Goal: Information Seeking & Learning: Learn about a topic

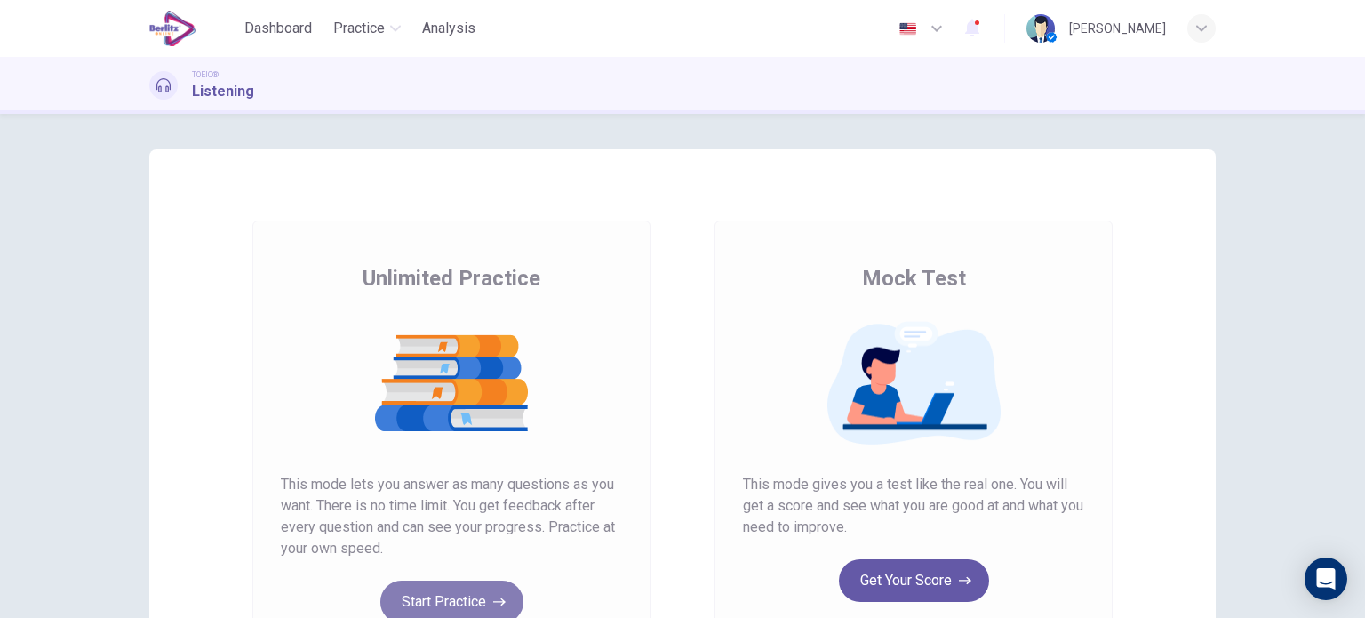
click at [436, 600] on button "Start Practice" at bounding box center [451, 601] width 143 height 43
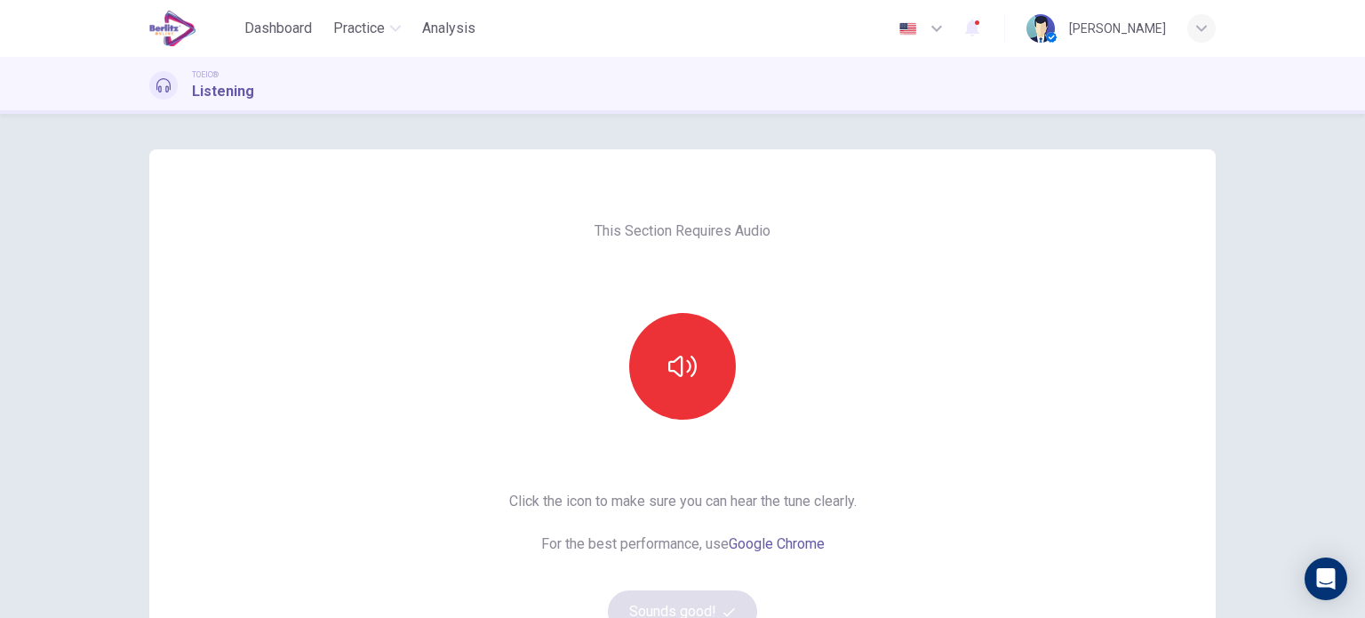
click at [436, 600] on div "This Section Requires Audio Click the icon to make sure you can hear the tune c…" at bounding box center [682, 458] width 1066 height 618
click at [686, 398] on button "button" at bounding box center [682, 366] width 107 height 107
click at [235, 275] on div "This Section Requires Audio Click the icon to make sure you can hear the tune c…" at bounding box center [682, 458] width 1066 height 618
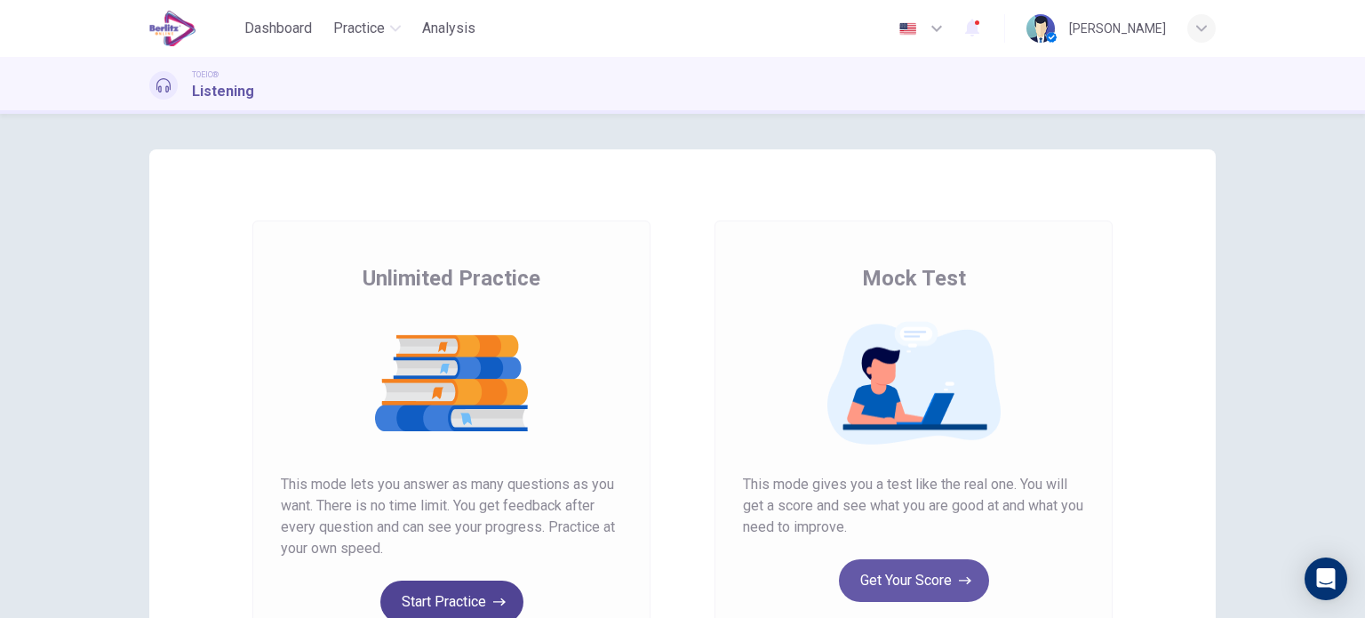
click at [451, 596] on button "Start Practice" at bounding box center [451, 601] width 143 height 43
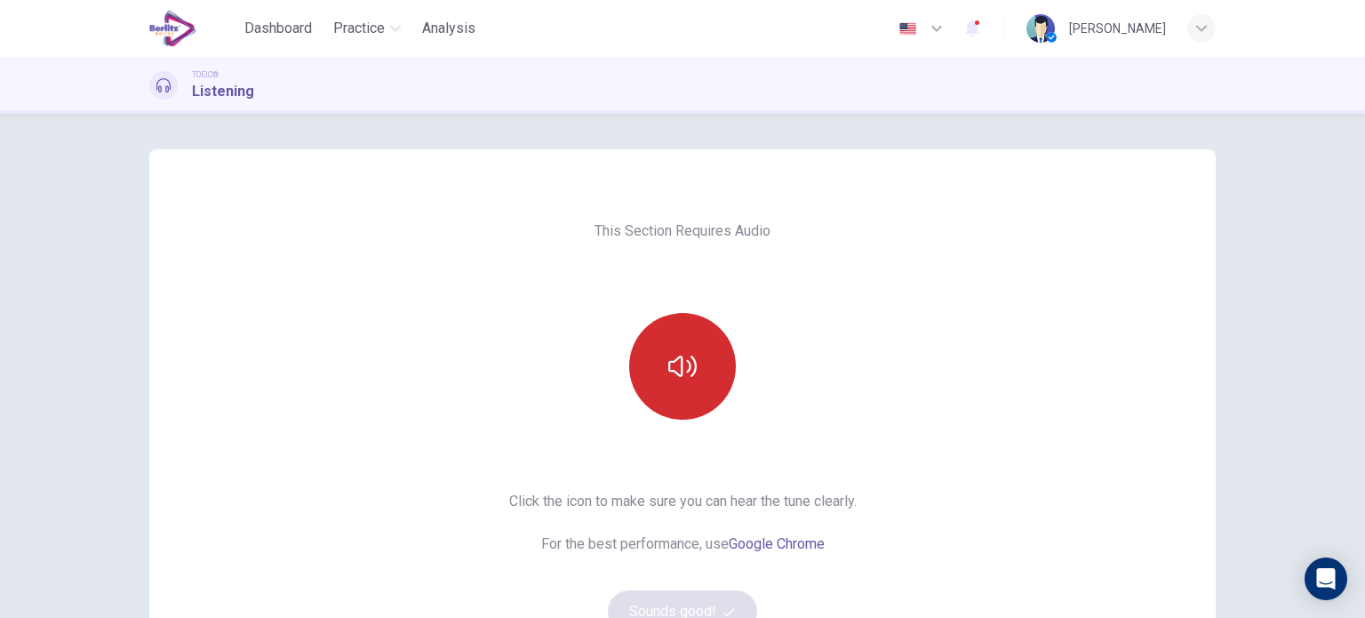
click at [716, 387] on button "button" at bounding box center [682, 366] width 107 height 107
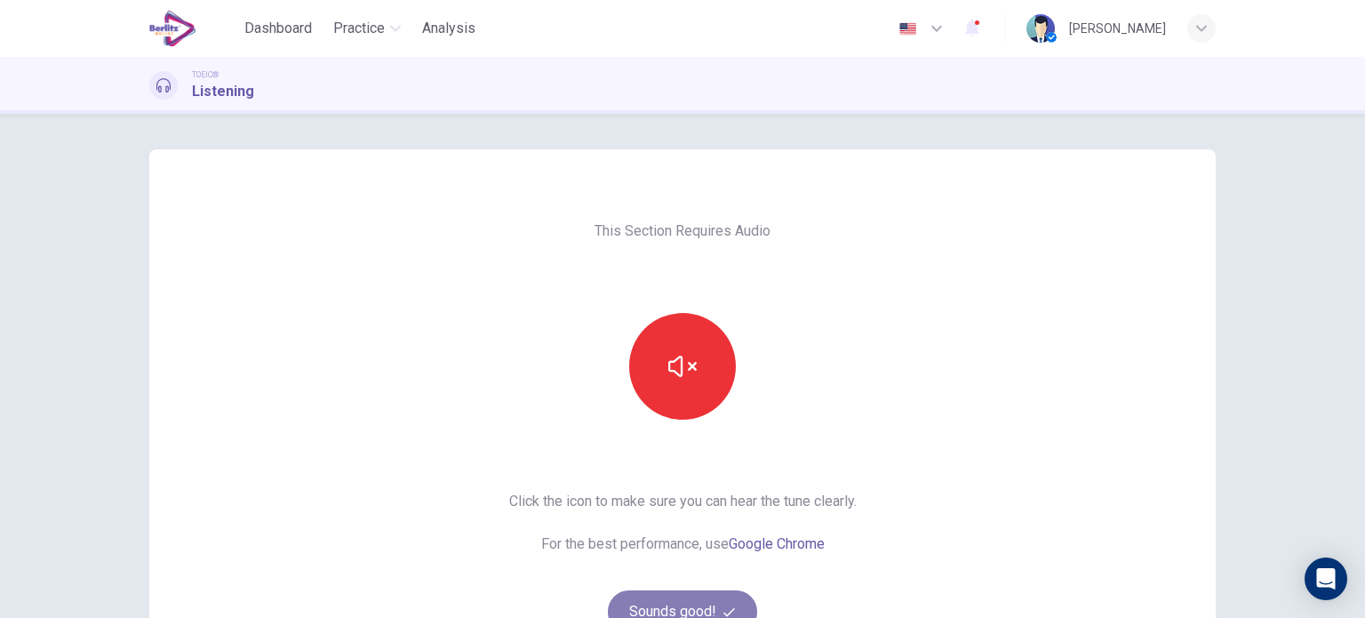
click at [665, 595] on button "Sounds good!" at bounding box center [682, 611] width 149 height 43
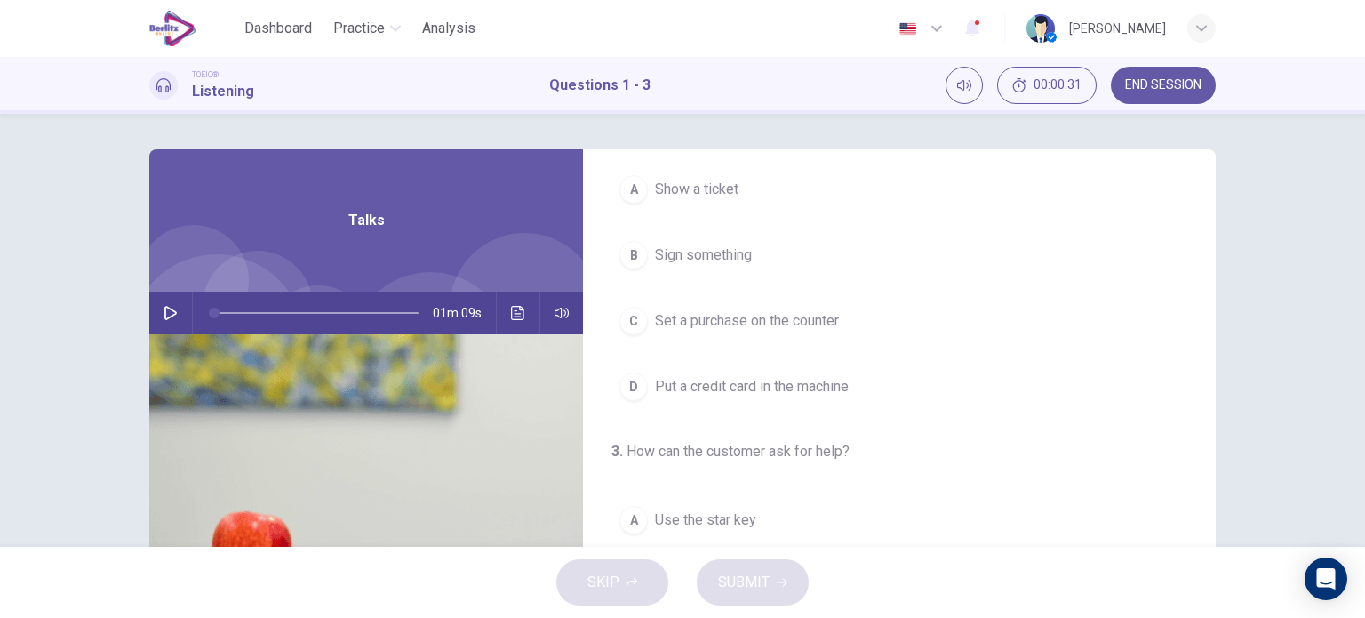
click at [165, 312] on icon "button" at bounding box center [171, 313] width 14 height 14
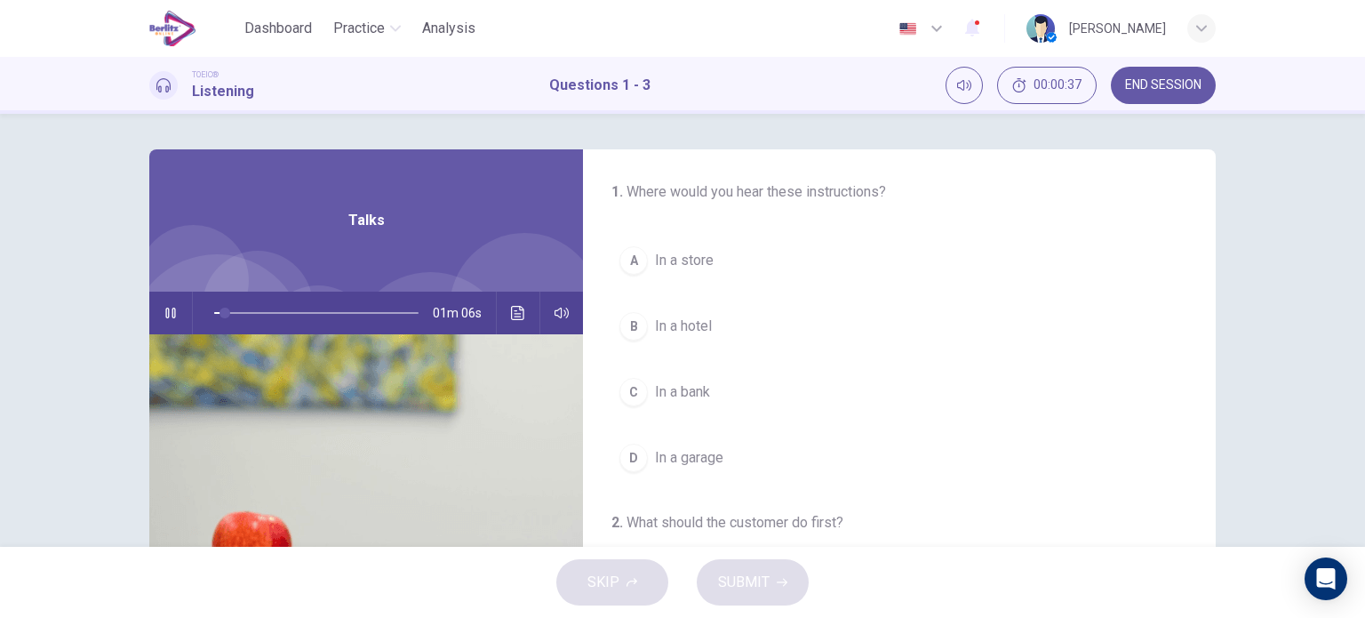
type input "*"
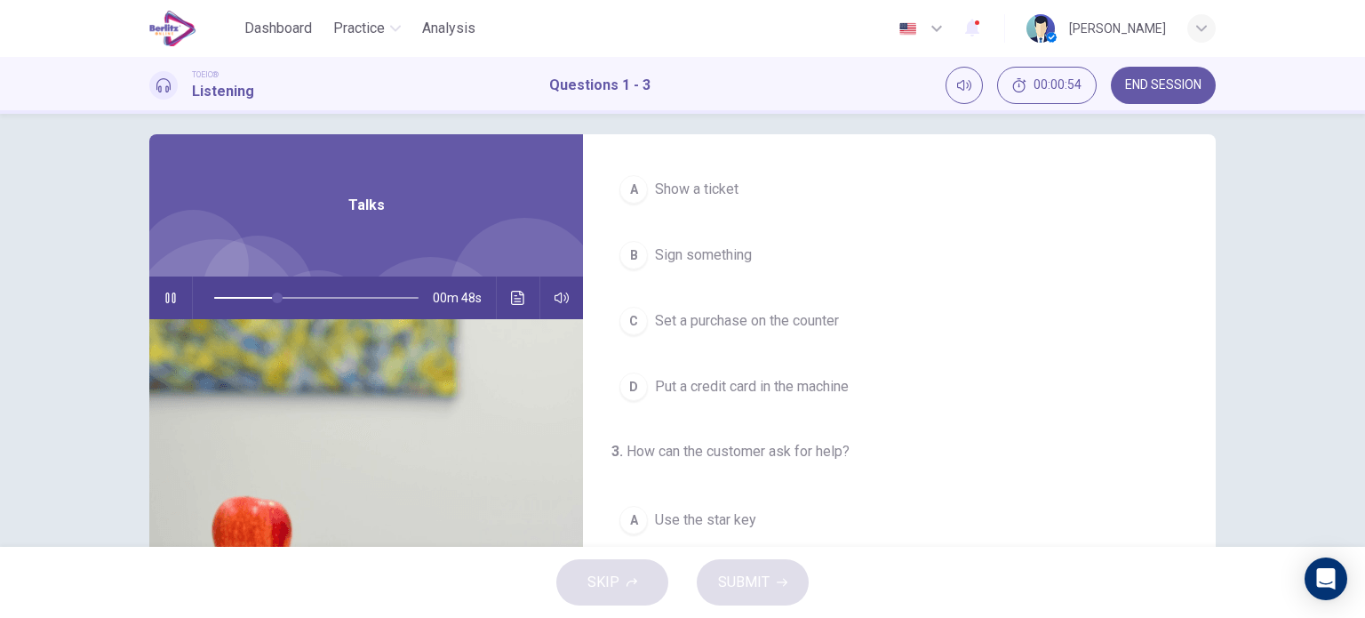
scroll to position [401, 0]
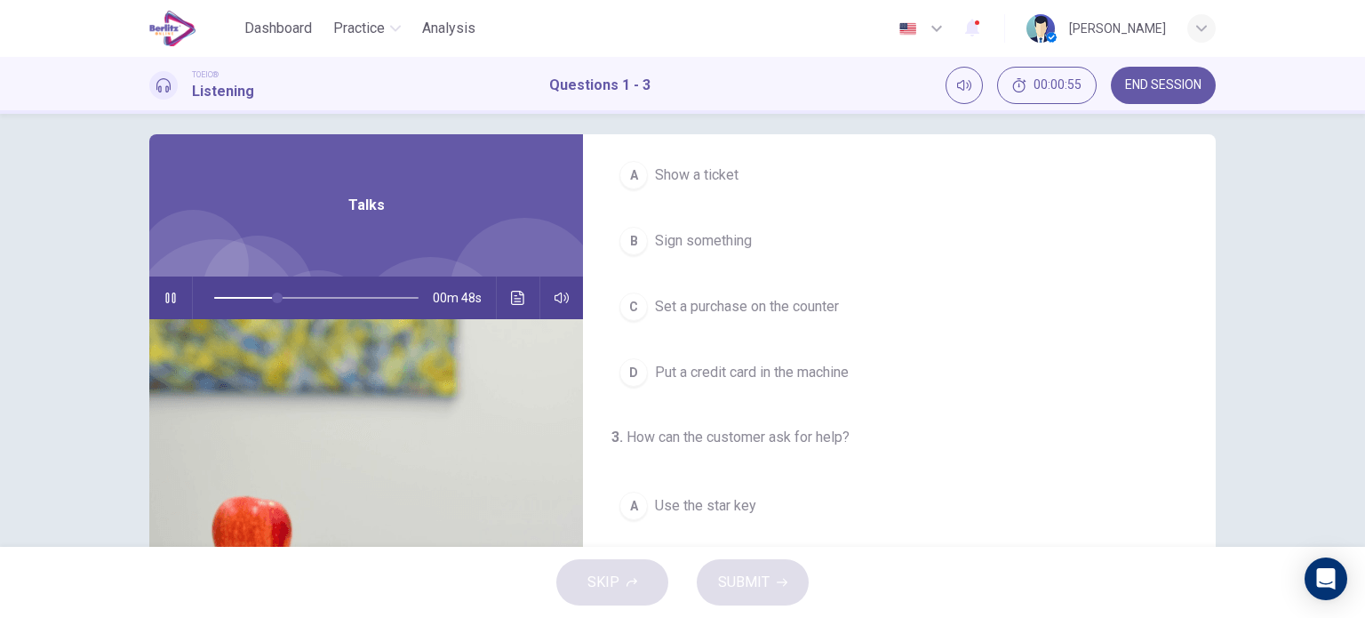
click at [679, 389] on button "D Put a credit card in the machine" at bounding box center [899, 372] width 576 height 44
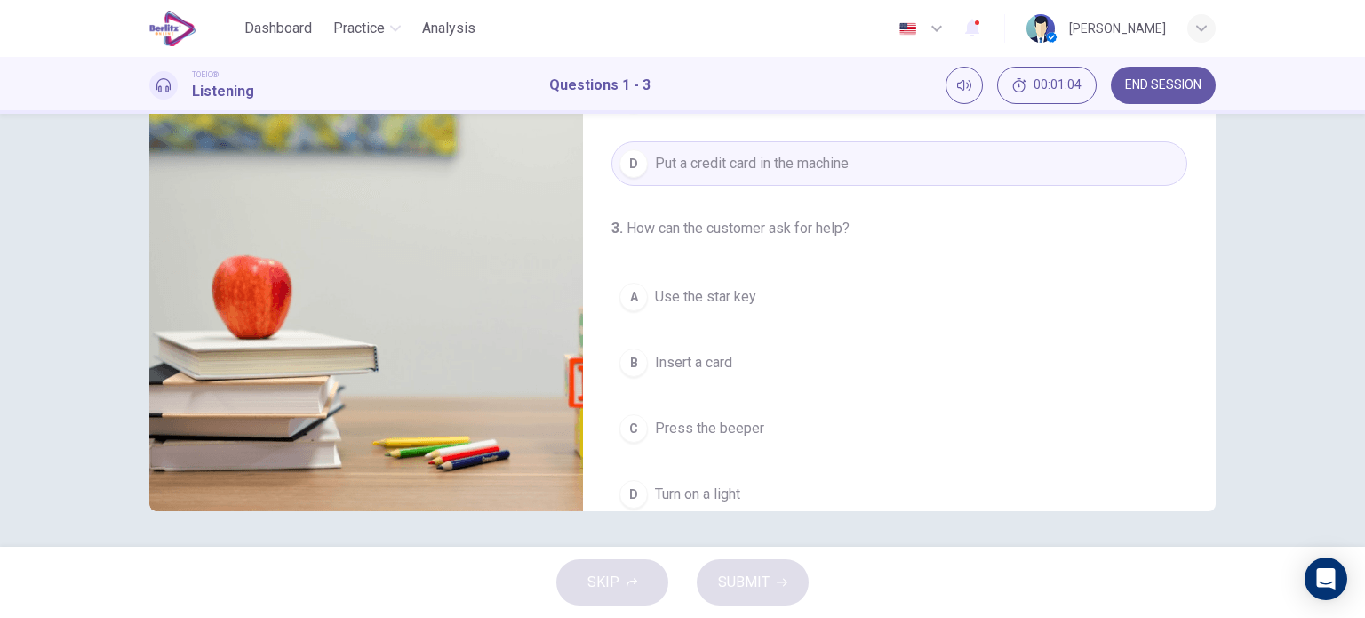
scroll to position [402, 0]
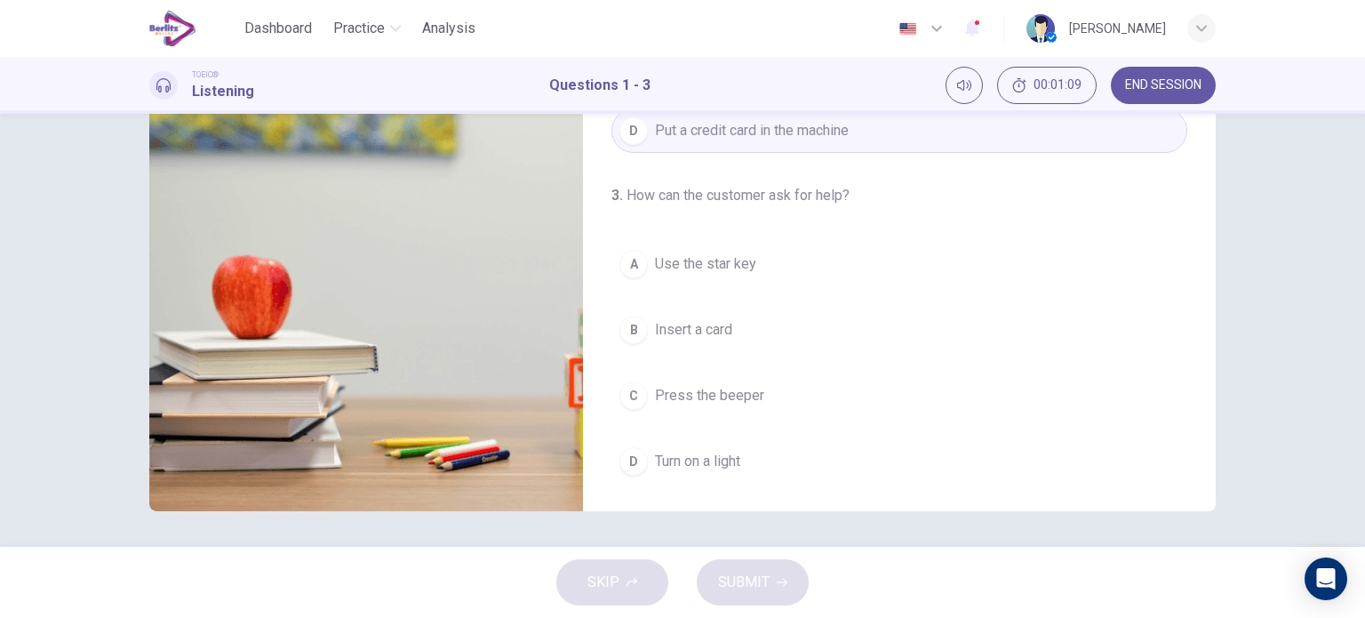
click at [741, 259] on span "Use the star key" at bounding box center [705, 263] width 101 height 21
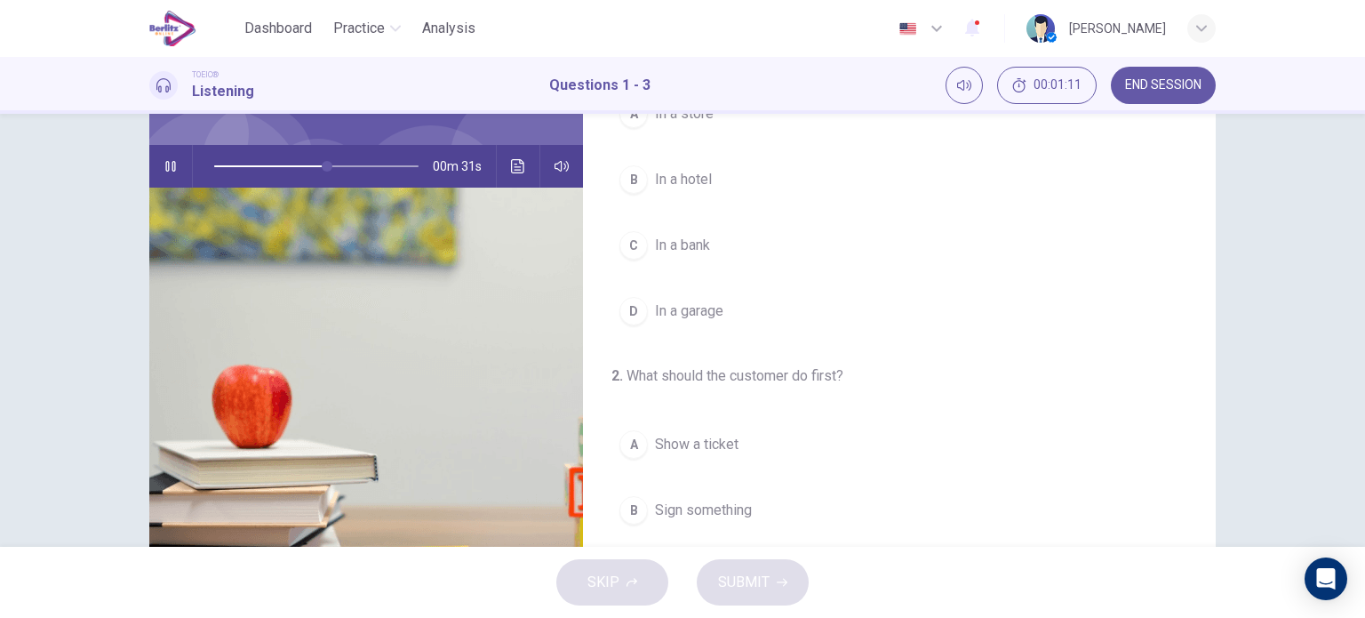
scroll to position [144, 0]
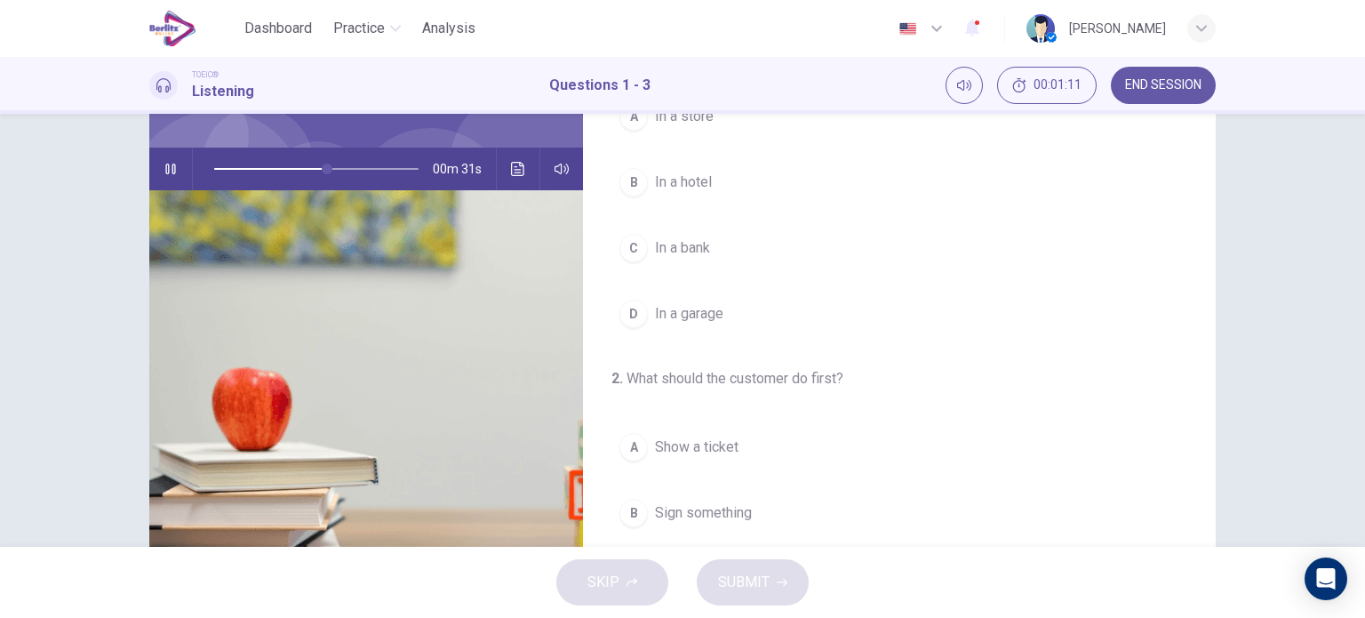
click at [700, 249] on span "In a bank" at bounding box center [682, 247] width 55 height 21
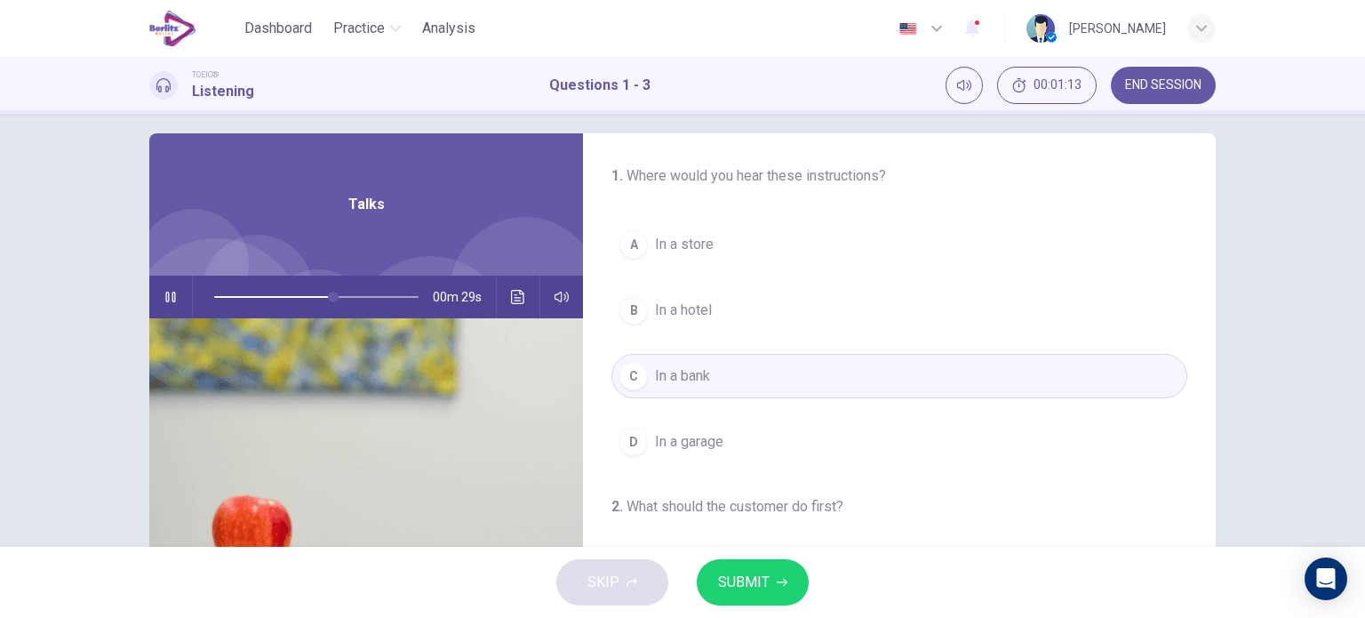
scroll to position [15, 0]
click at [772, 592] on button "SUBMIT" at bounding box center [753, 582] width 112 height 46
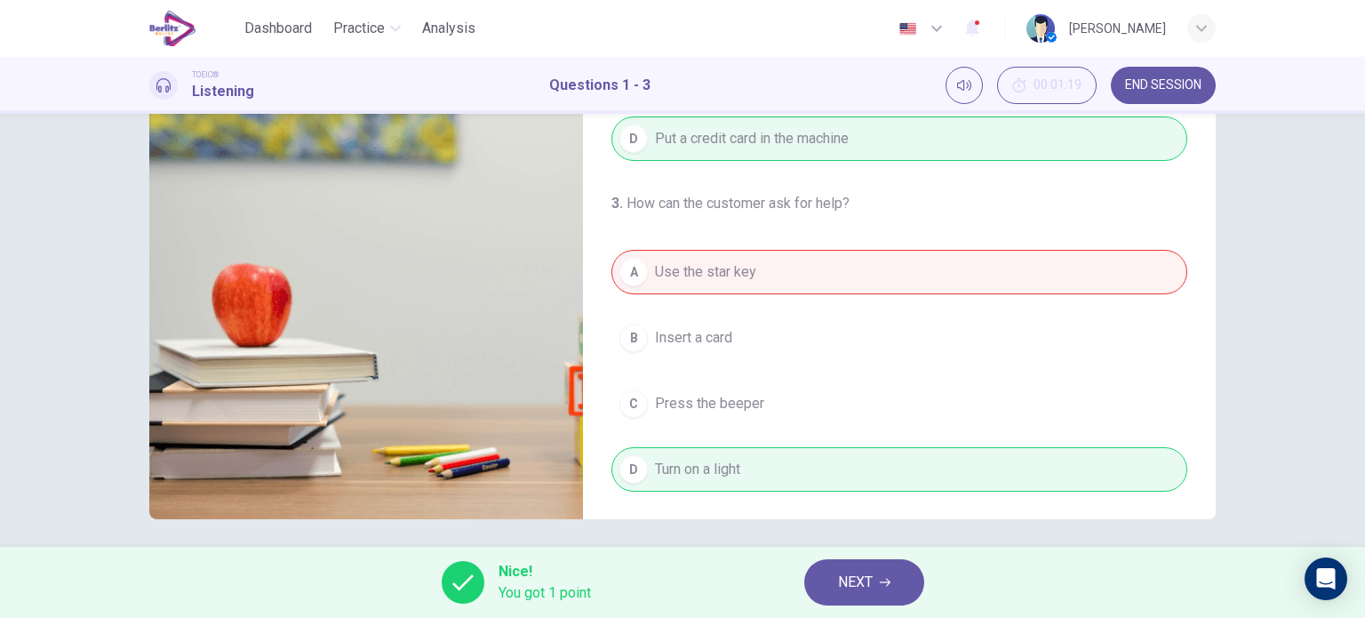
scroll to position [256, 0]
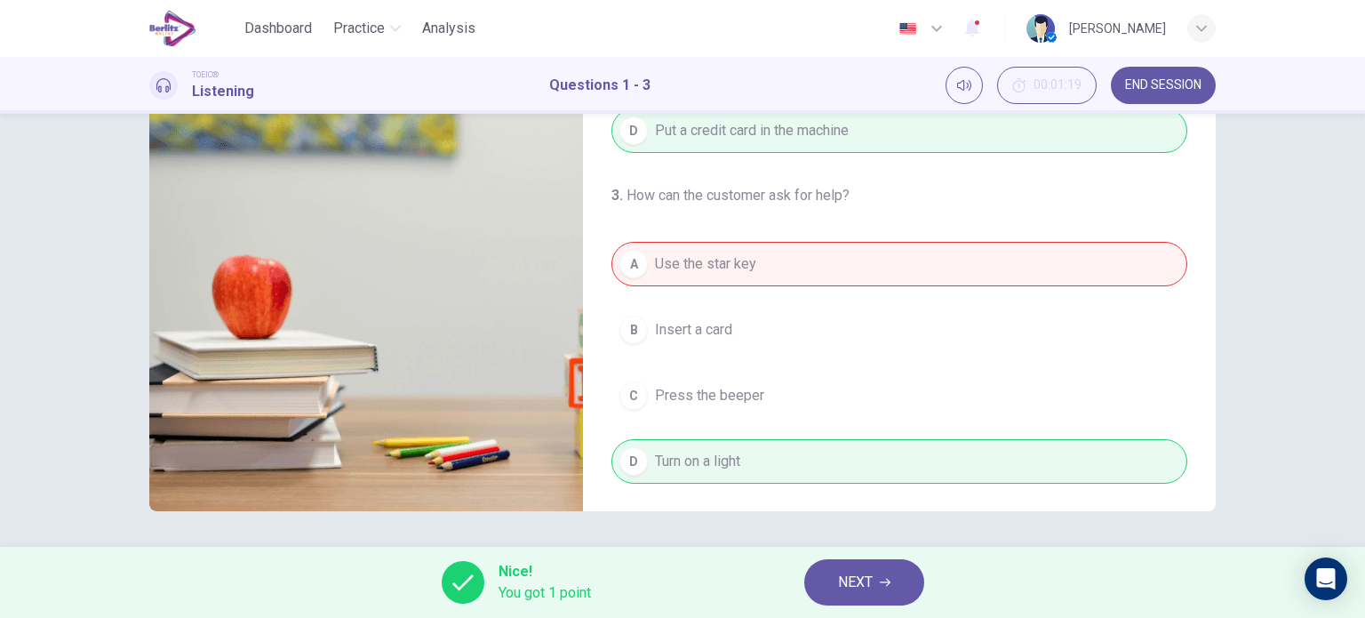
click at [553, 580] on span "Nice!" at bounding box center [545, 571] width 92 height 21
type input "**"
click at [878, 579] on button "NEXT" at bounding box center [864, 582] width 120 height 46
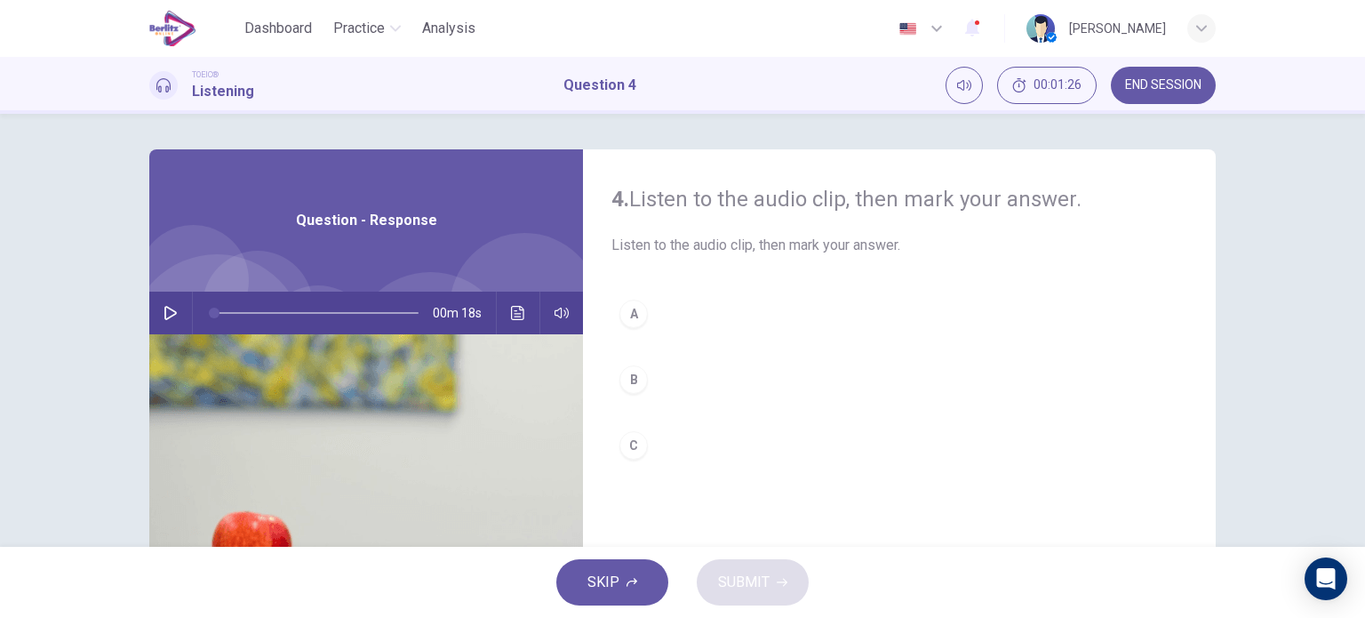
click at [164, 317] on icon "button" at bounding box center [170, 313] width 12 height 14
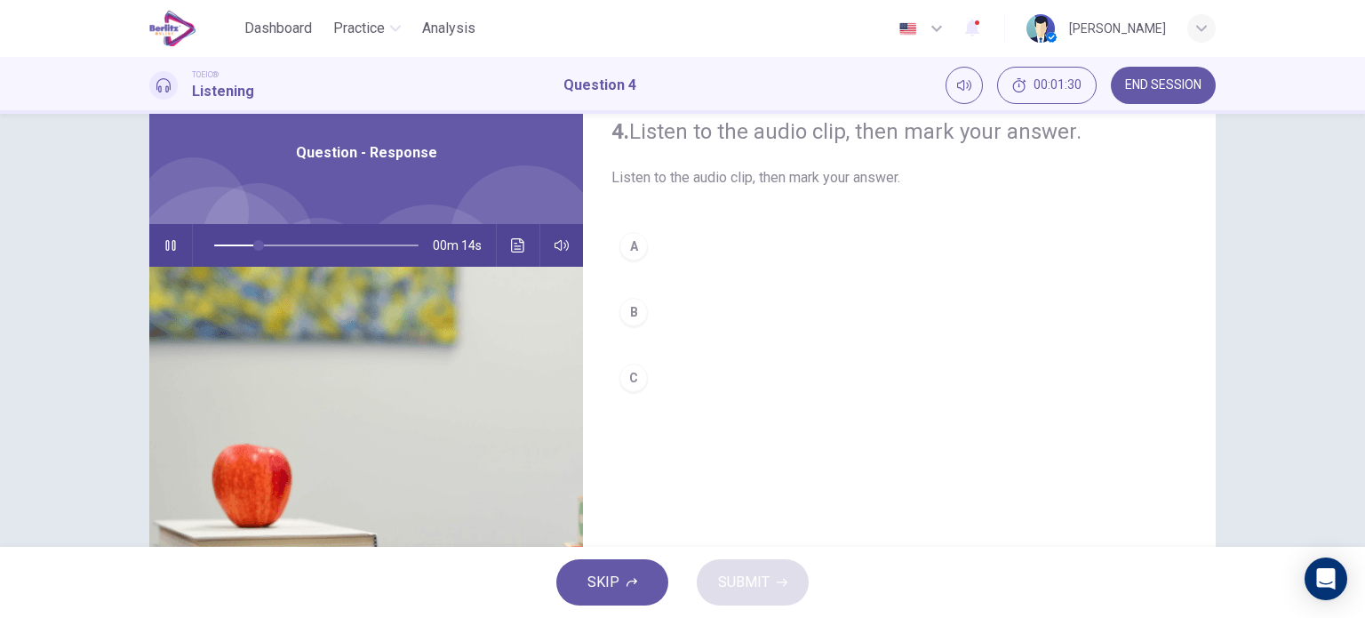
scroll to position [67, 0]
type input "**"
click at [166, 243] on icon "button" at bounding box center [171, 246] width 14 height 14
click at [697, 258] on button "A" at bounding box center [899, 247] width 576 height 44
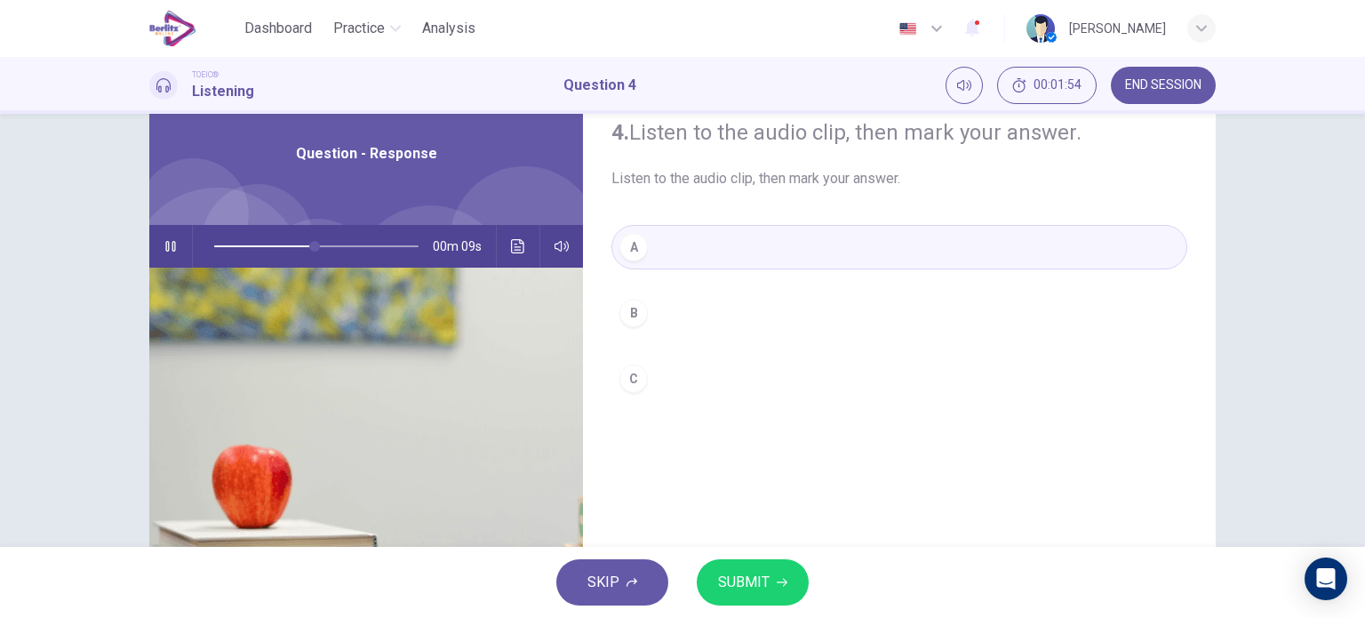
click at [789, 585] on button "SUBMIT" at bounding box center [753, 582] width 112 height 46
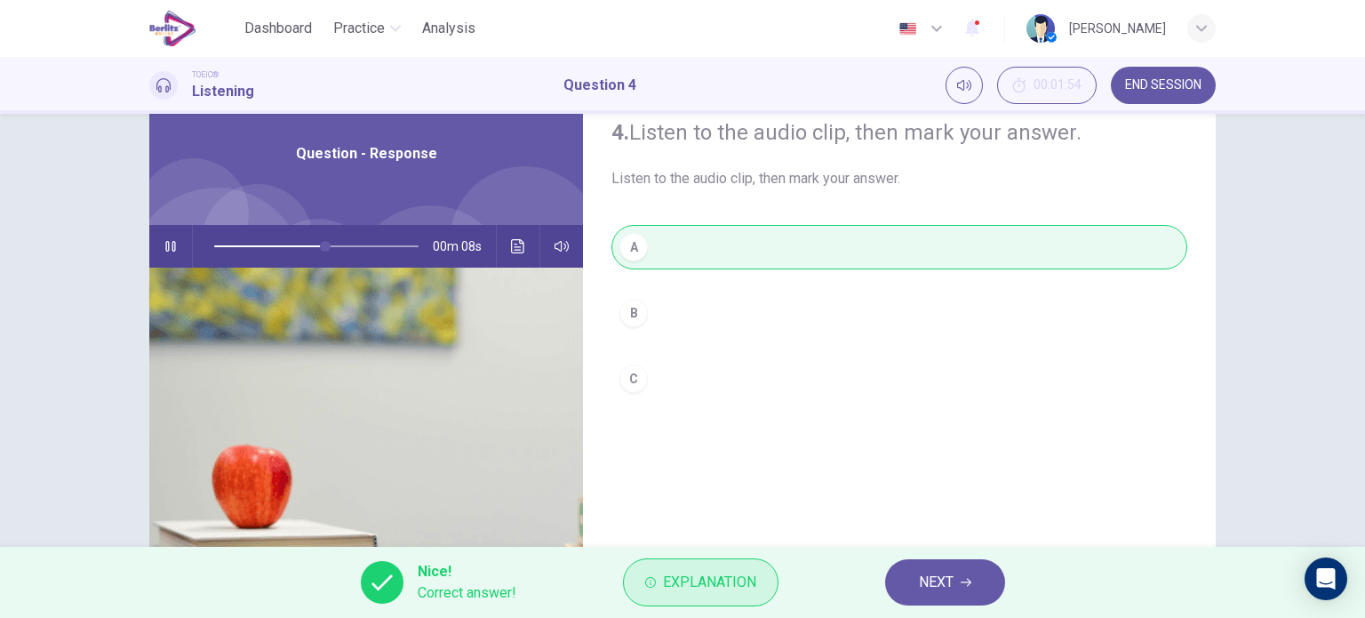
click at [739, 574] on span "Explanation" at bounding box center [709, 582] width 93 height 25
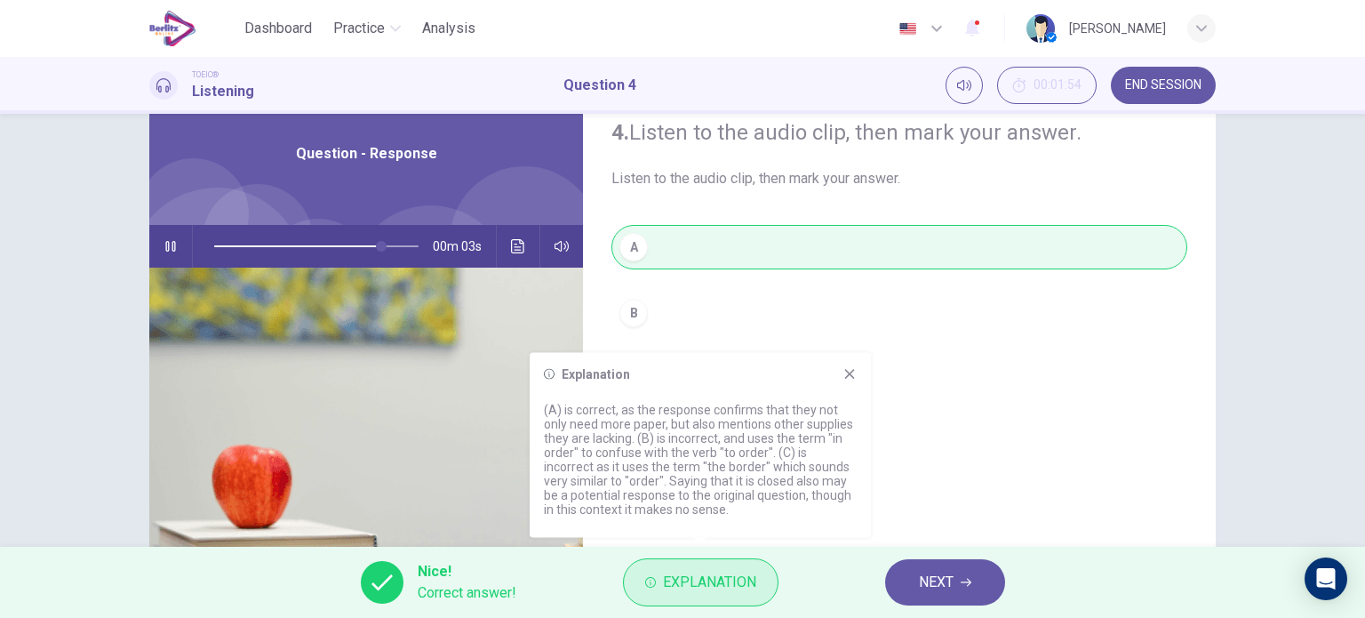
type input "**"
click at [939, 583] on span "NEXT" at bounding box center [936, 582] width 35 height 25
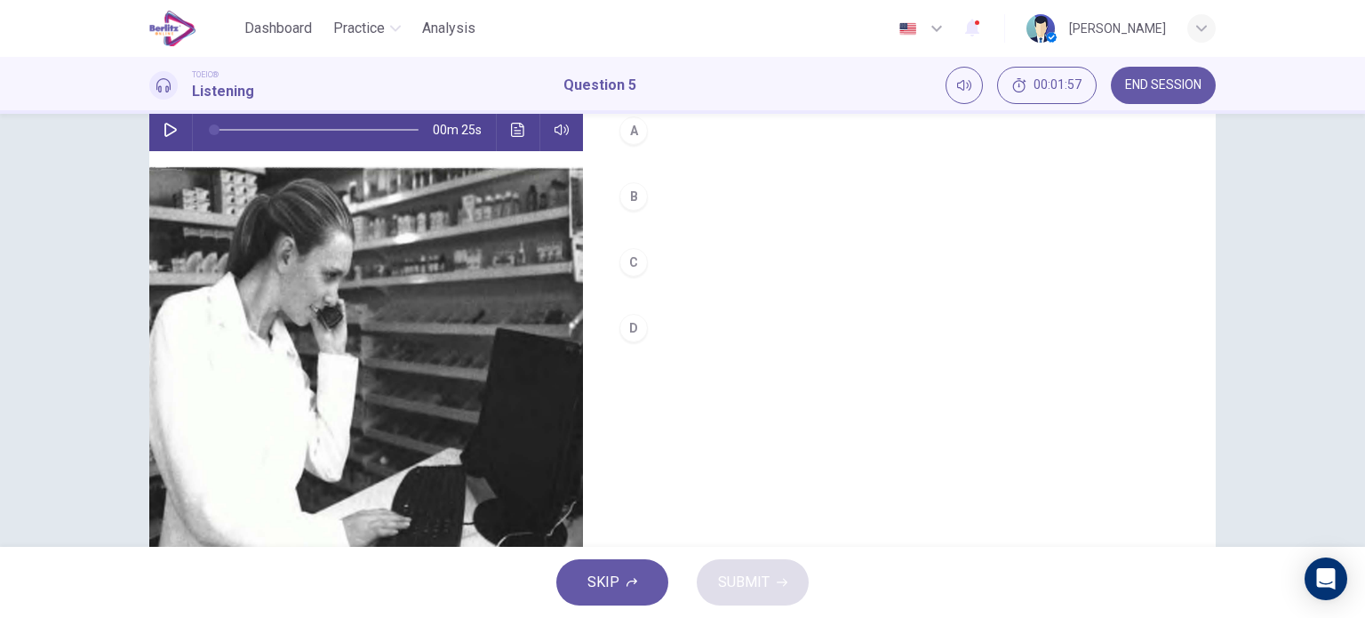
scroll to position [185, 0]
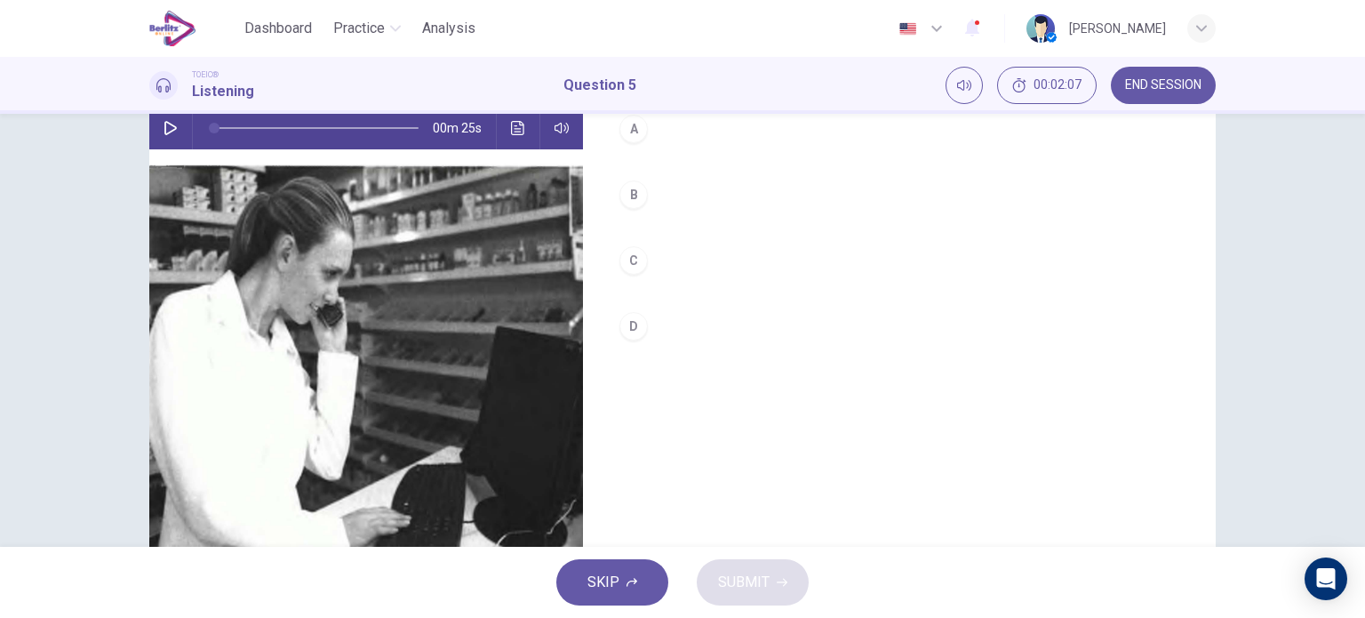
click at [178, 132] on button "button" at bounding box center [170, 128] width 28 height 43
type input "**"
click at [673, 133] on button "A" at bounding box center [899, 129] width 576 height 44
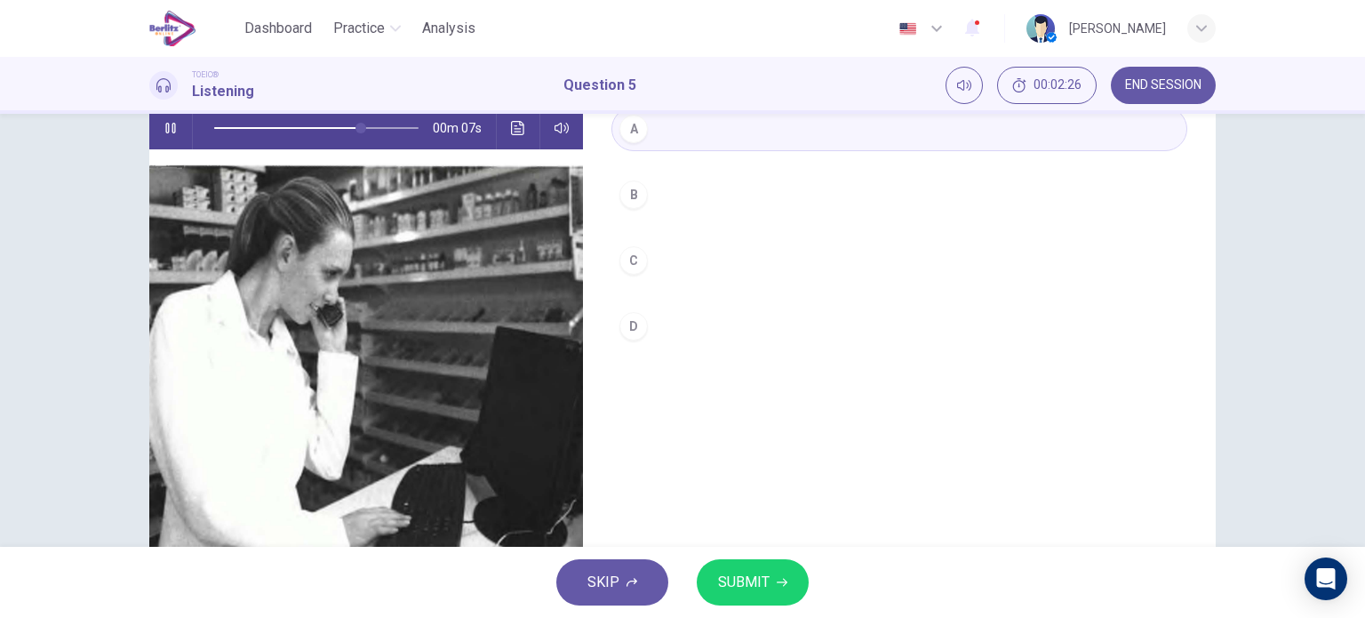
click at [664, 259] on button "C" at bounding box center [899, 260] width 576 height 44
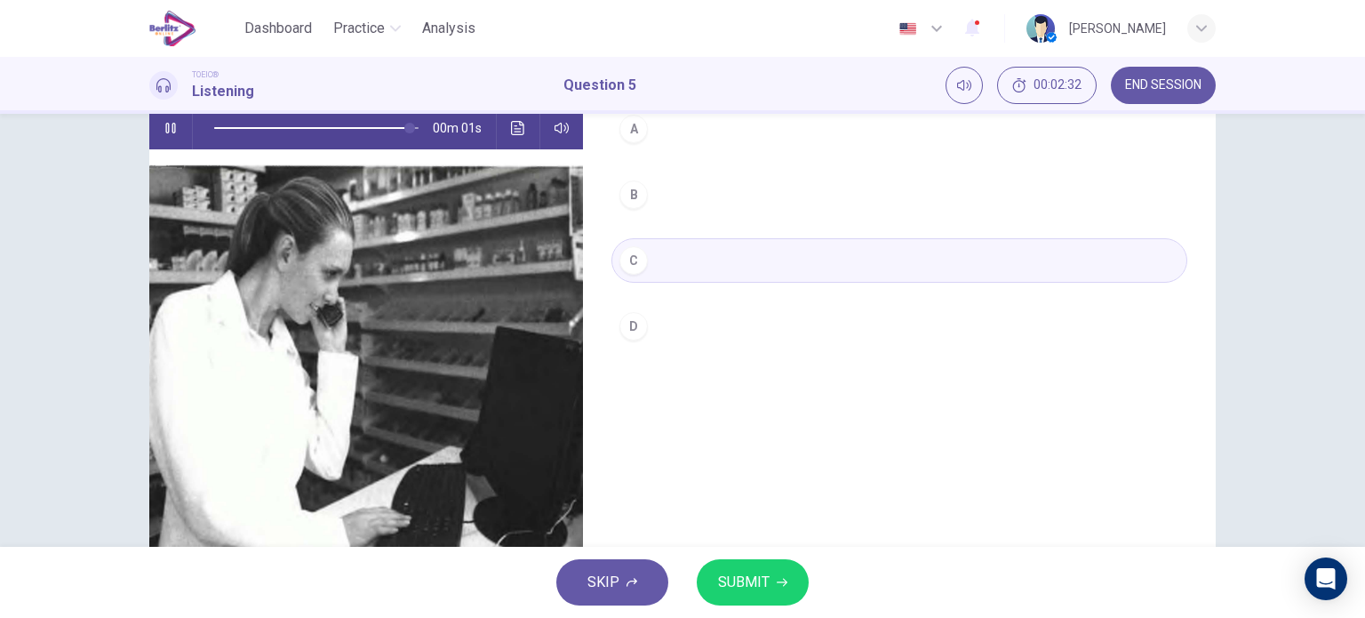
type input "*"
click at [760, 573] on span "SUBMIT" at bounding box center [744, 582] width 52 height 25
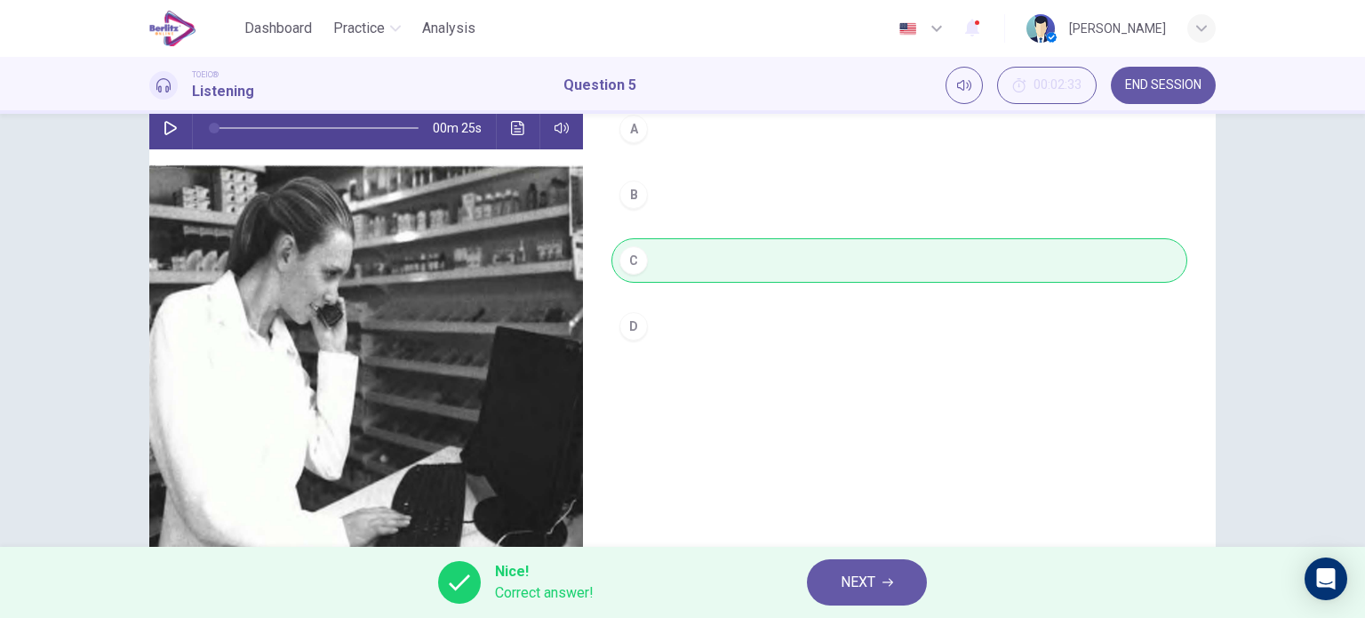
click at [879, 583] on button "NEXT" at bounding box center [867, 582] width 120 height 46
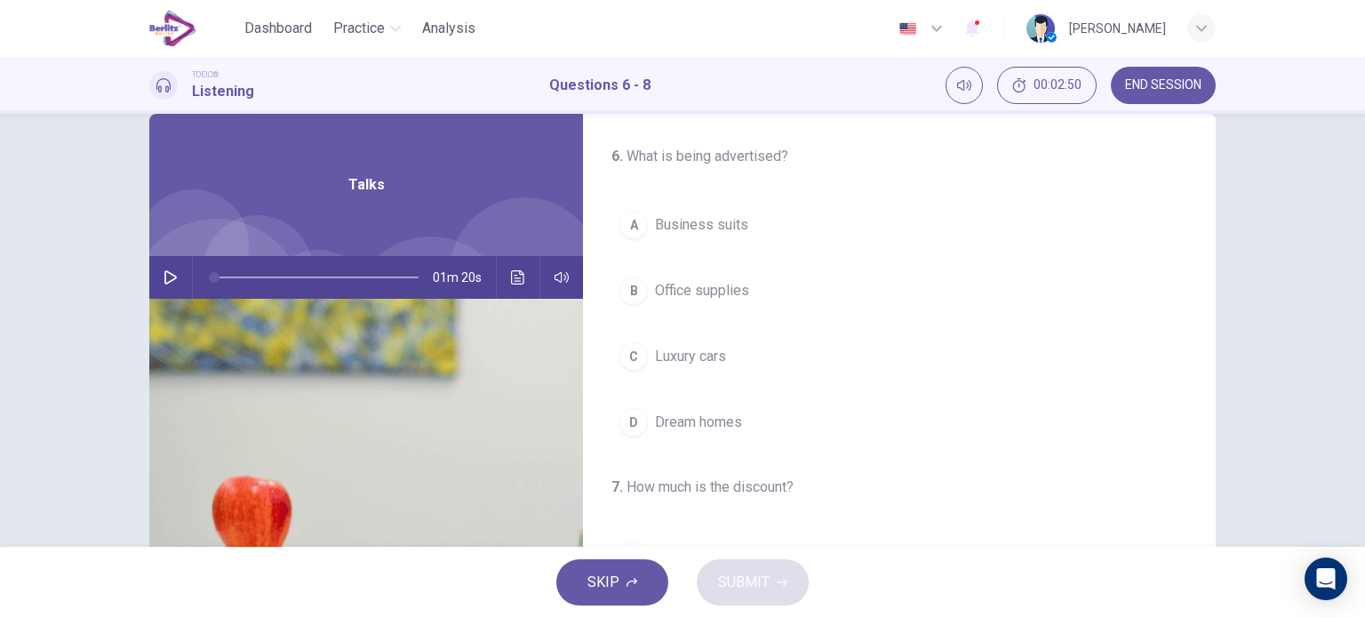
scroll to position [0, 0]
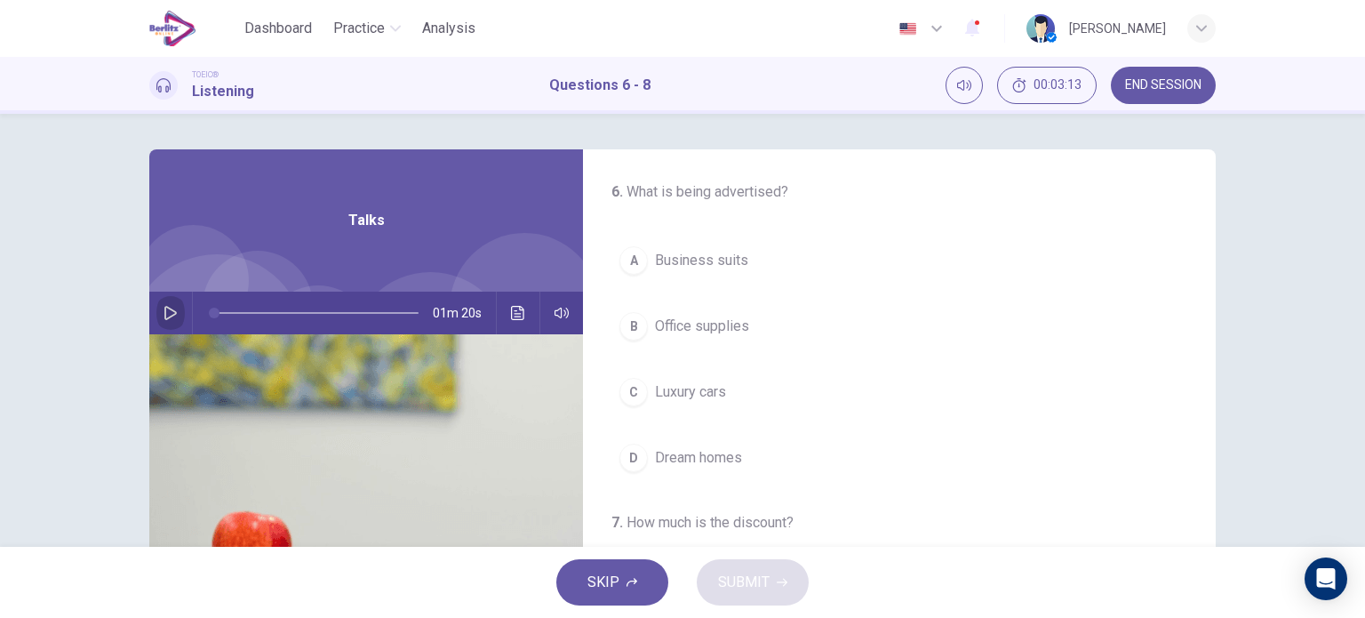
click at [169, 324] on button "button" at bounding box center [170, 312] width 28 height 43
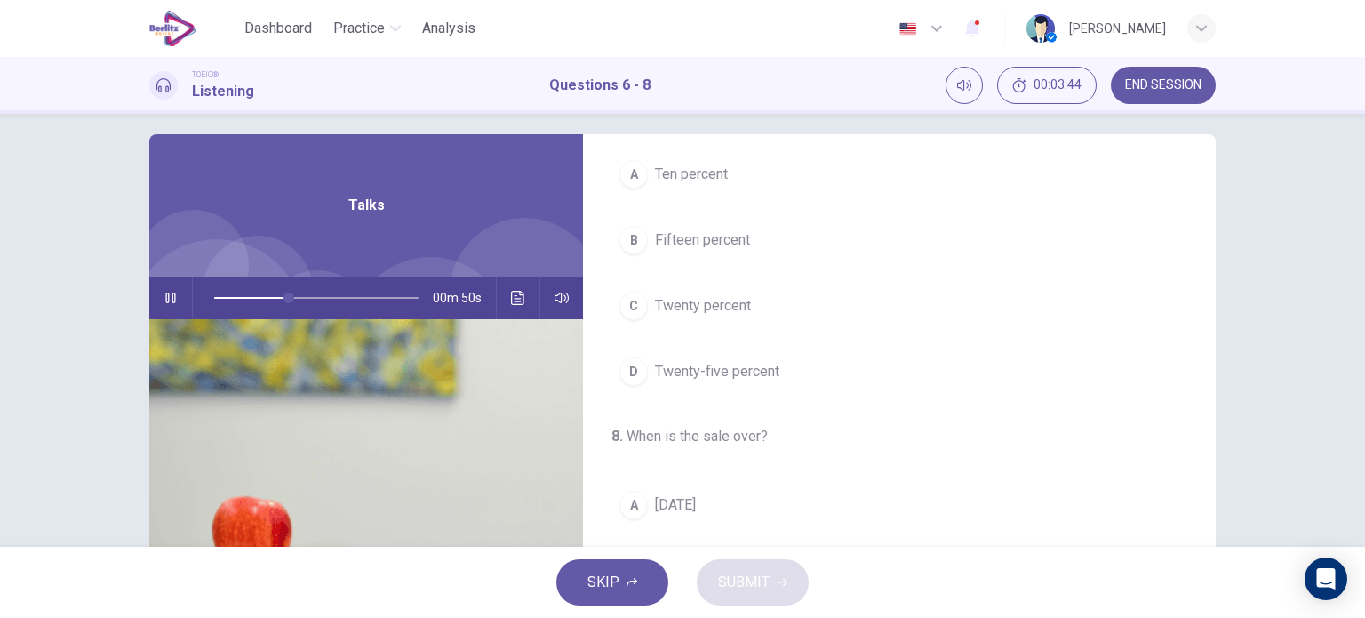
scroll to position [13, 0]
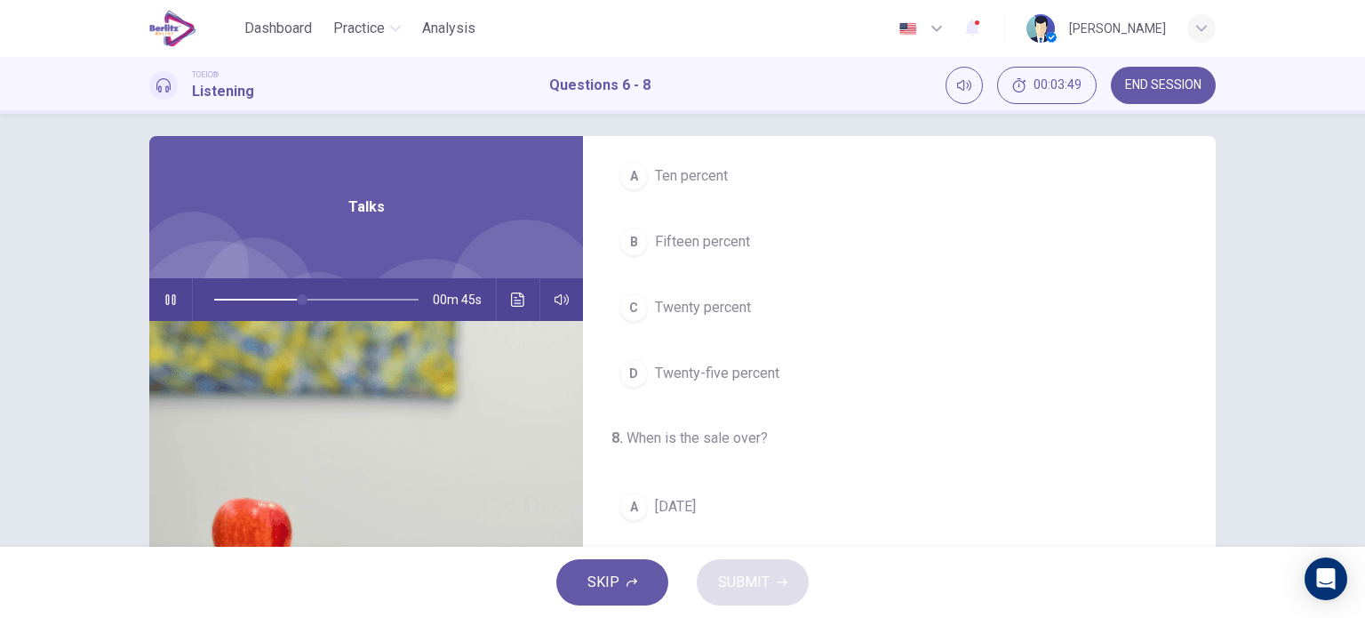
click at [630, 306] on div "C" at bounding box center [633, 307] width 28 height 28
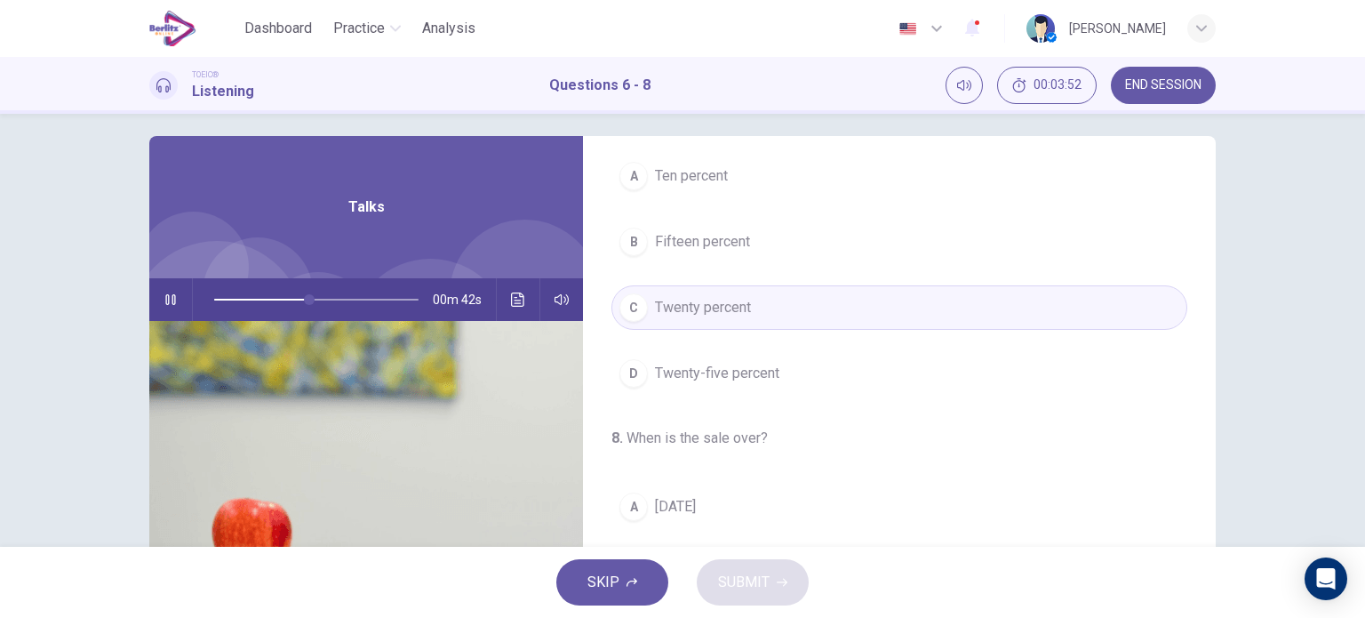
scroll to position [14, 0]
click at [708, 372] on span "Twenty-five percent" at bounding box center [717, 372] width 124 height 21
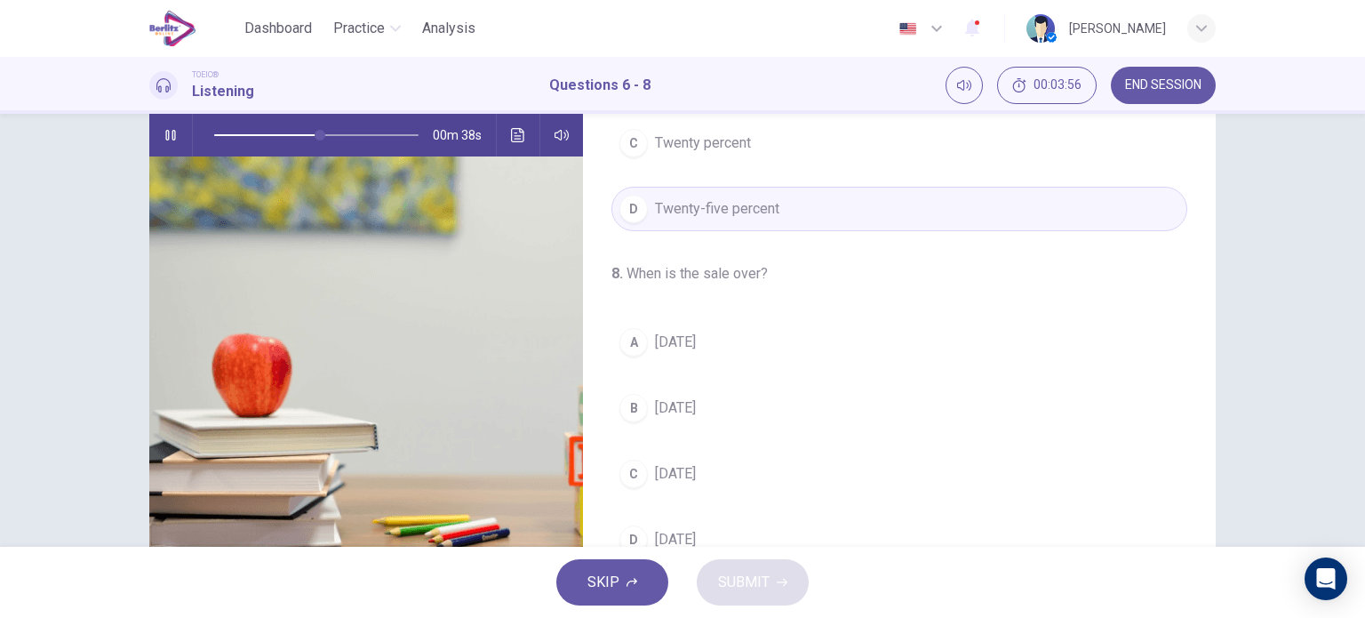
scroll to position [256, 0]
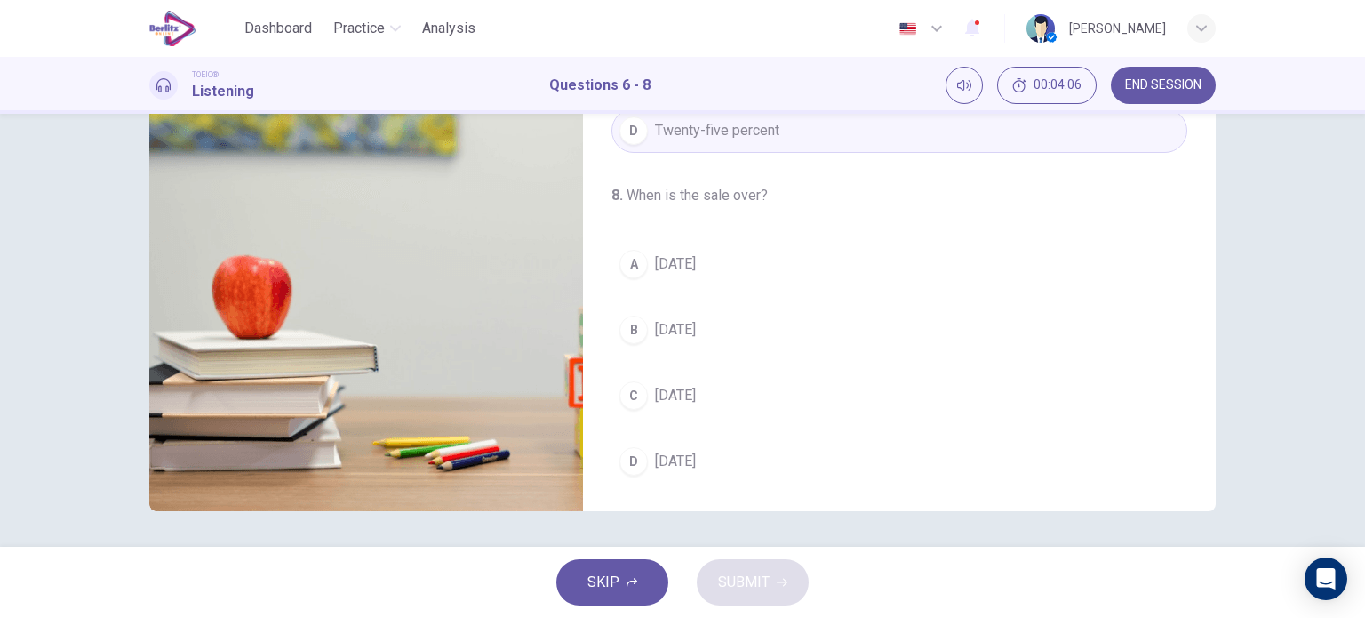
click at [675, 270] on span "Sunday" at bounding box center [675, 263] width 41 height 21
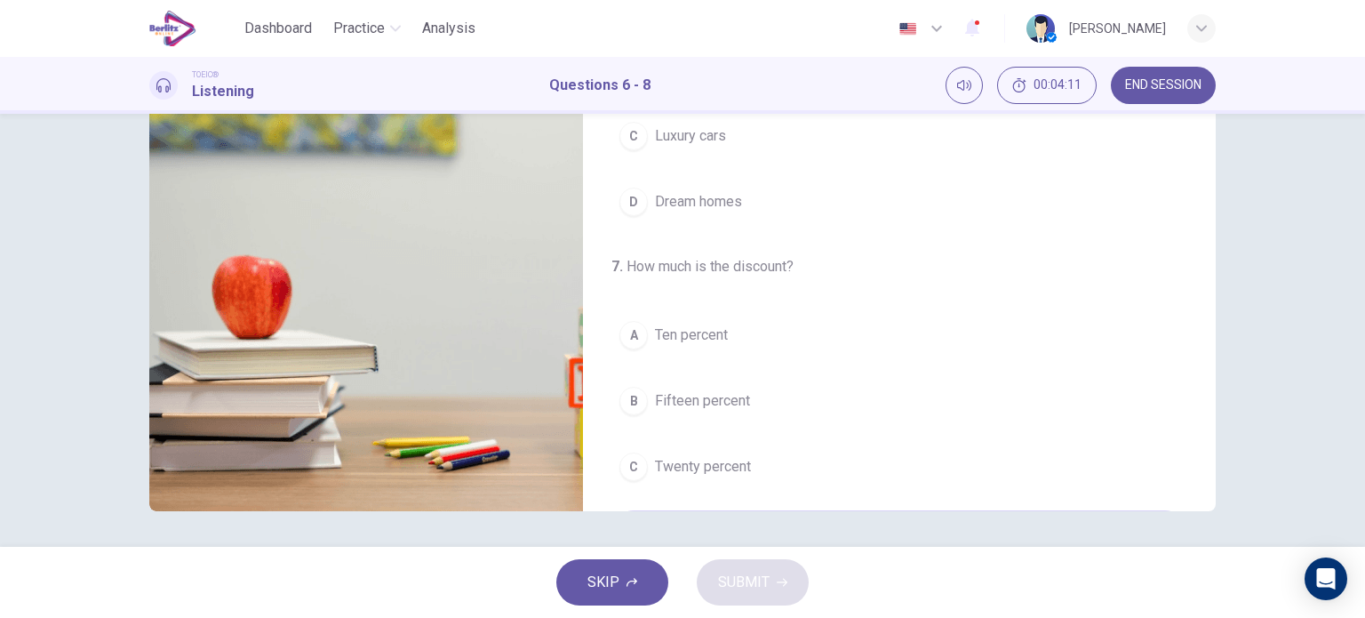
scroll to position [0, 0]
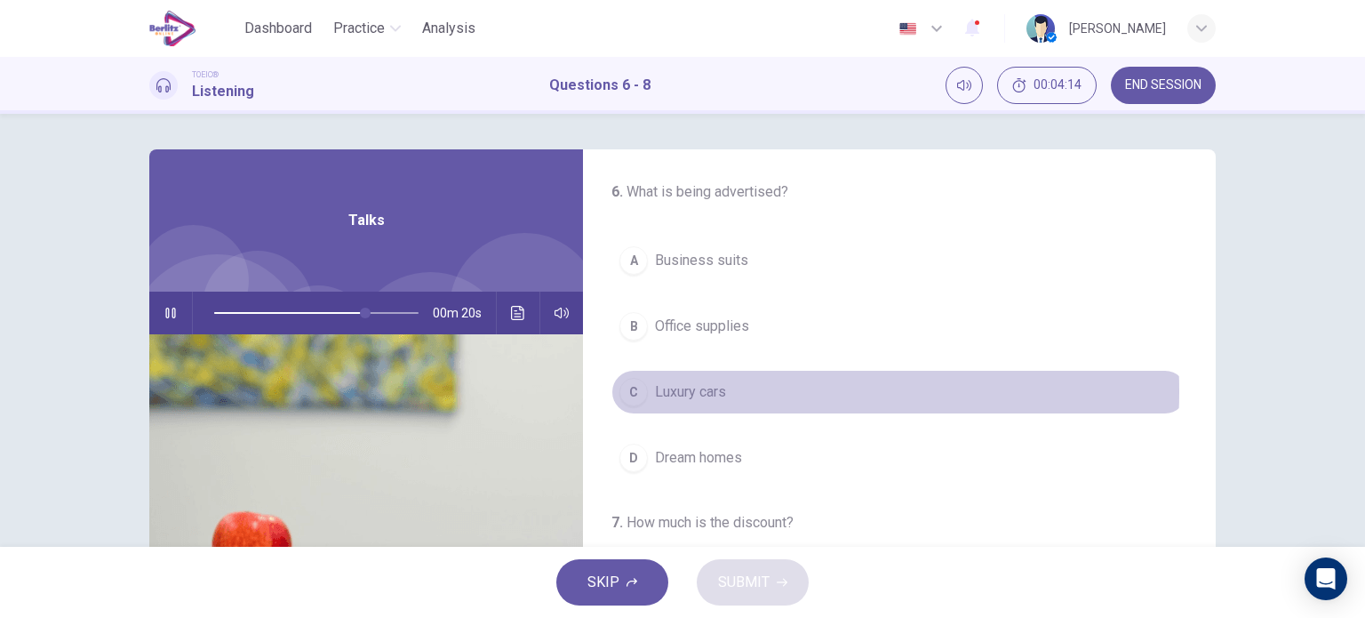
click at [686, 390] on span "Luxury cars" at bounding box center [690, 391] width 71 height 21
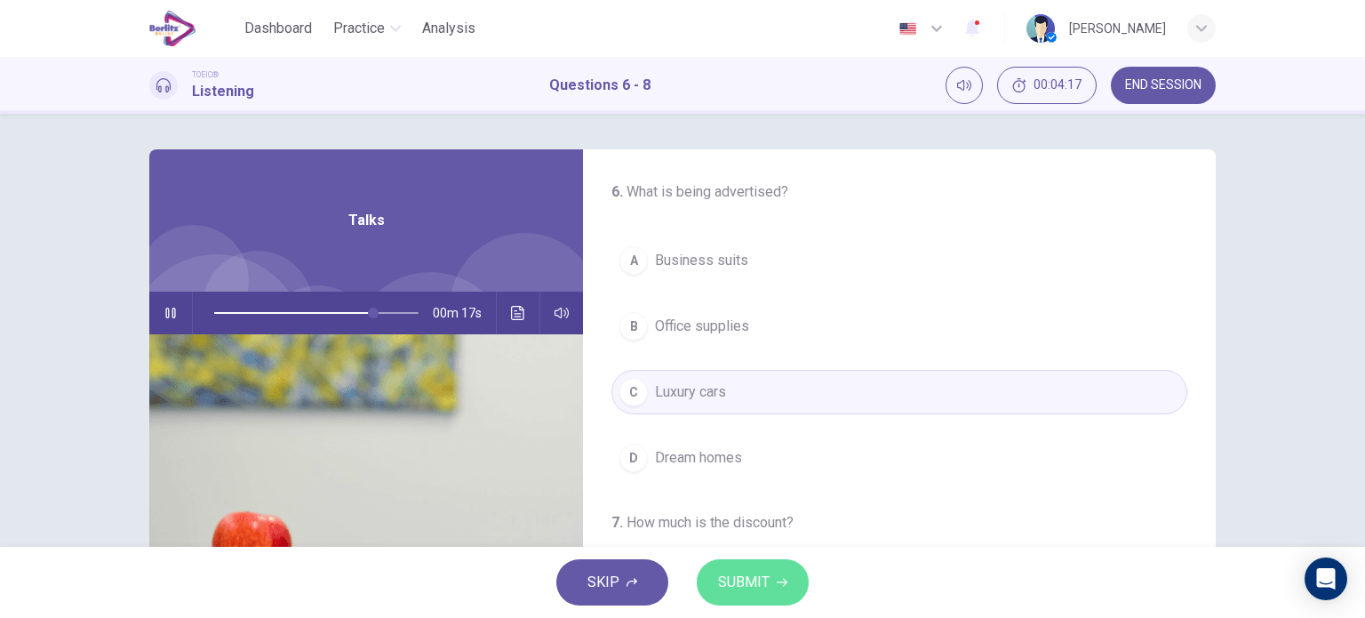
click at [733, 575] on span "SUBMIT" at bounding box center [744, 582] width 52 height 25
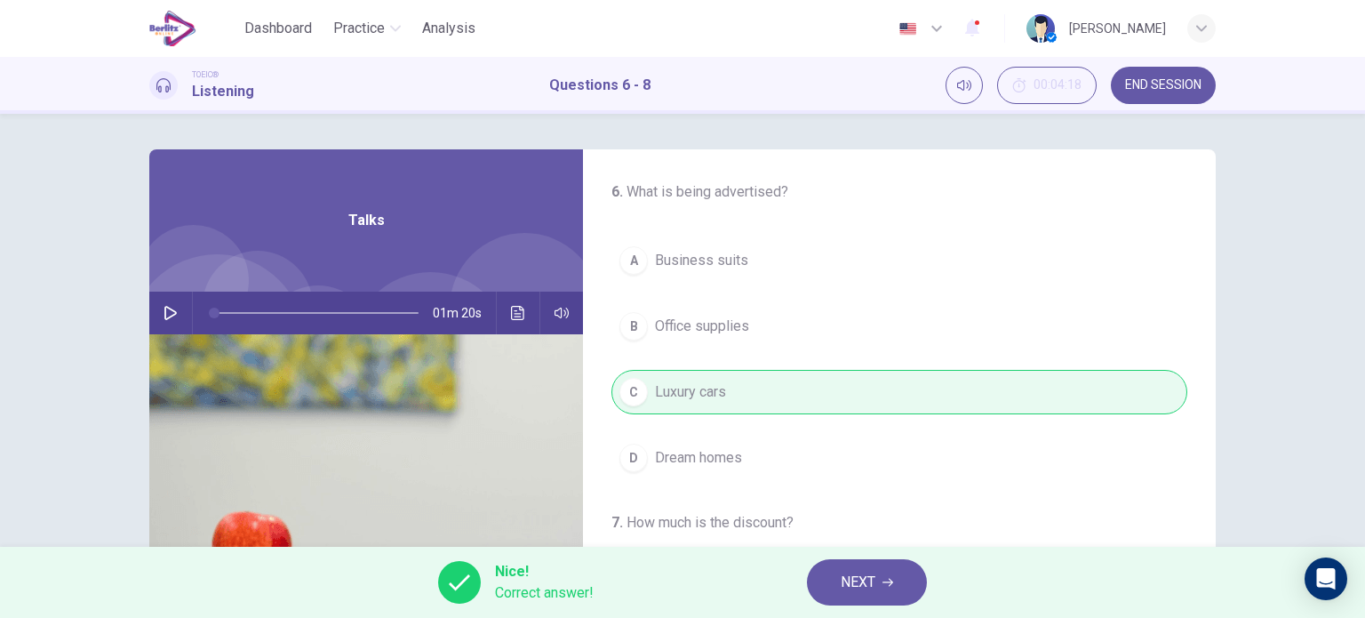
type input "*"
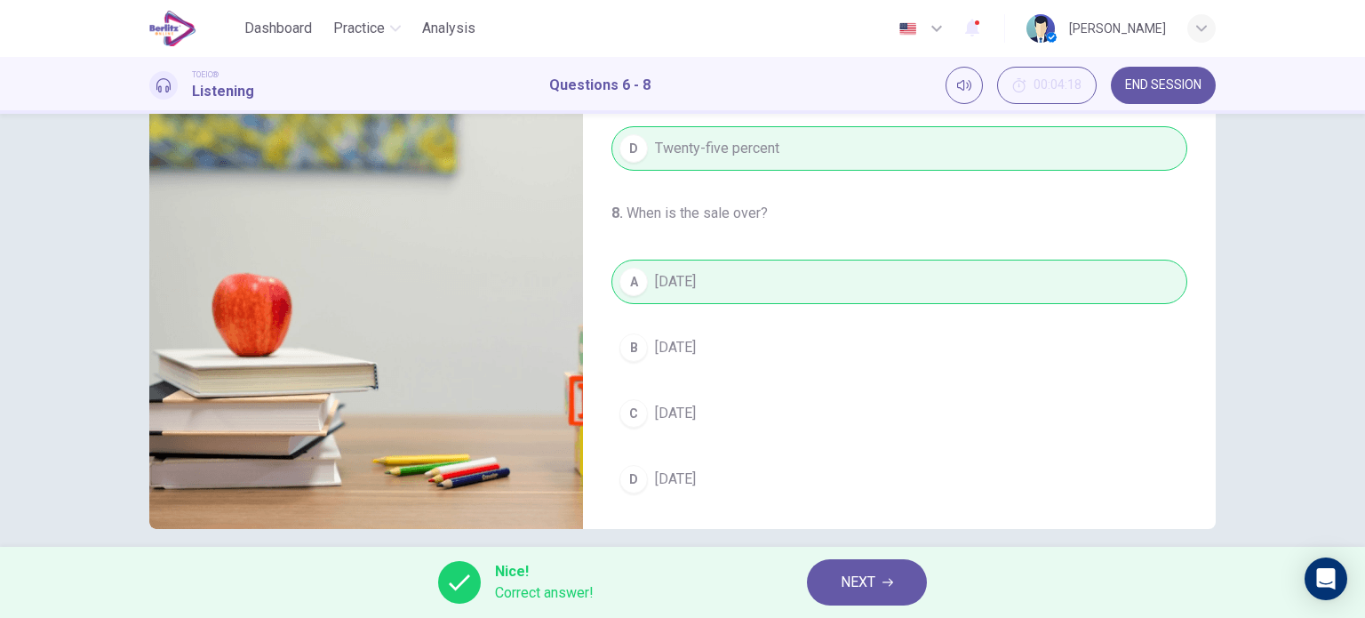
scroll to position [246, 0]
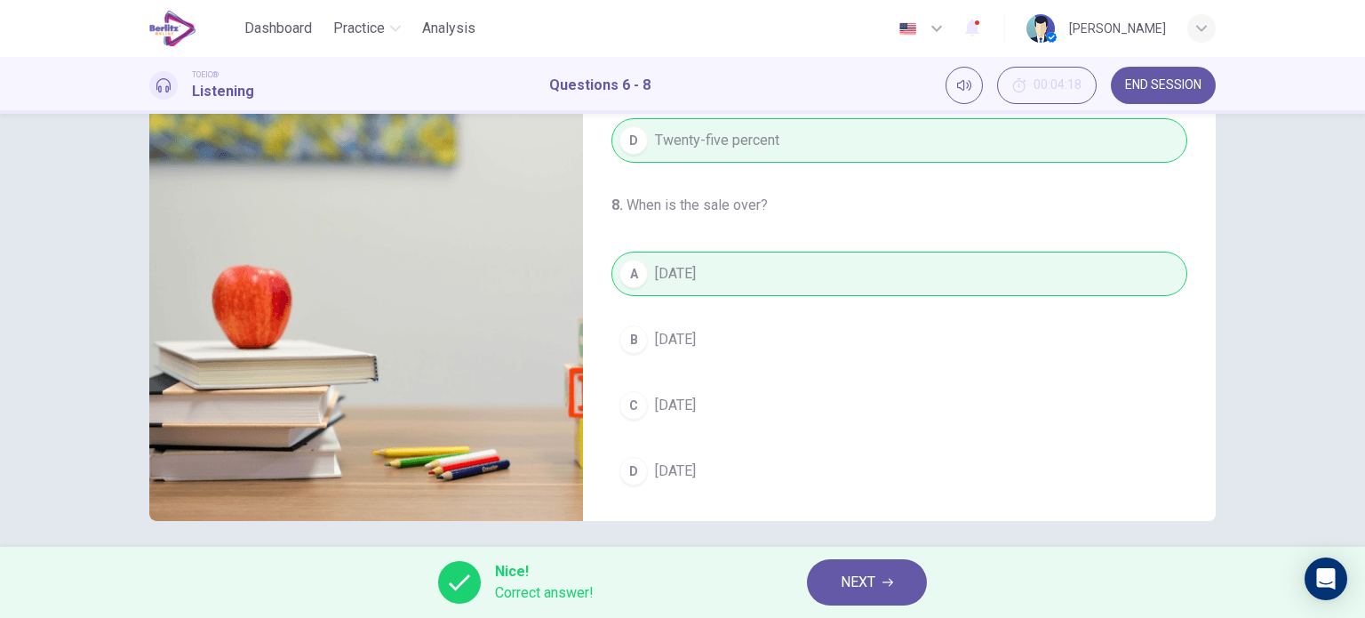
click at [868, 587] on span "NEXT" at bounding box center [858, 582] width 35 height 25
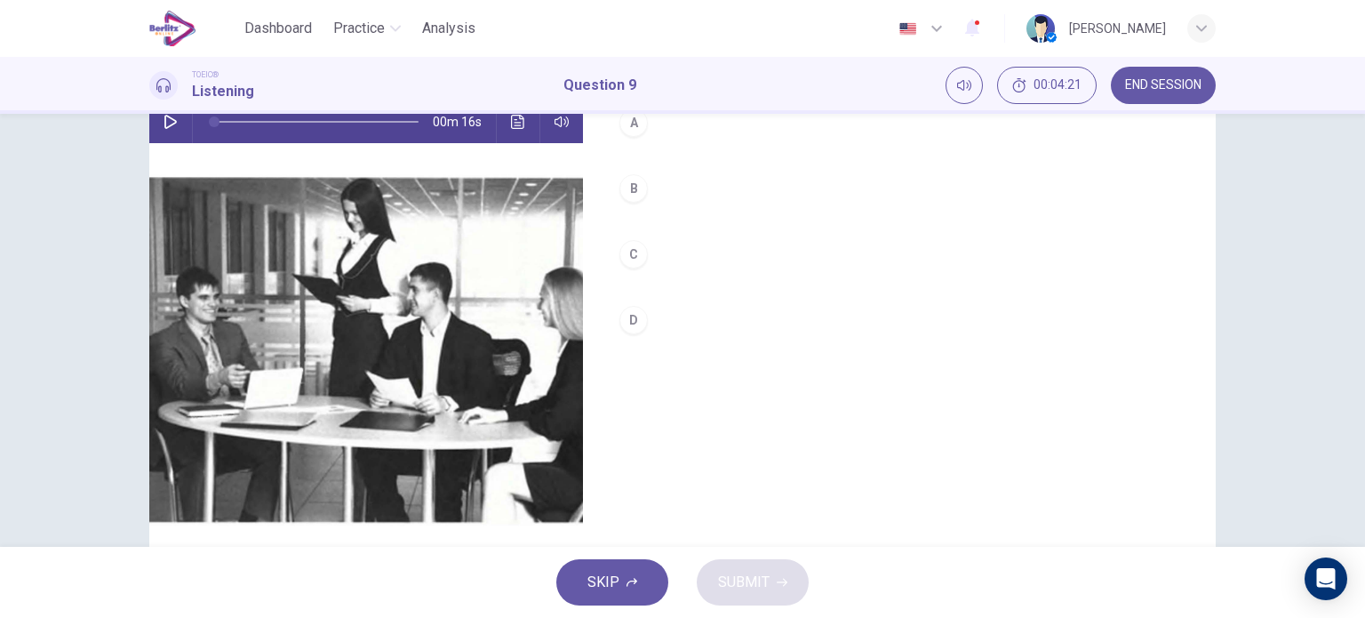
scroll to position [192, 0]
click at [164, 117] on icon "button" at bounding box center [171, 121] width 14 height 14
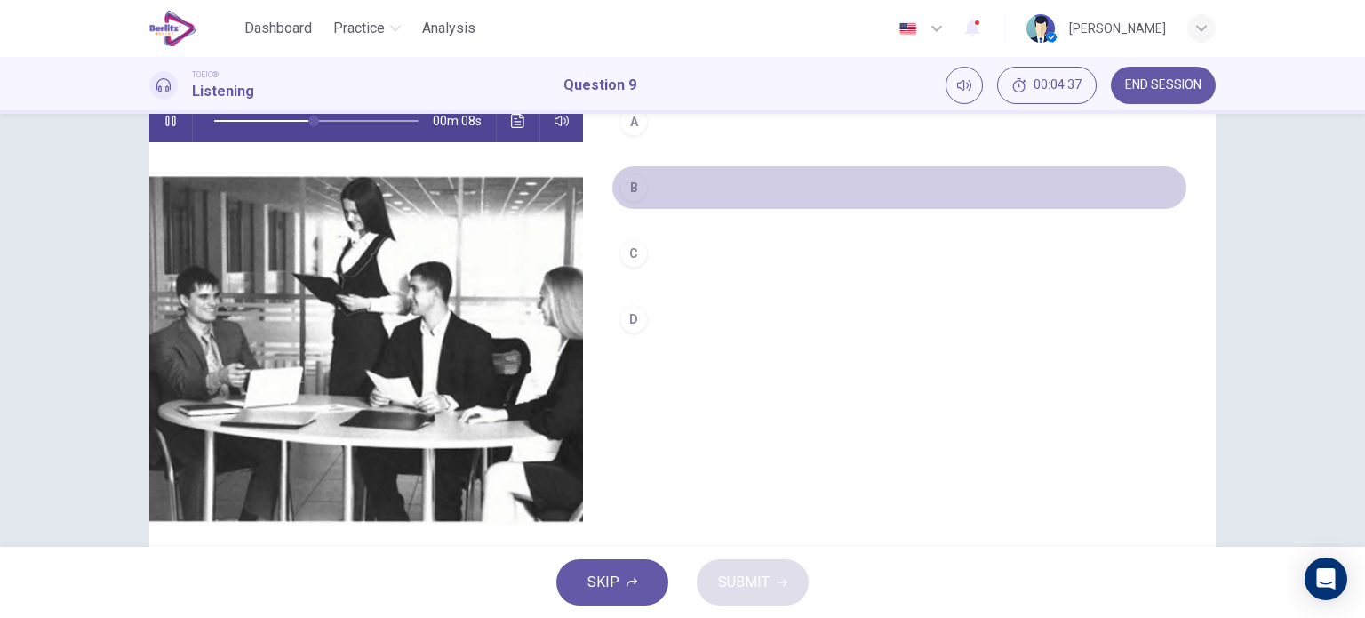
click at [636, 180] on div "B" at bounding box center [633, 187] width 28 height 28
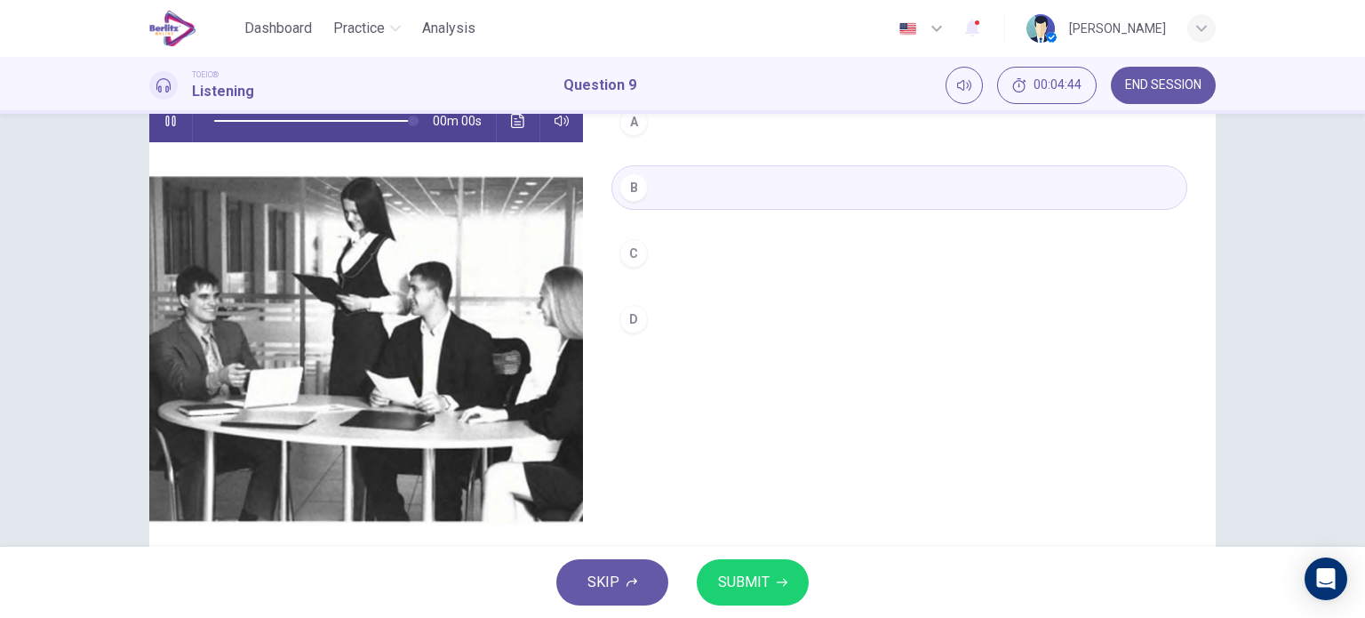
type input "*"
click at [742, 593] on span "SUBMIT" at bounding box center [744, 582] width 52 height 25
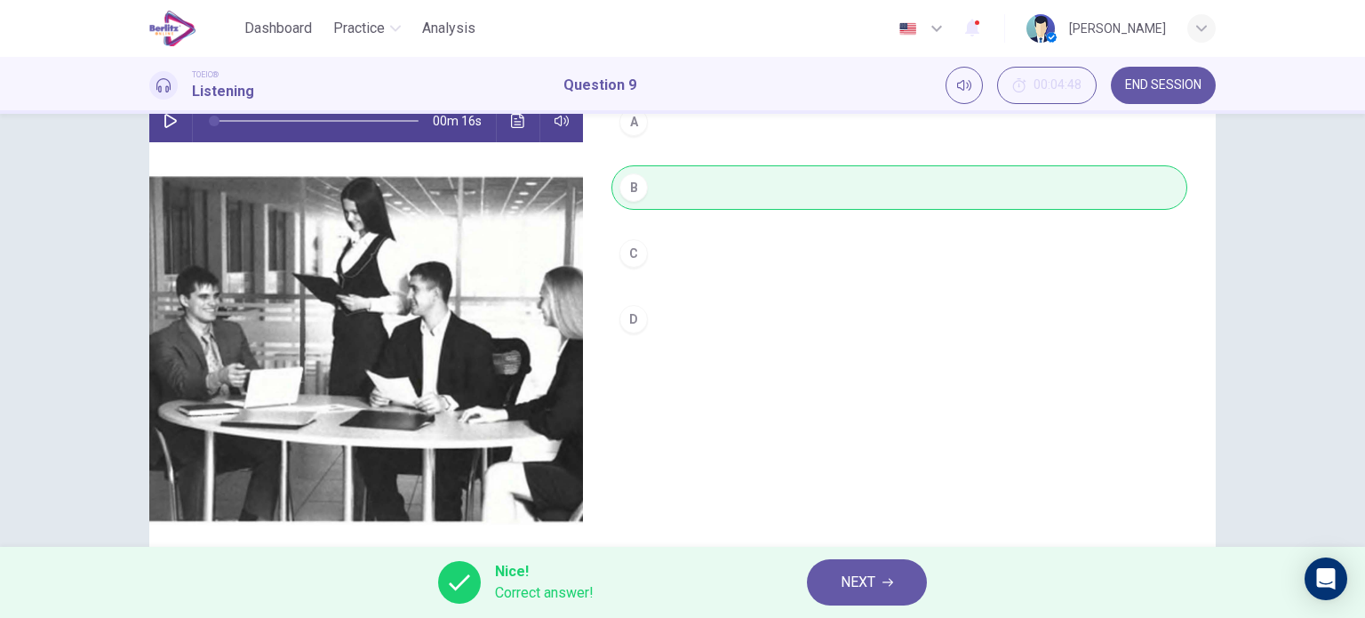
click at [460, 589] on icon at bounding box center [459, 581] width 21 height 21
click at [508, 594] on span "Correct answer!" at bounding box center [544, 592] width 99 height 21
click at [455, 570] on div at bounding box center [459, 582] width 43 height 43
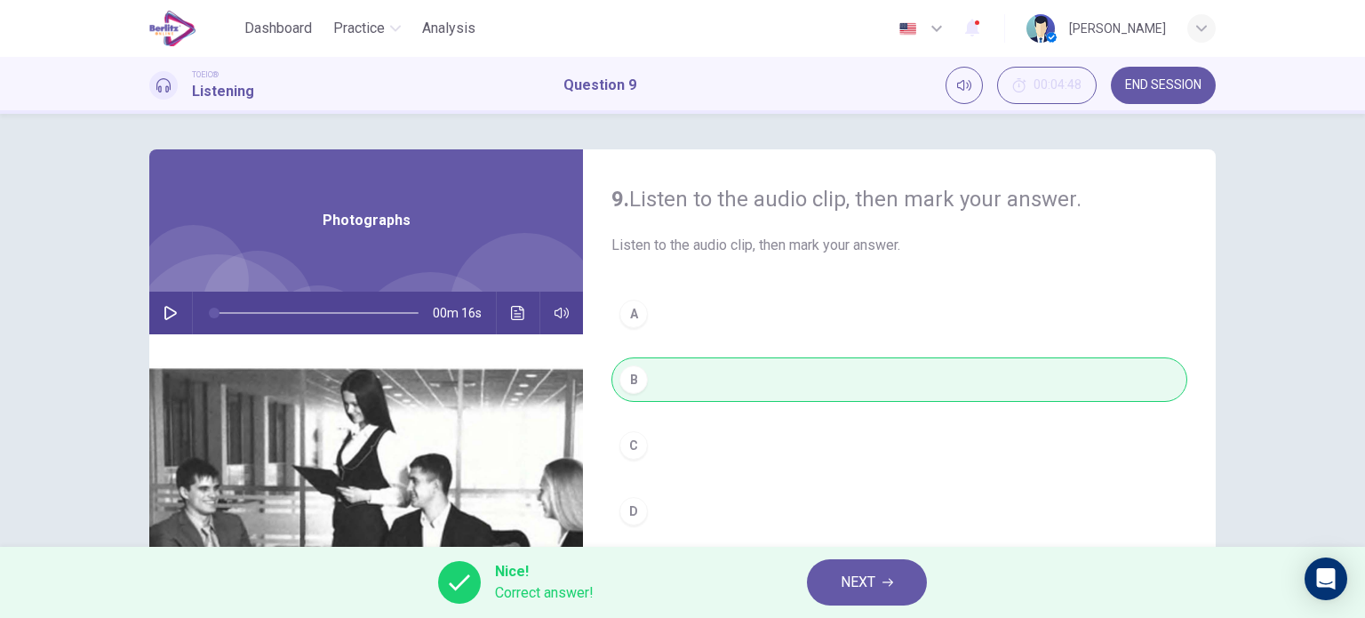
scroll to position [1, 0]
click at [513, 309] on icon "Click to see the audio transcription" at bounding box center [518, 312] width 14 height 14
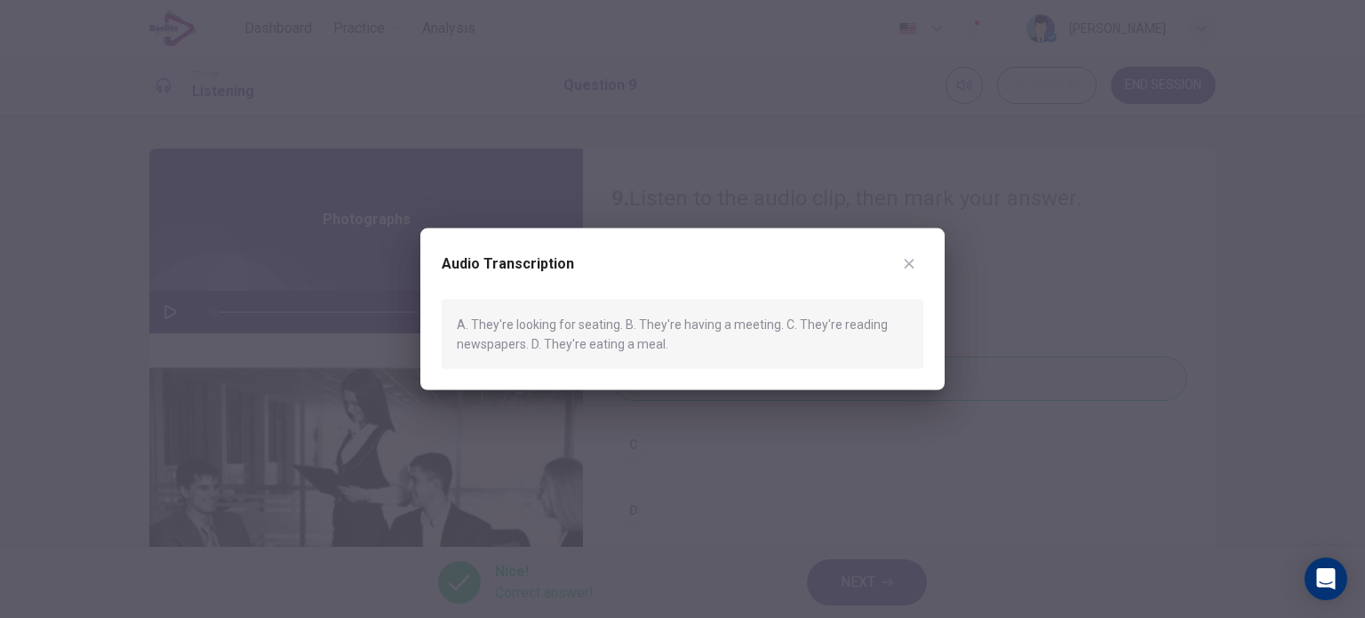
click at [909, 263] on icon "button" at bounding box center [910, 264] width 10 height 10
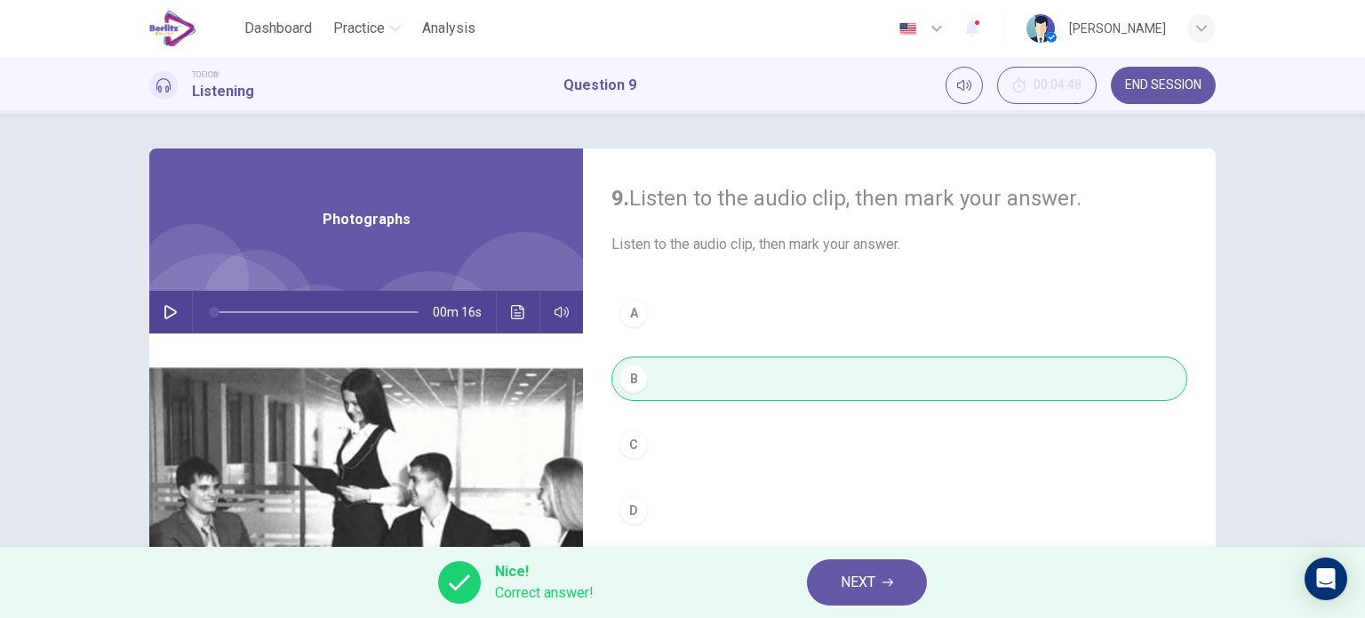
click at [882, 580] on button "NEXT" at bounding box center [867, 582] width 120 height 46
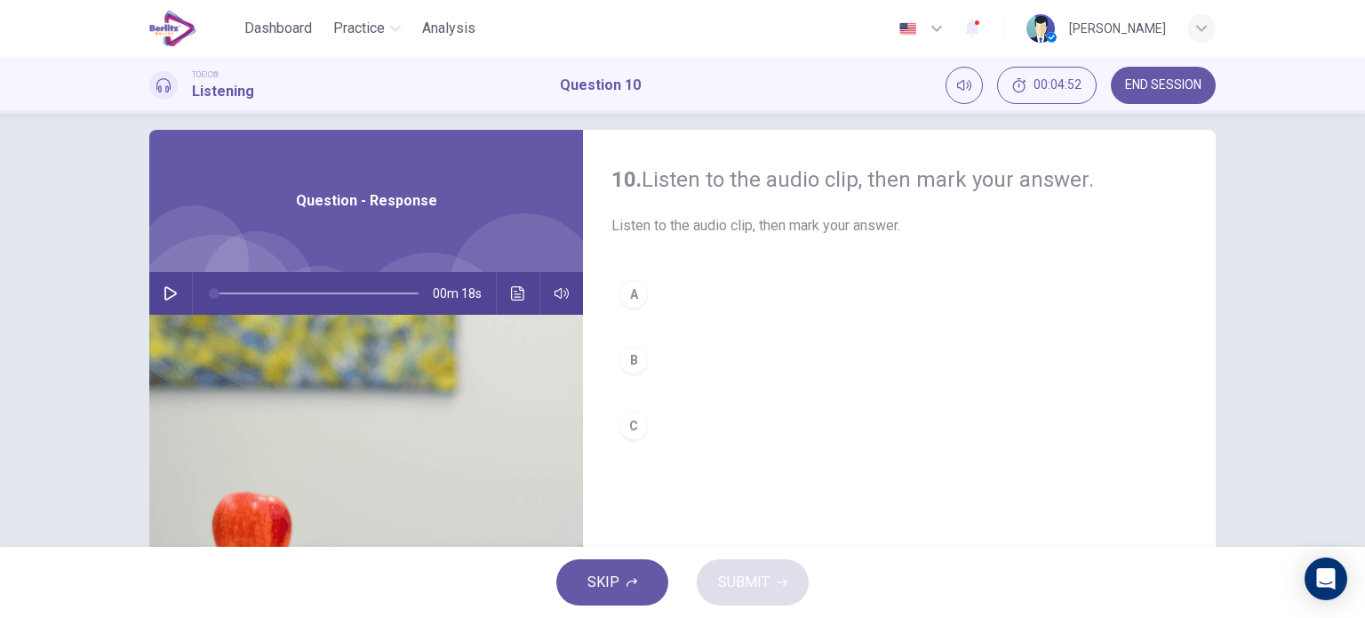
scroll to position [20, 0]
click at [156, 301] on button "button" at bounding box center [170, 292] width 28 height 43
type input "*"
click at [512, 298] on icon "Click to see the audio transcription" at bounding box center [517, 292] width 13 height 14
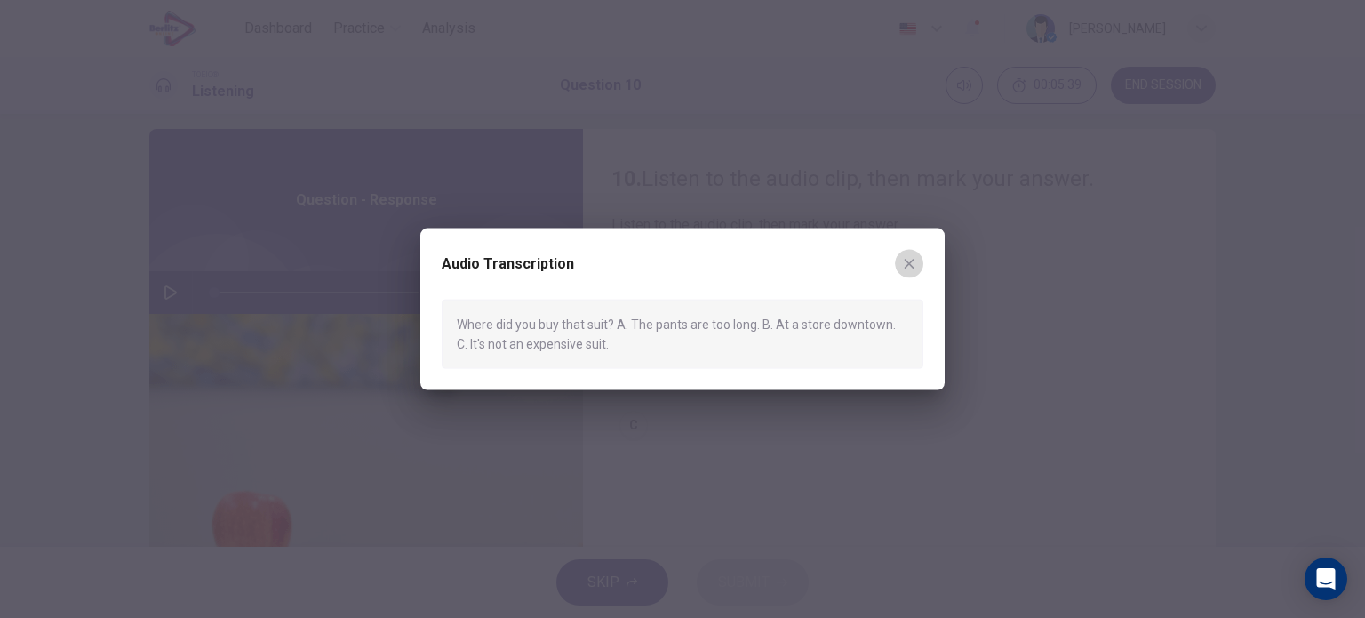
click at [912, 263] on icon "button" at bounding box center [909, 263] width 14 height 14
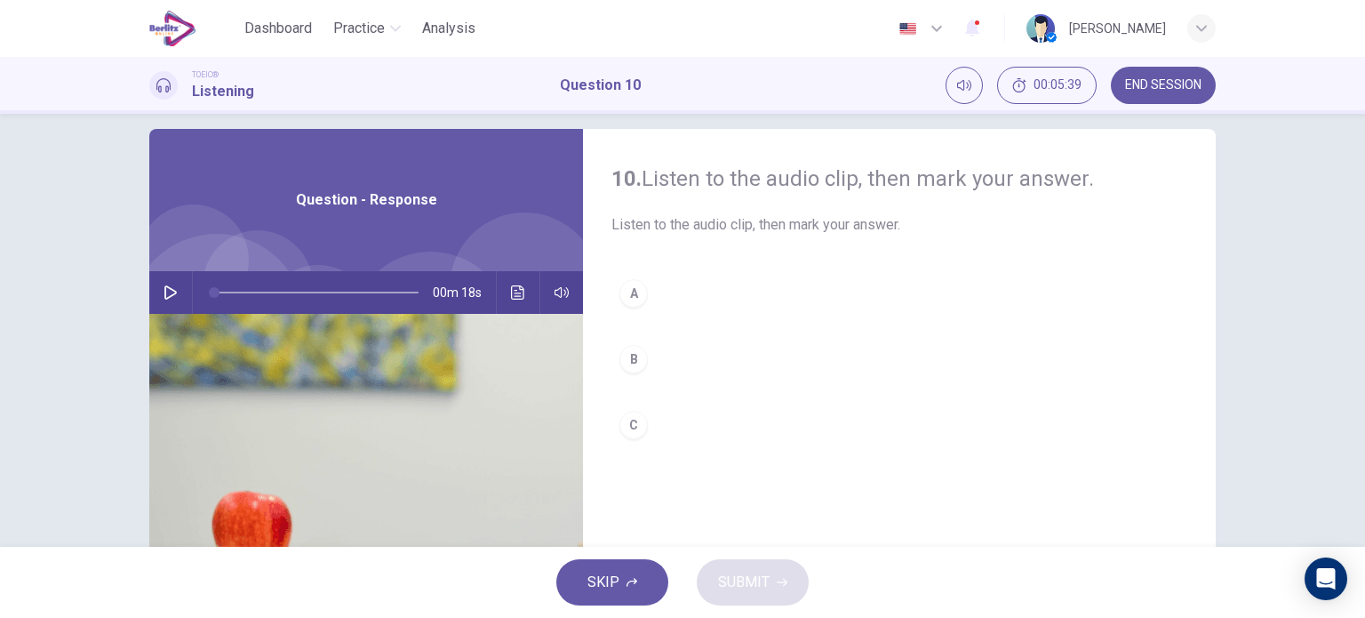
click at [644, 434] on button "C" at bounding box center [899, 425] width 576 height 44
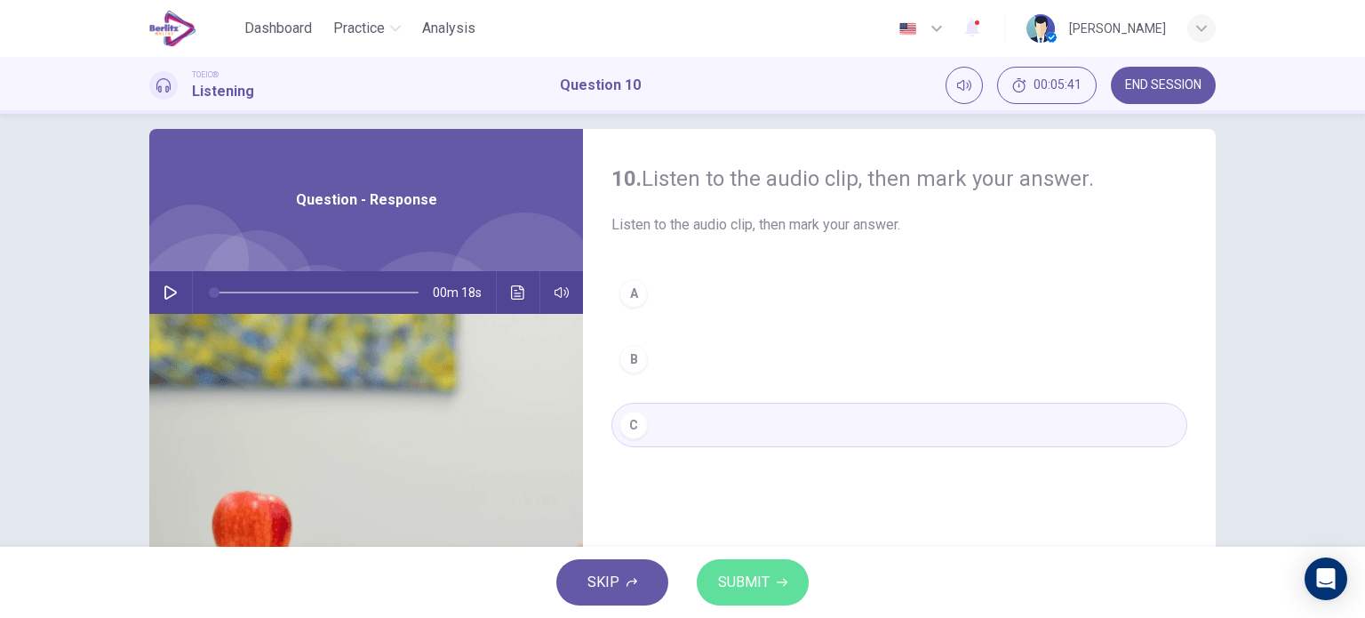
click at [732, 575] on span "SUBMIT" at bounding box center [744, 582] width 52 height 25
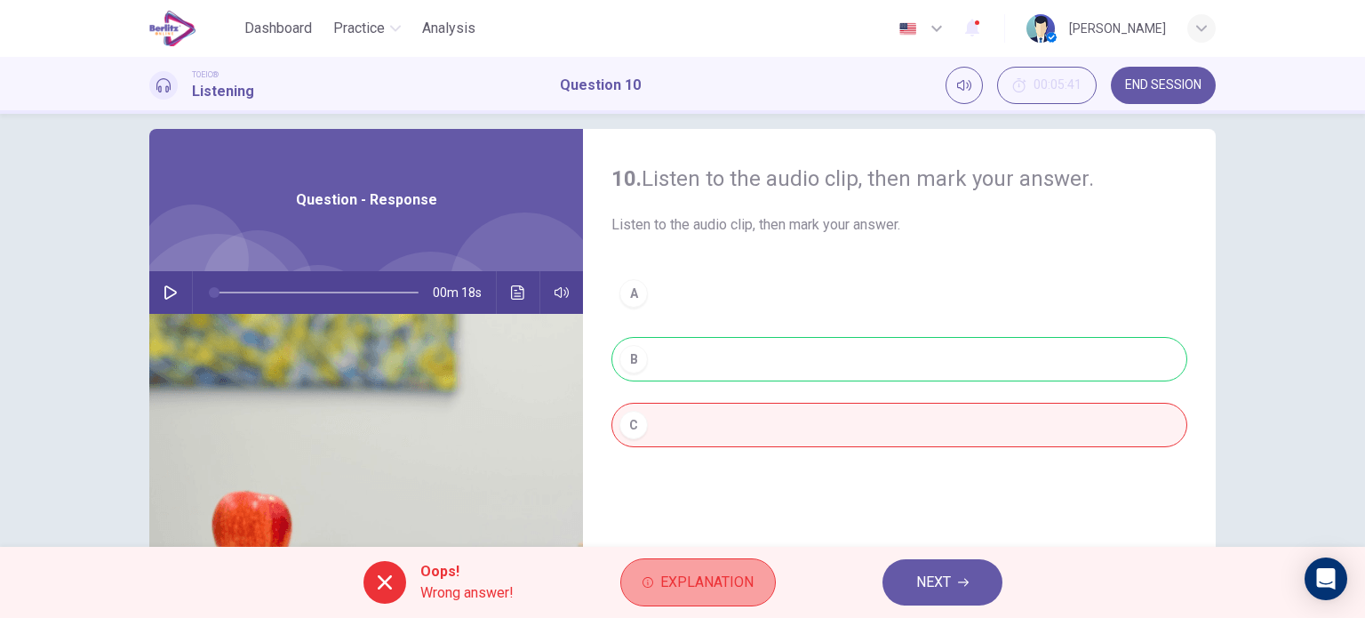
click at [684, 592] on span "Explanation" at bounding box center [706, 582] width 93 height 25
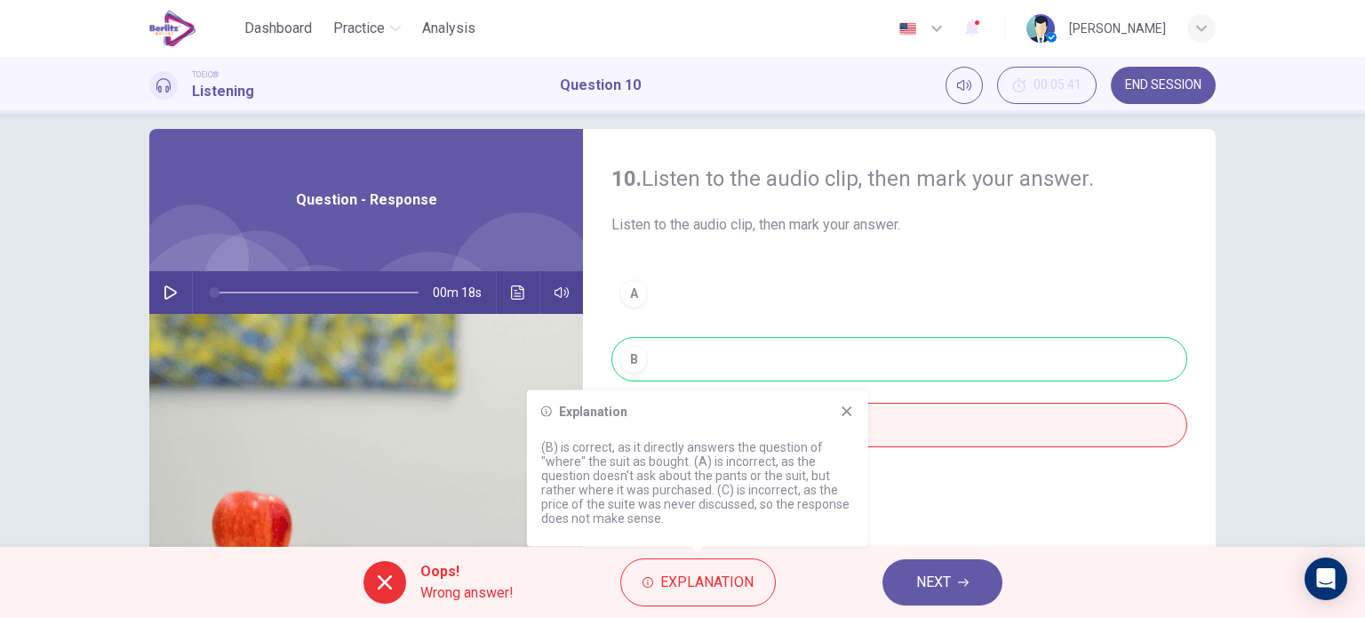
drag, startPoint x: 528, startPoint y: 280, endPoint x: 512, endPoint y: 288, distance: 17.9
click at [512, 288] on div "00m 18s" at bounding box center [366, 292] width 434 height 43
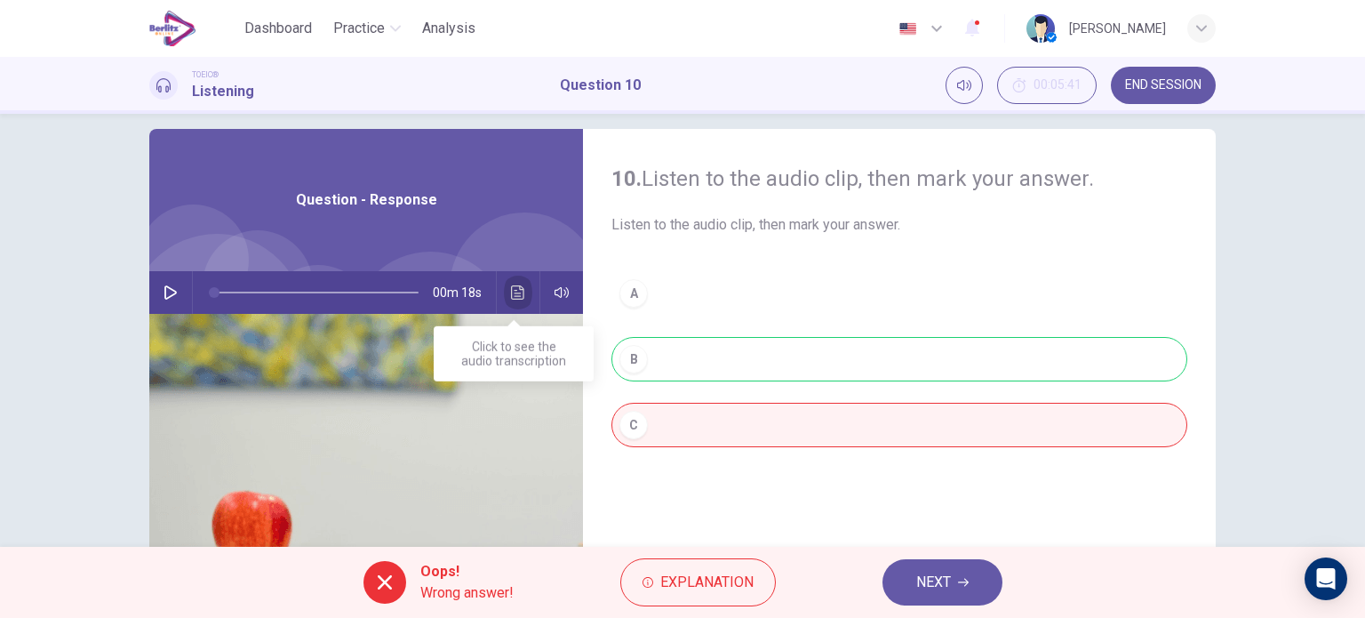
click at [512, 288] on icon "Click to see the audio transcription" at bounding box center [518, 292] width 14 height 14
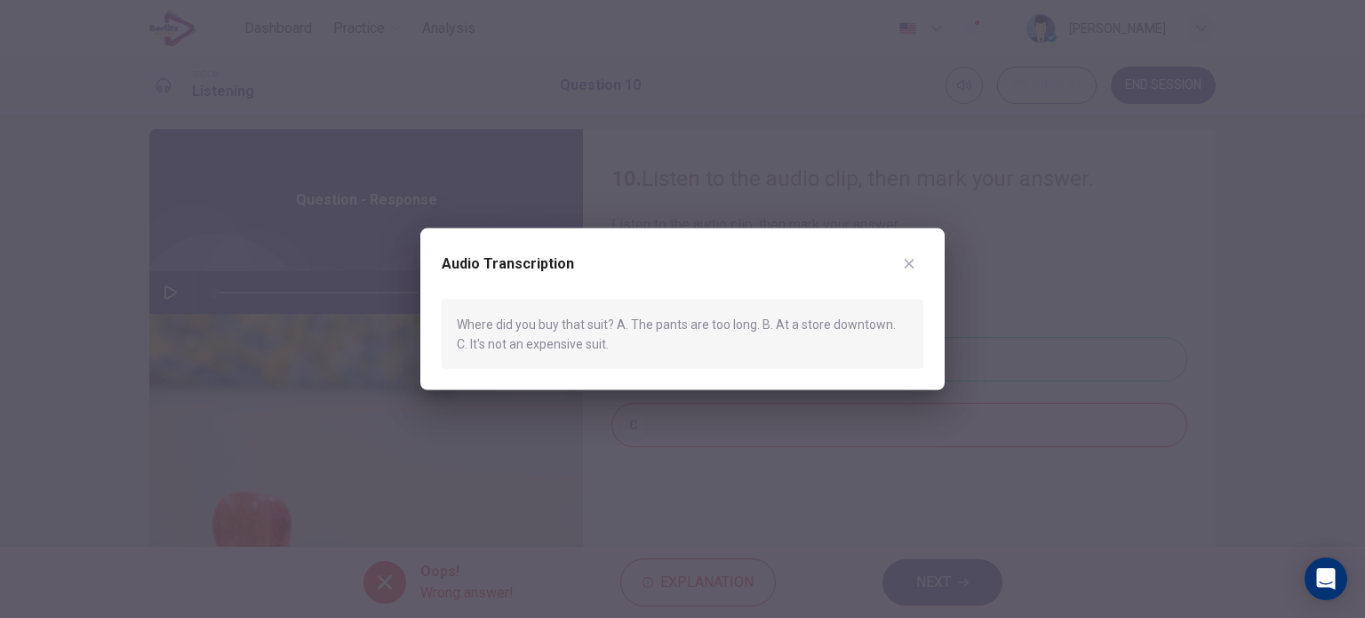
click at [906, 262] on icon "button" at bounding box center [909, 263] width 14 height 14
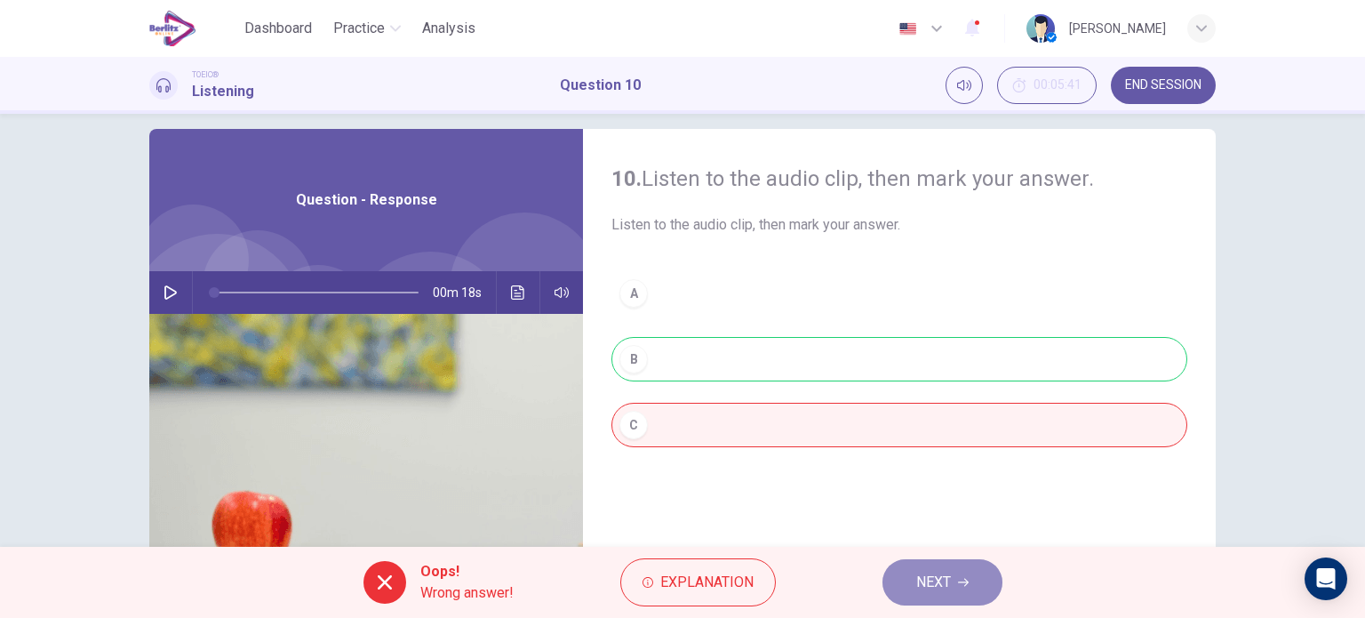
click at [928, 592] on span "NEXT" at bounding box center [933, 582] width 35 height 25
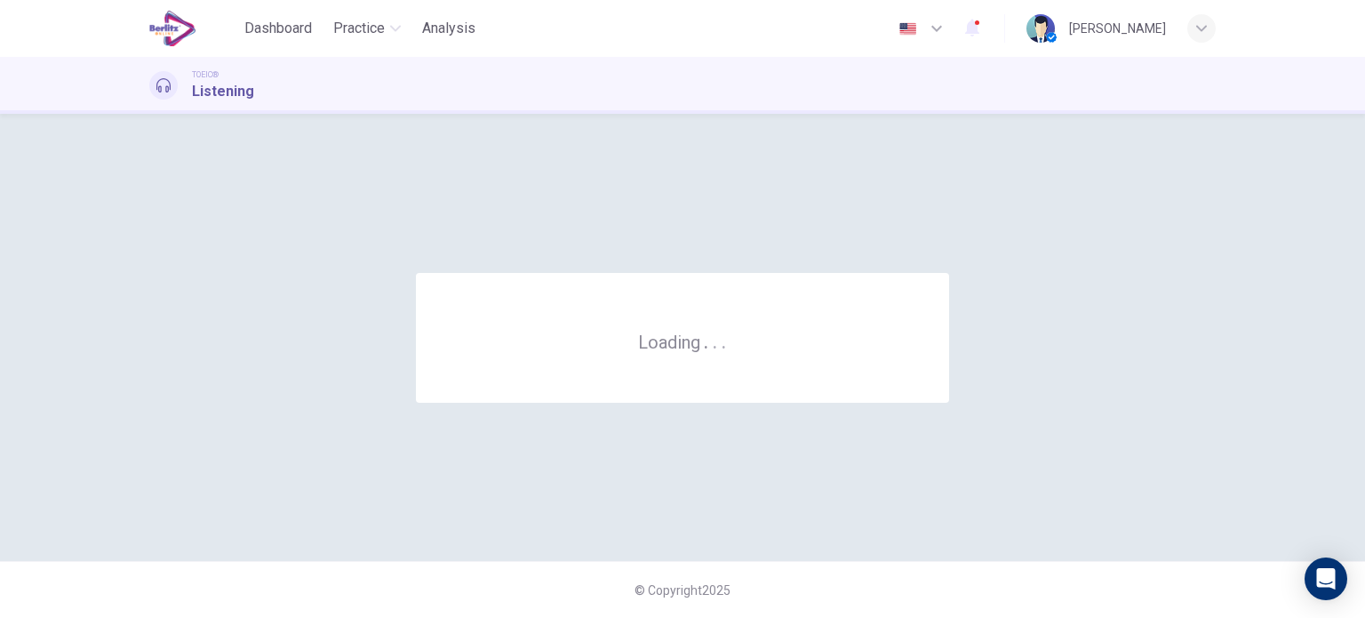
scroll to position [0, 0]
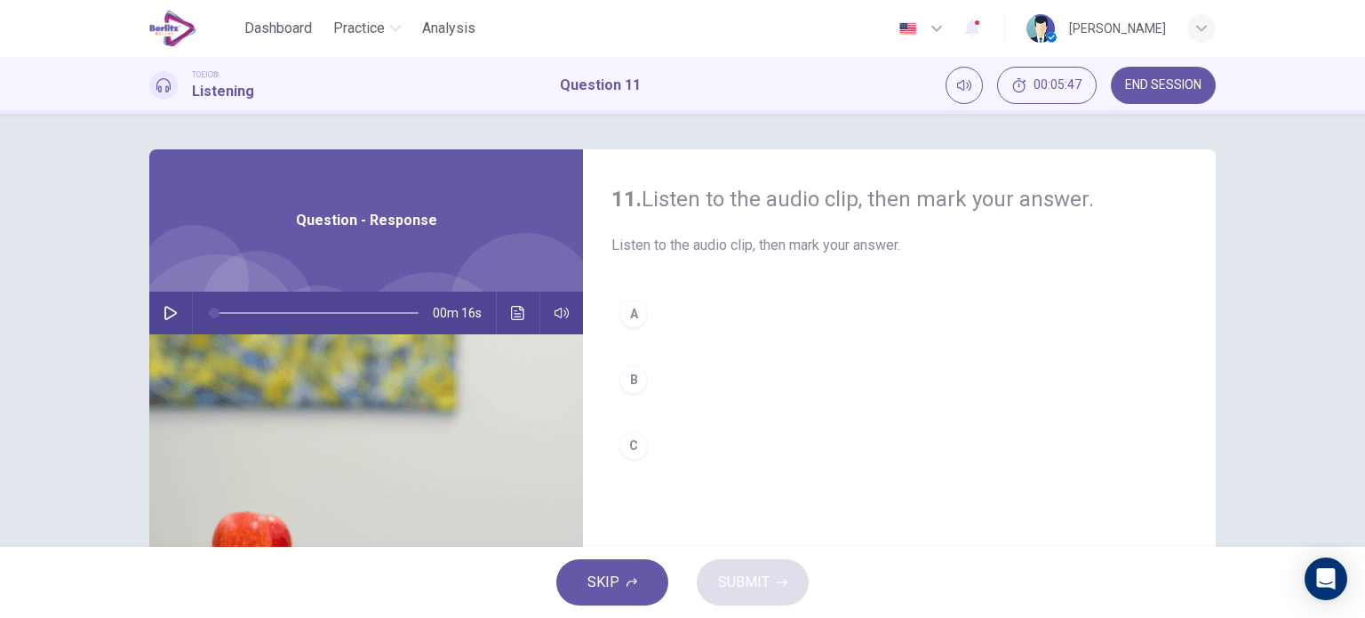
click at [164, 307] on icon "button" at bounding box center [170, 313] width 12 height 14
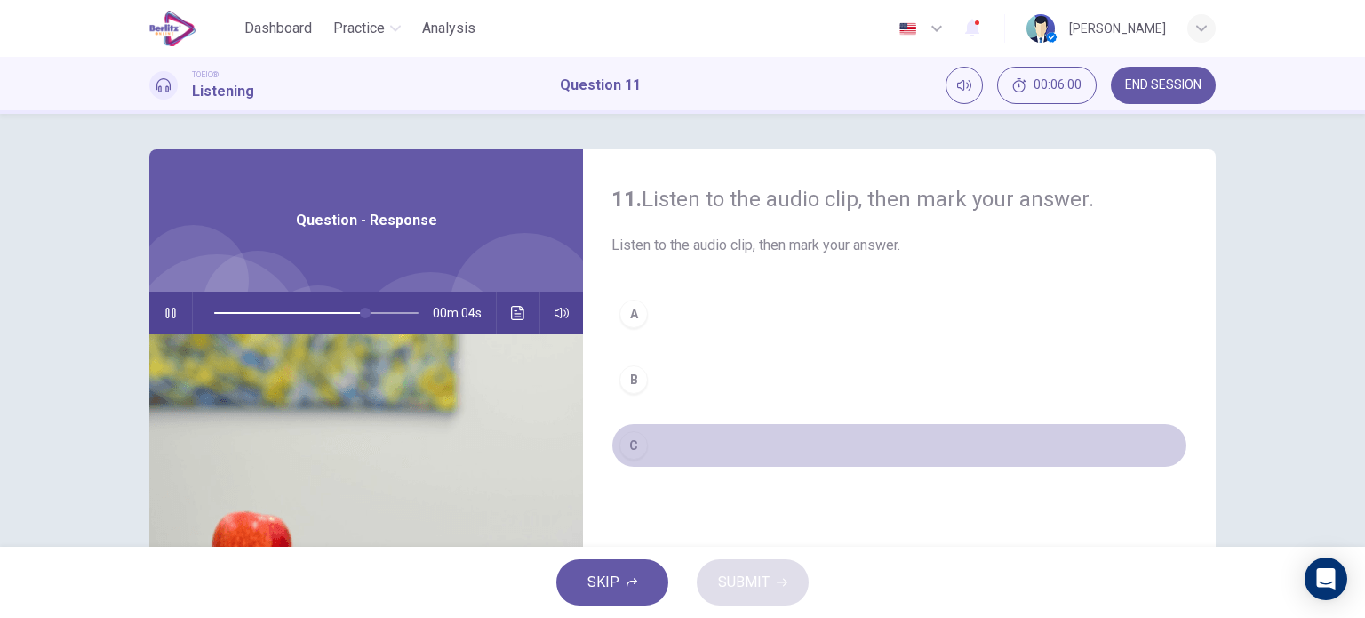
click at [654, 452] on button "C" at bounding box center [899, 445] width 576 height 44
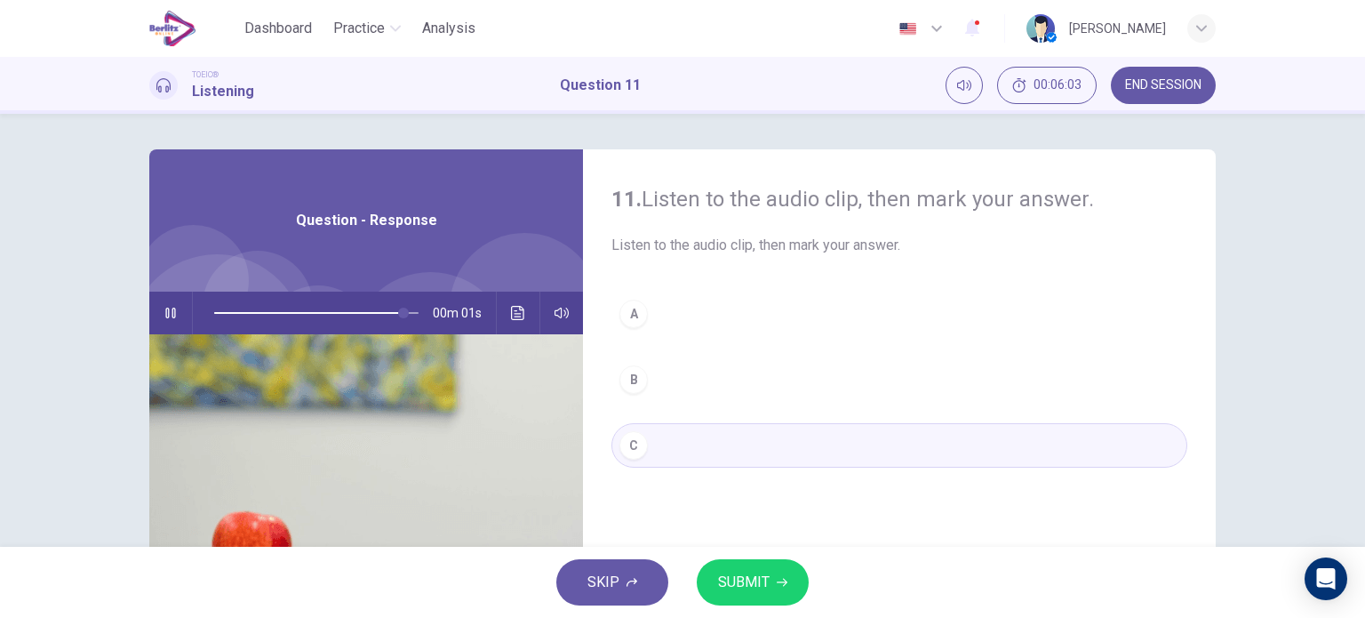
type input "*"
click at [751, 584] on span "SUBMIT" at bounding box center [744, 582] width 52 height 25
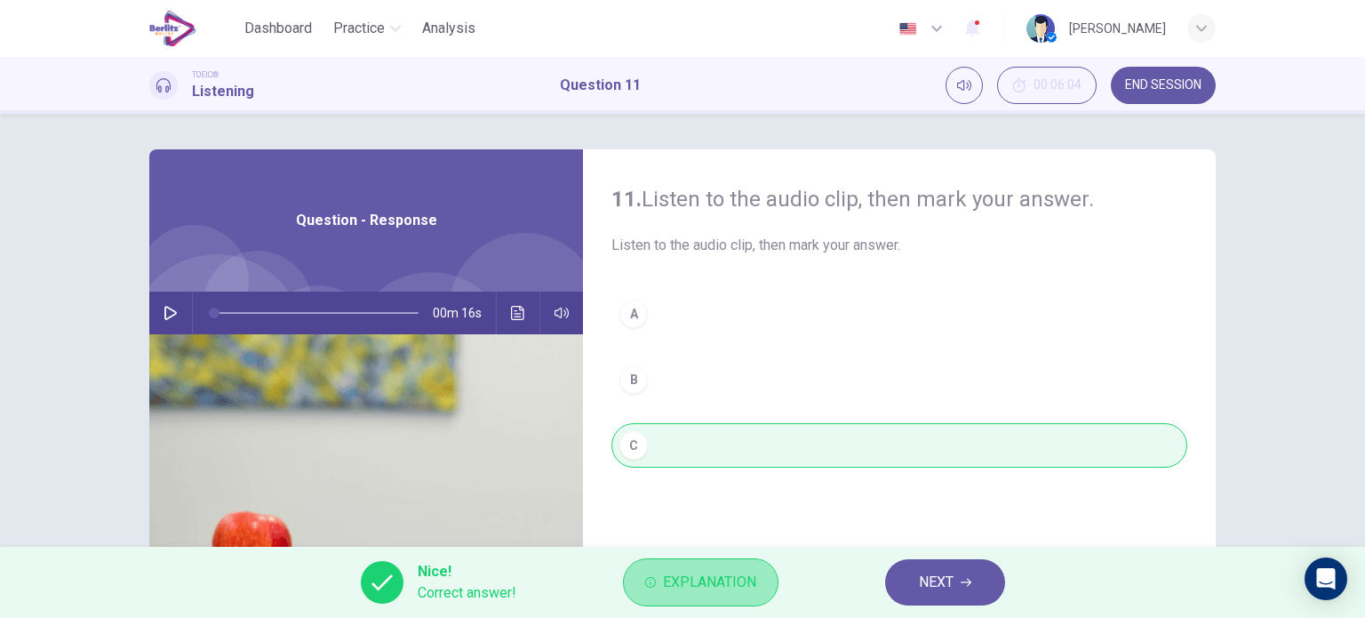
click at [718, 572] on span "Explanation" at bounding box center [709, 582] width 93 height 25
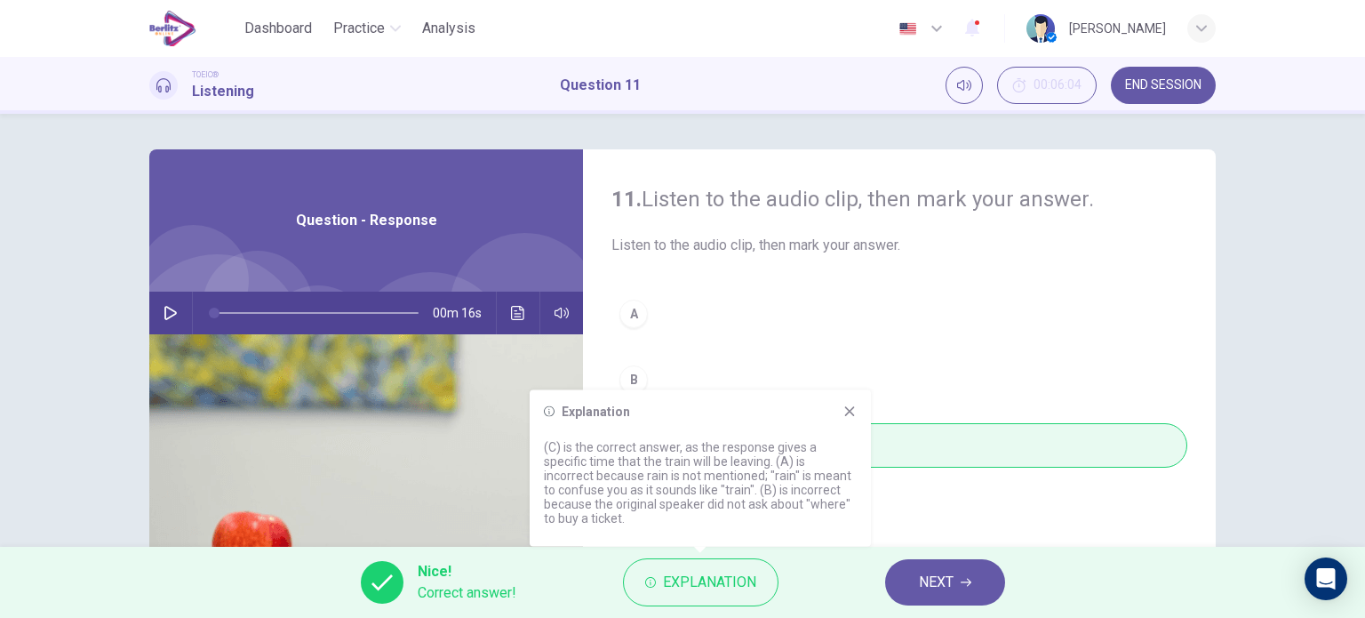
click at [942, 584] on span "NEXT" at bounding box center [936, 582] width 35 height 25
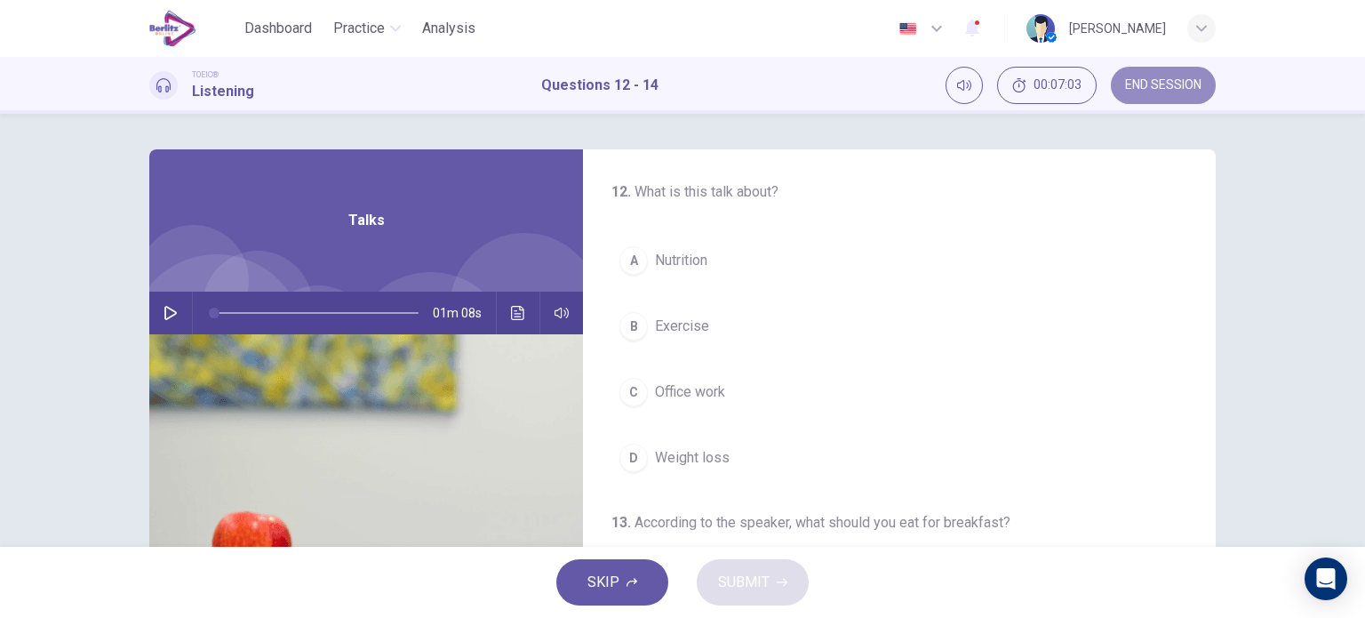
click at [1160, 79] on span "END SESSION" at bounding box center [1163, 85] width 76 height 14
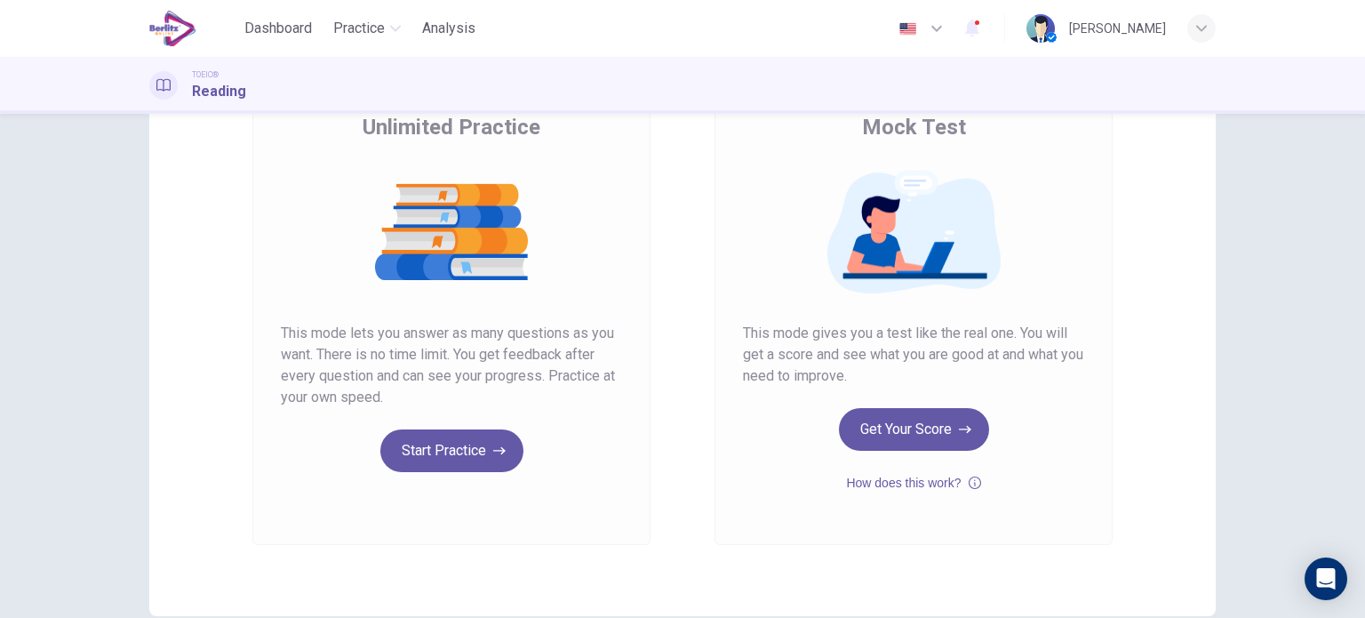
scroll to position [217, 0]
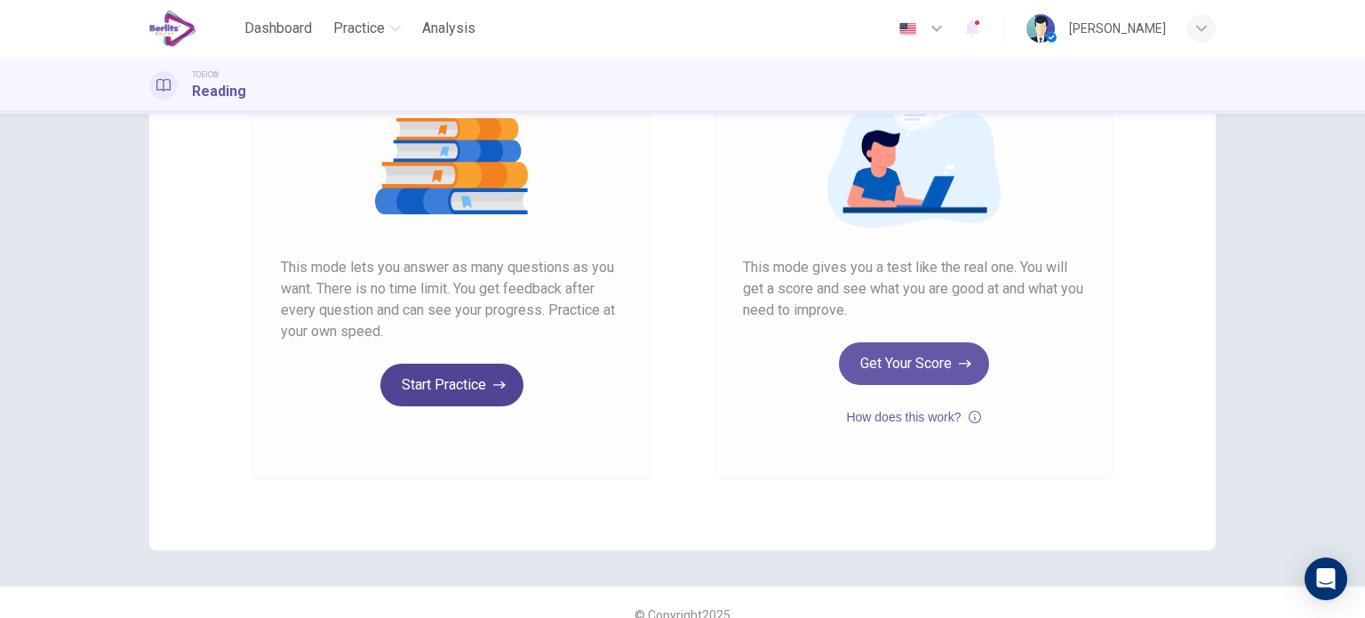
click at [457, 391] on button "Start Practice" at bounding box center [451, 384] width 143 height 43
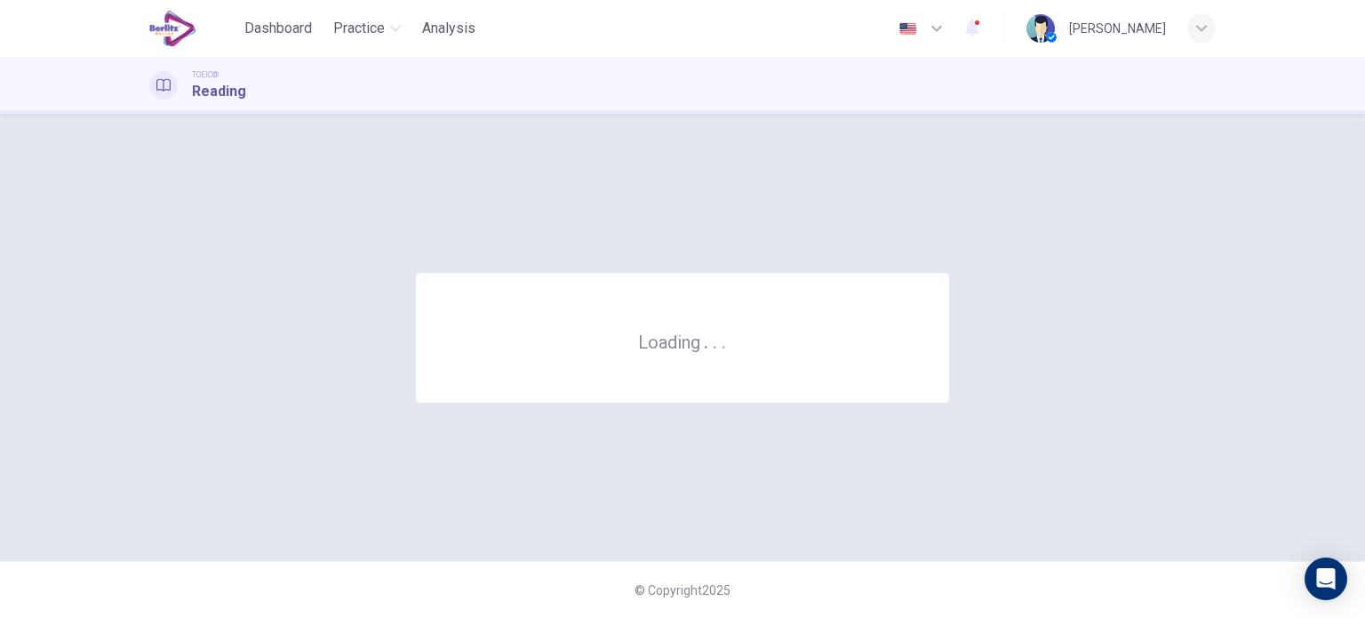
scroll to position [0, 0]
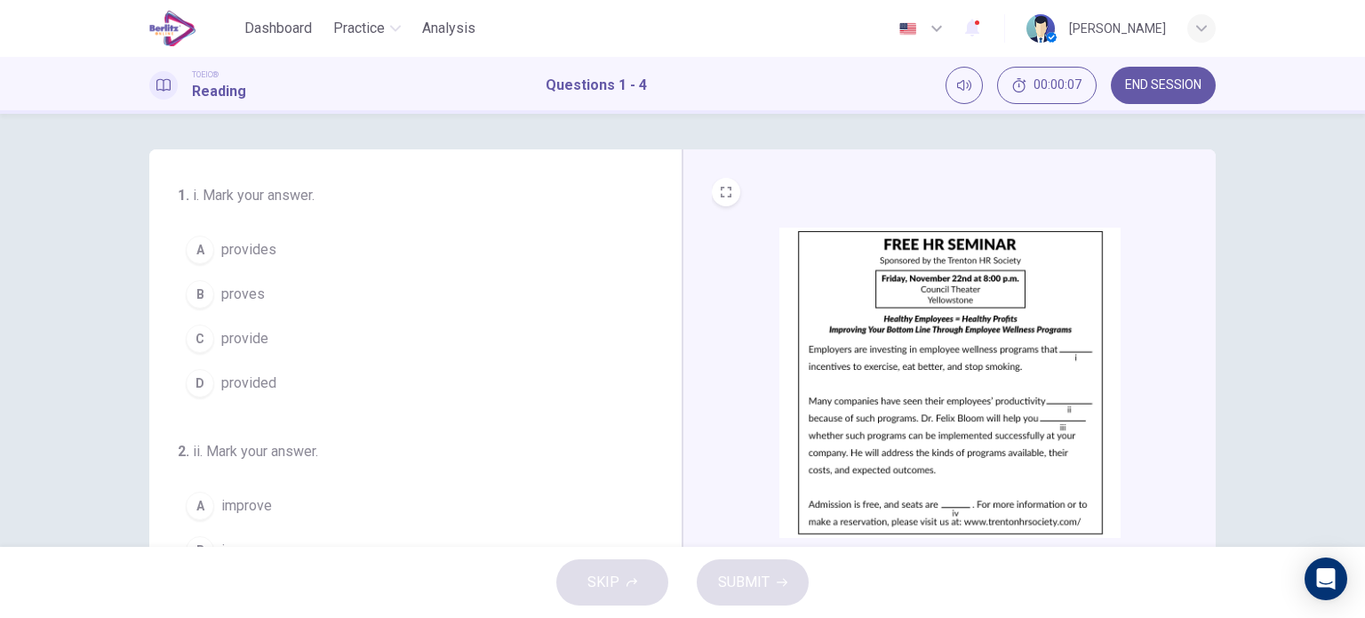
click at [5, 427] on div "1 . i. Mark your answer. A provides B proves C provide D provided 2 . ii. Mark …" at bounding box center [682, 330] width 1365 height 433
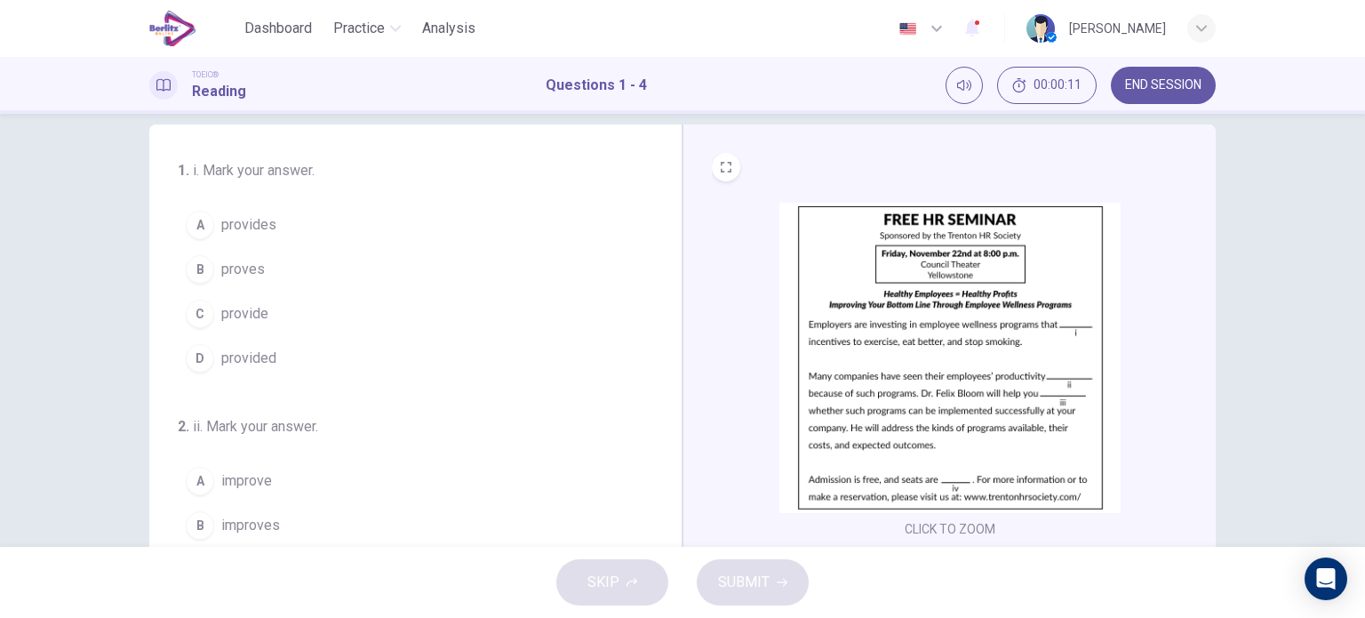
scroll to position [28, 0]
click at [243, 309] on span "provide" at bounding box center [244, 309] width 47 height 21
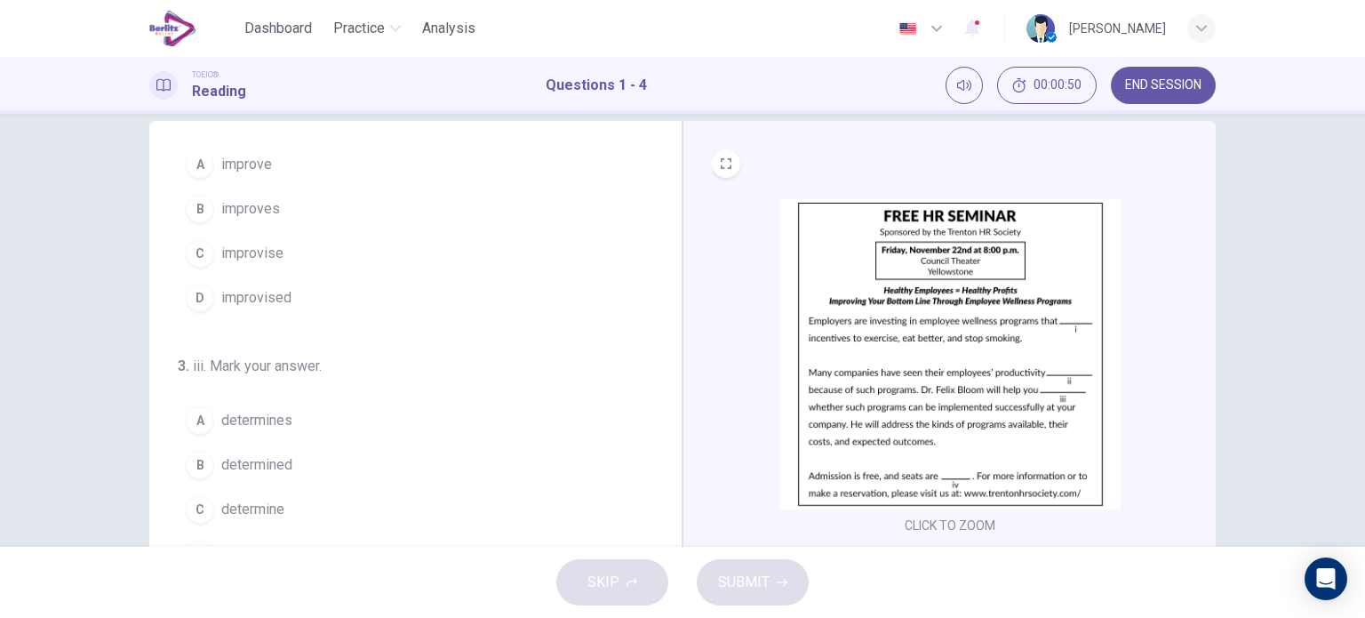
scroll to position [315, 0]
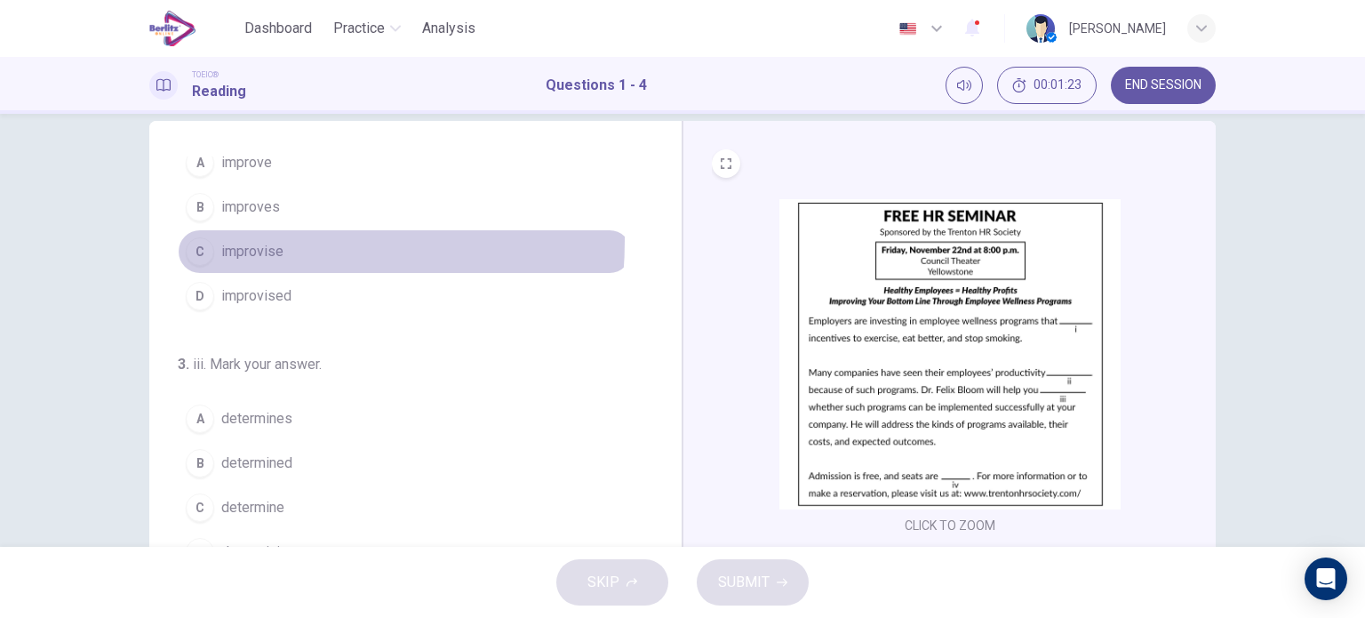
click at [236, 241] on span "improvise" at bounding box center [252, 251] width 62 height 21
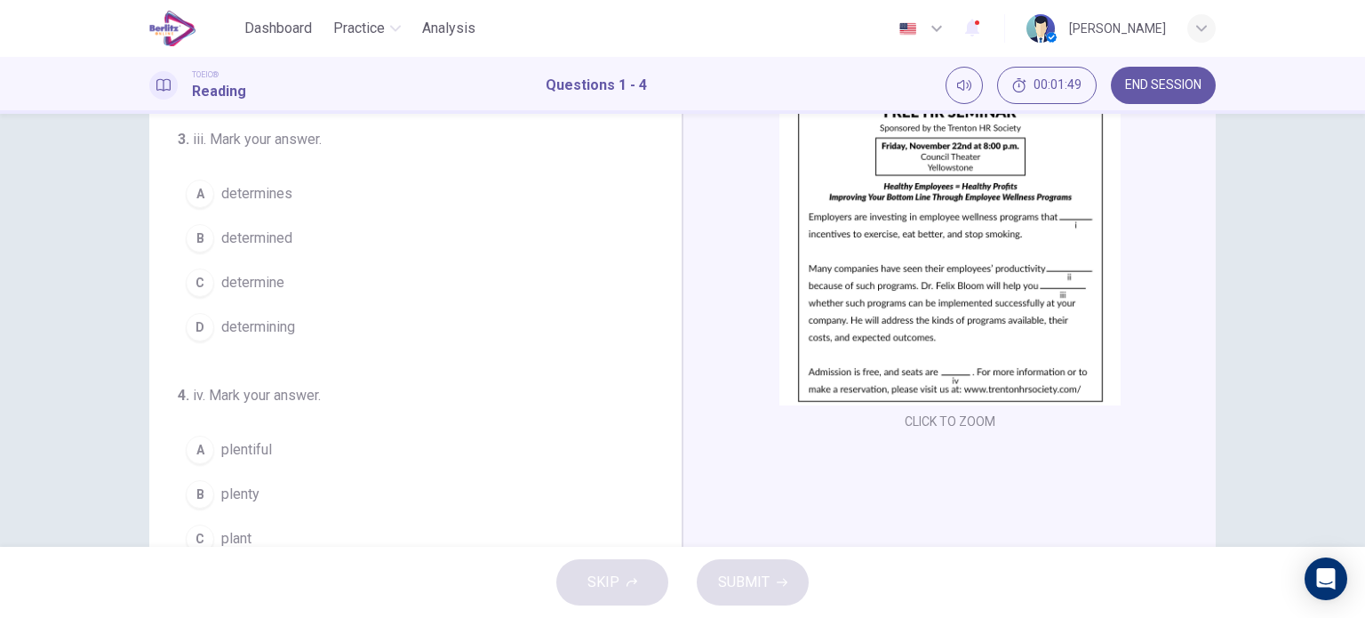
scroll to position [134, 0]
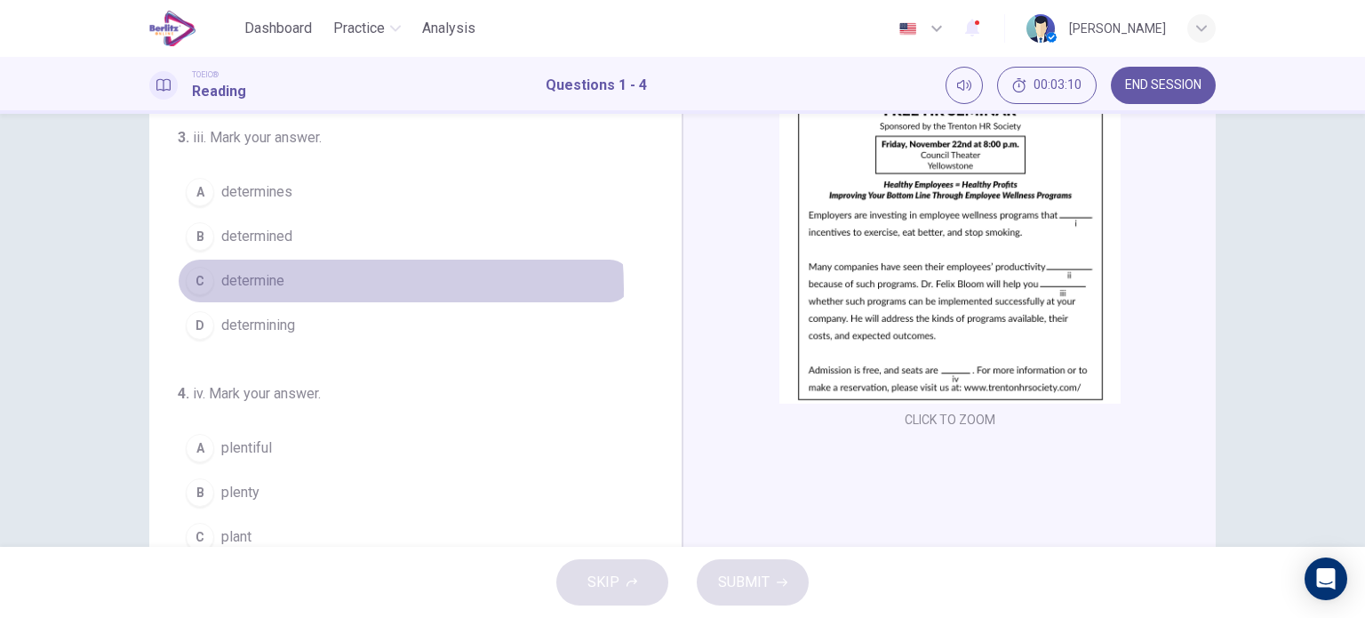
click at [271, 284] on span "determine" at bounding box center [252, 280] width 63 height 21
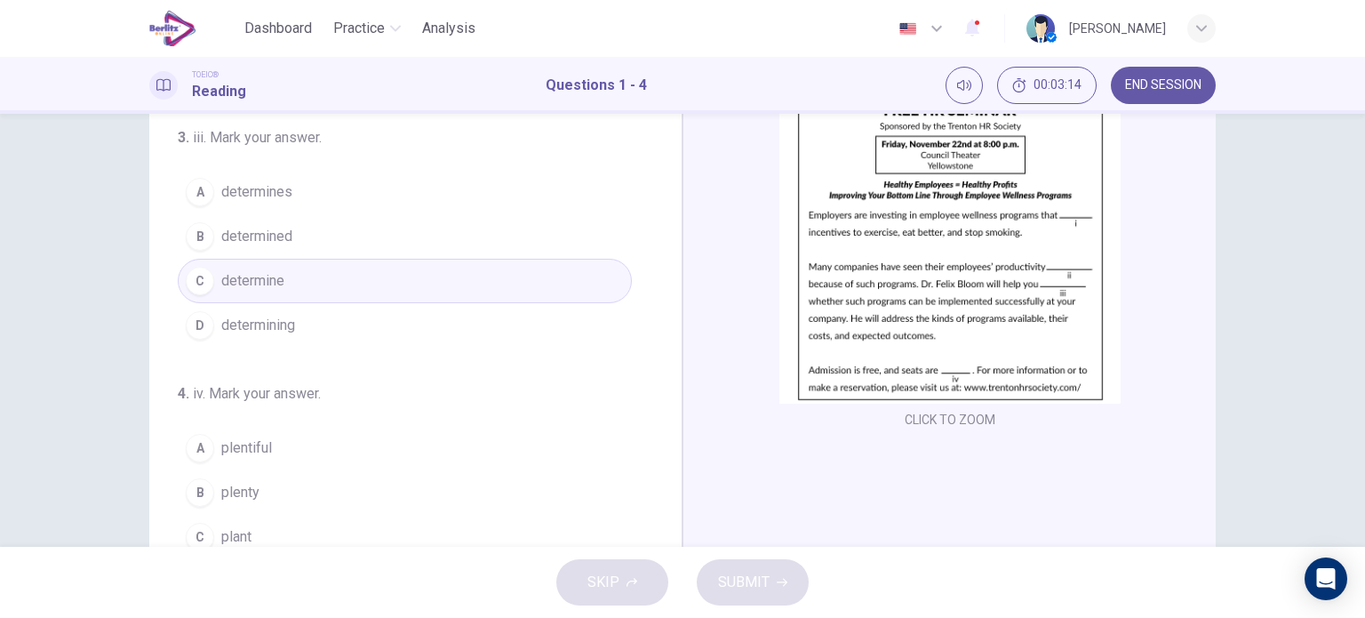
scroll to position [256, 0]
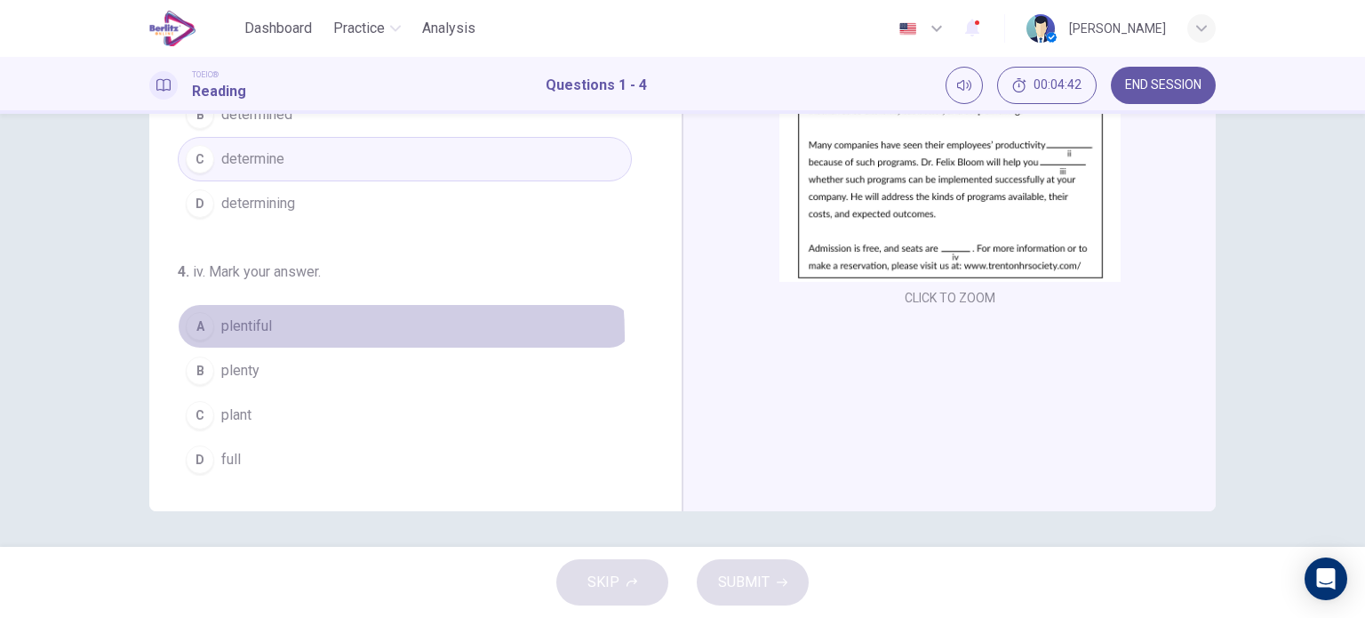
click at [269, 331] on button "A plentiful" at bounding box center [405, 326] width 454 height 44
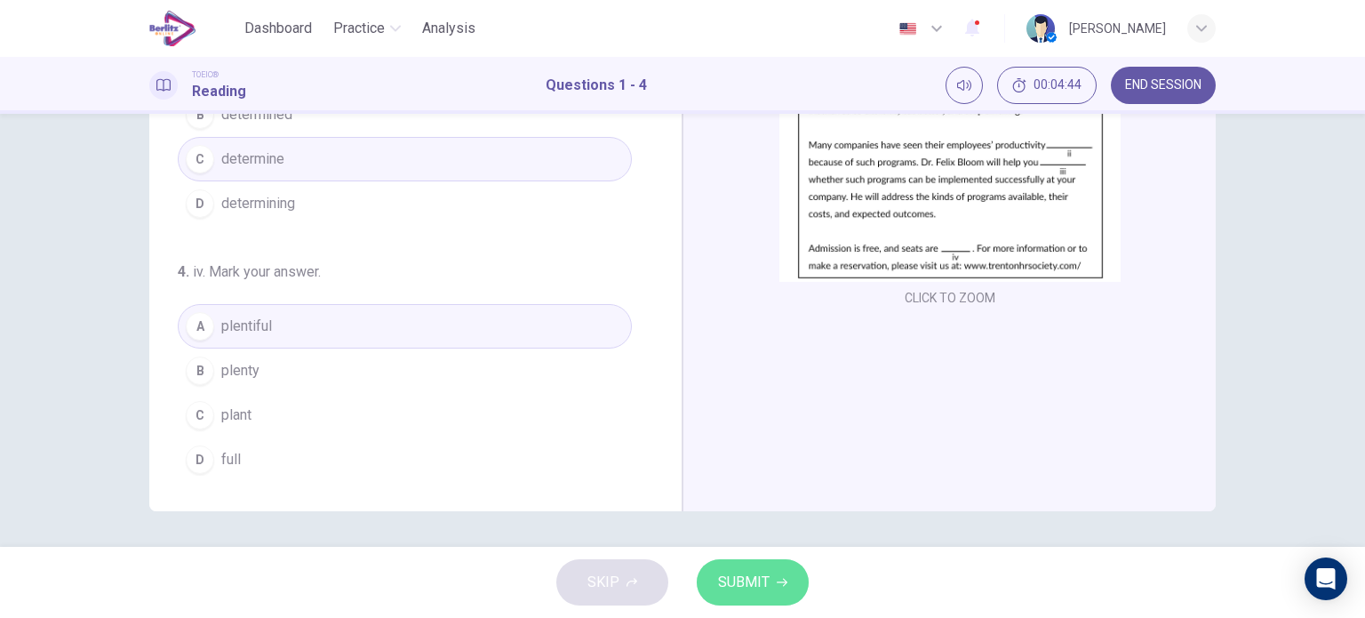
click at [746, 573] on span "SUBMIT" at bounding box center [744, 582] width 52 height 25
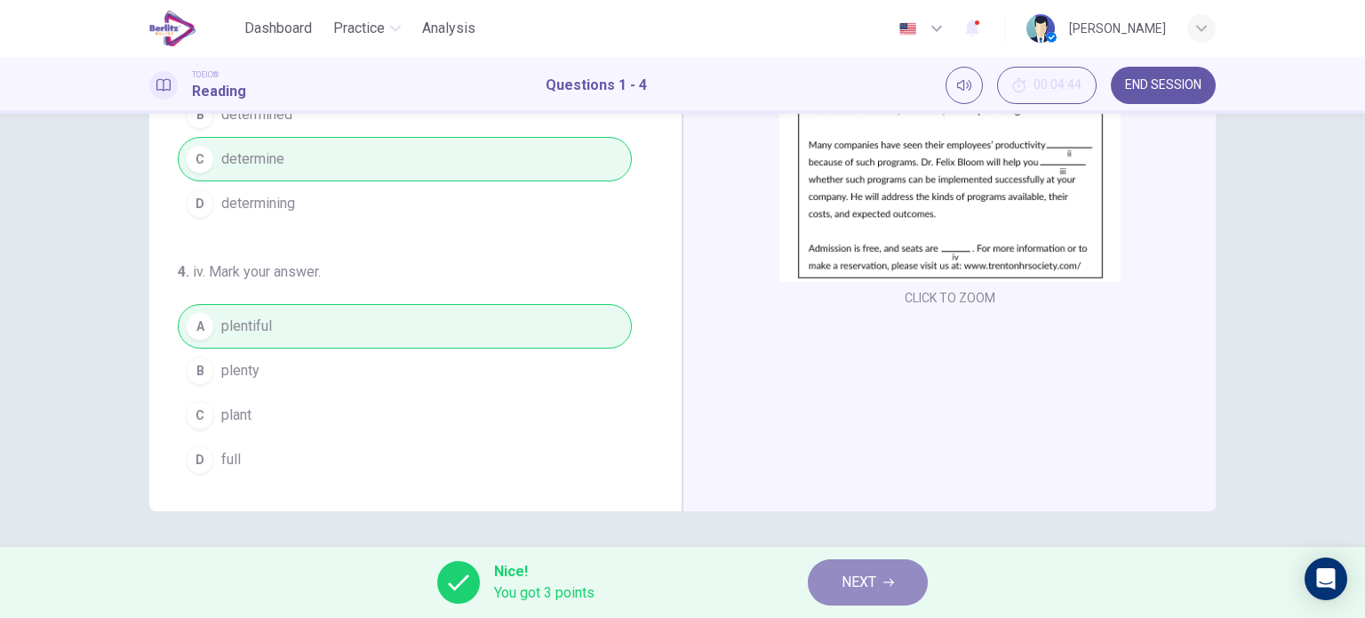
click at [880, 571] on button "NEXT" at bounding box center [868, 582] width 120 height 46
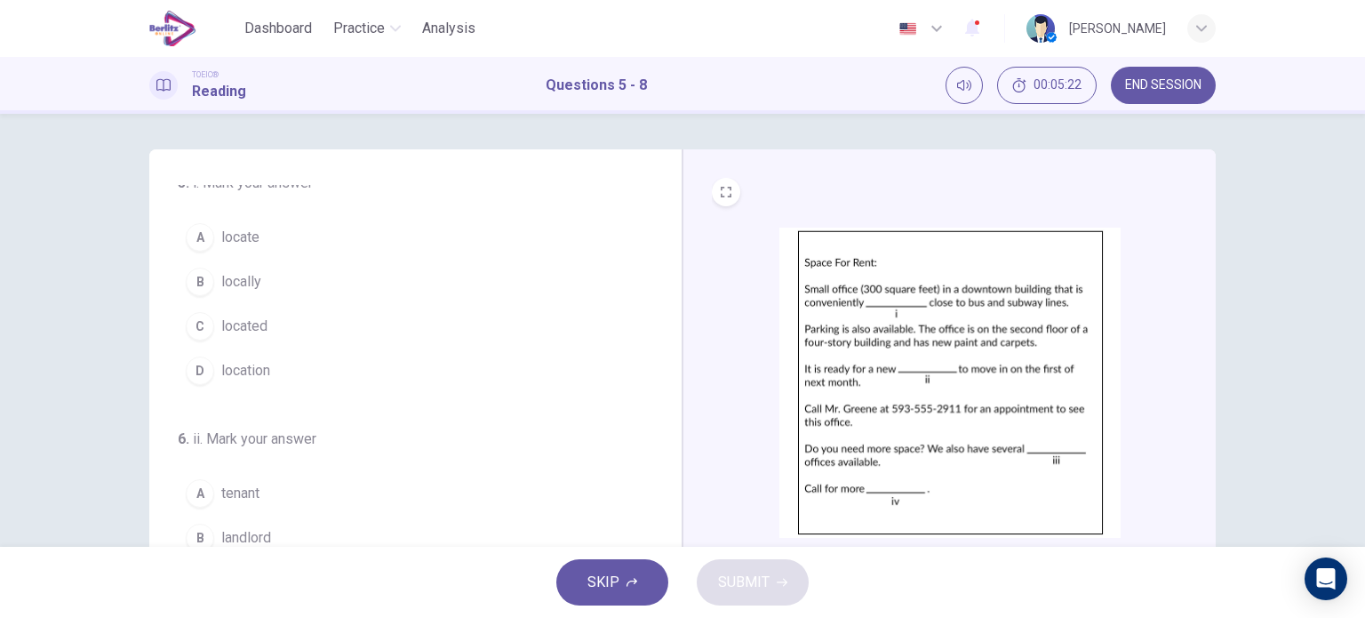
scroll to position [0, 0]
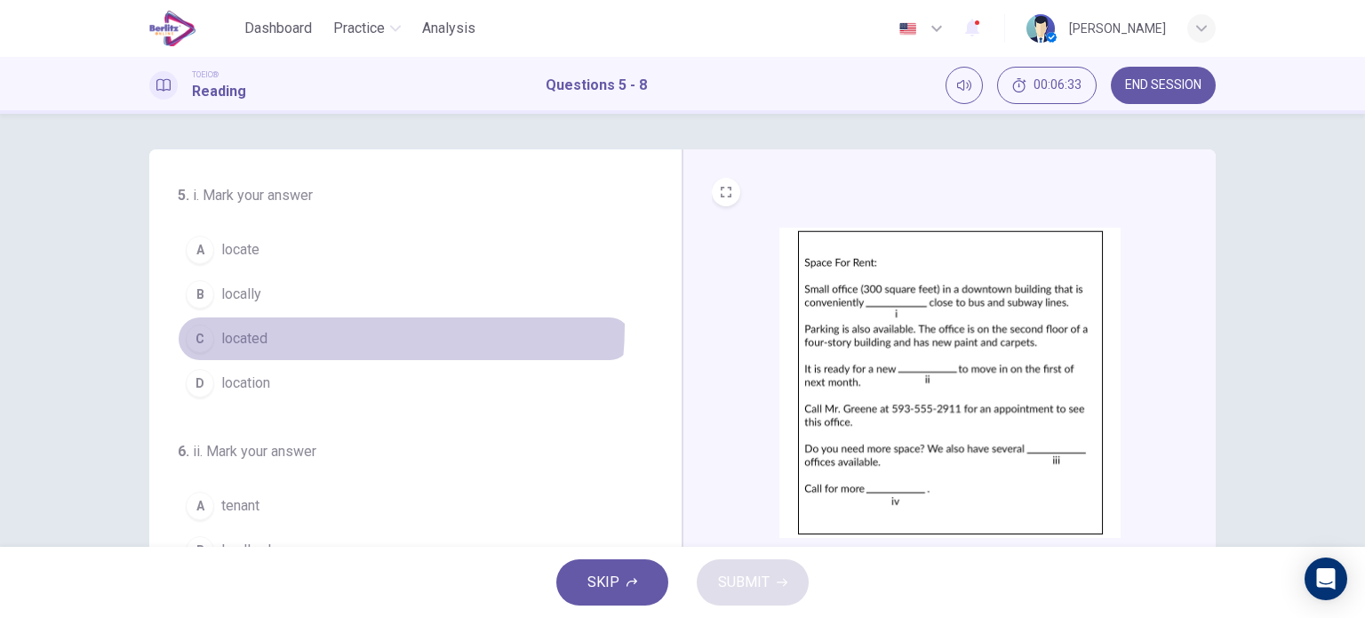
click at [281, 324] on button "C located" at bounding box center [405, 338] width 454 height 44
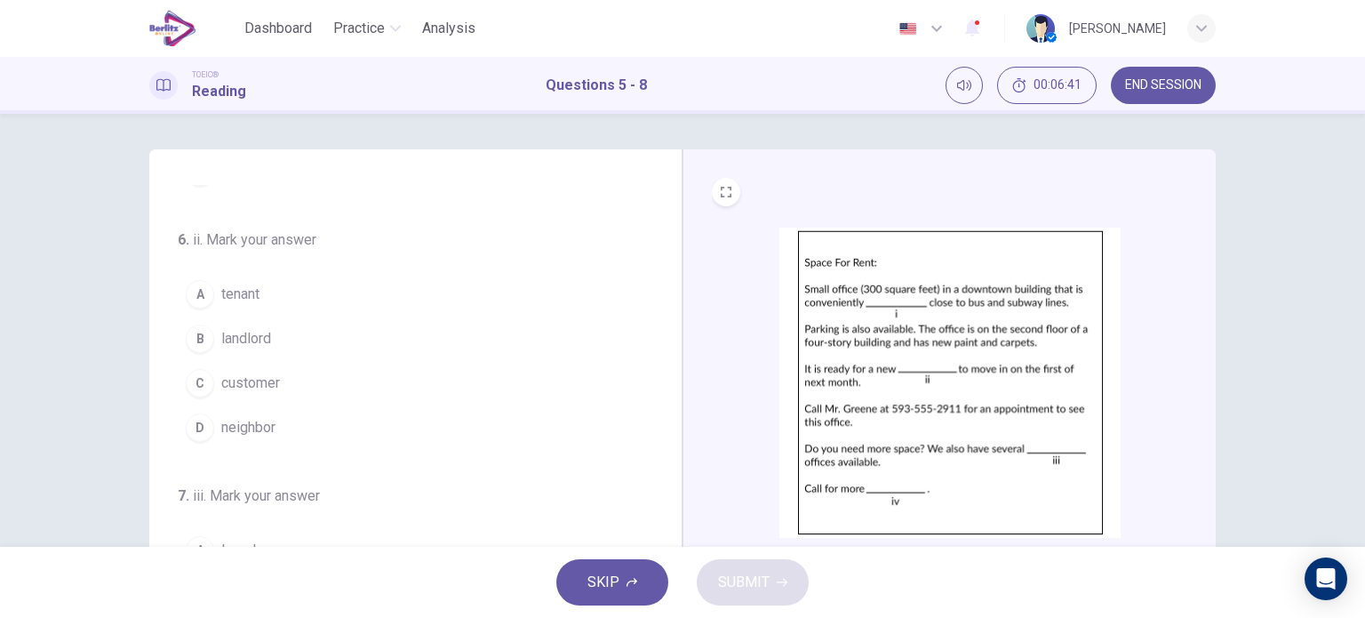
scroll to position [215, 0]
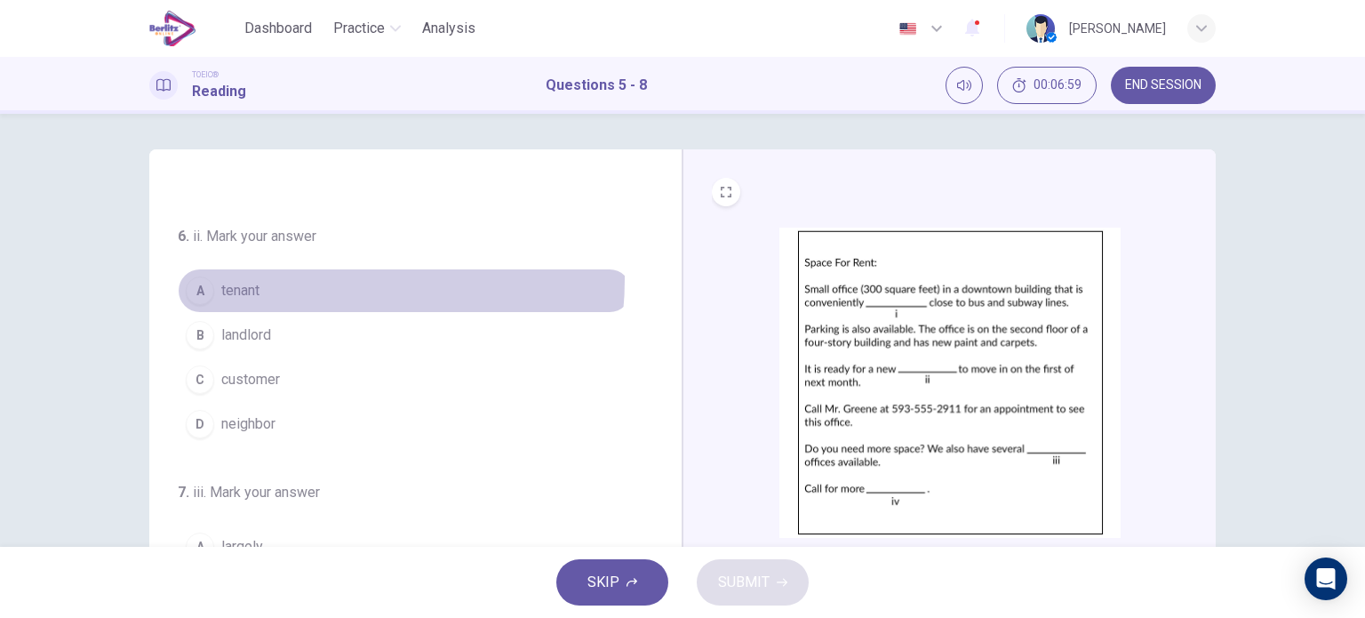
click at [284, 277] on button "A tenant" at bounding box center [405, 290] width 454 height 44
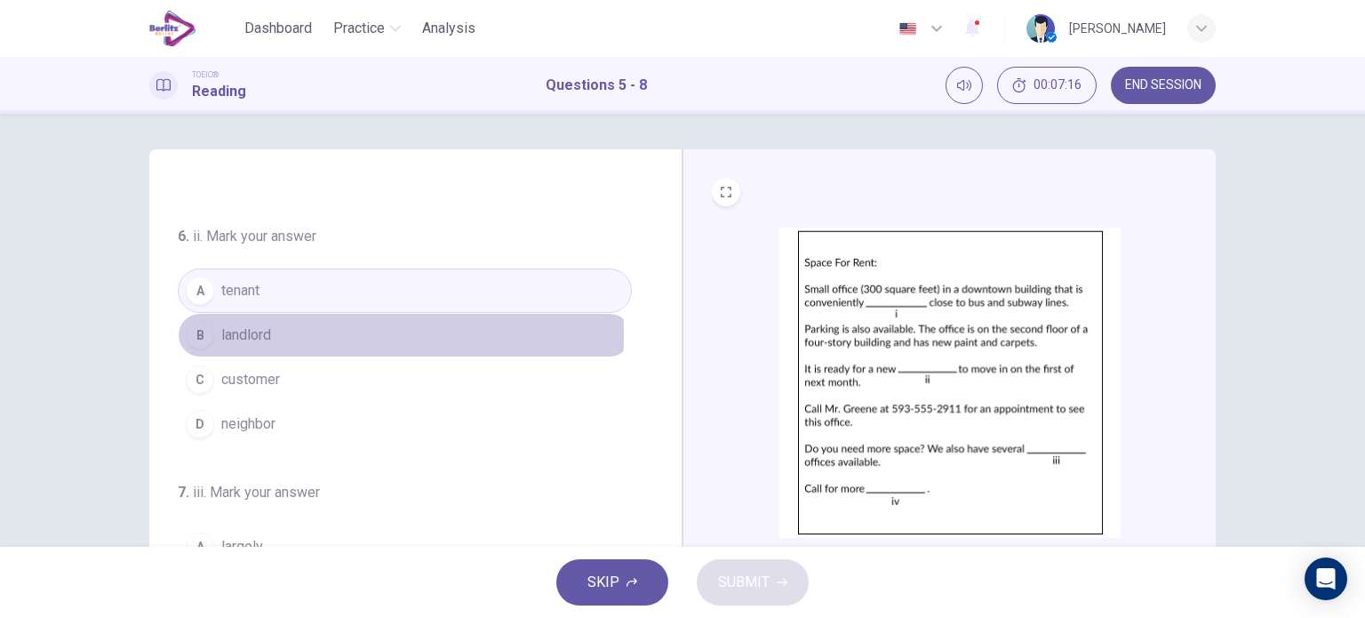
click at [238, 332] on span "landlord" at bounding box center [246, 334] width 50 height 21
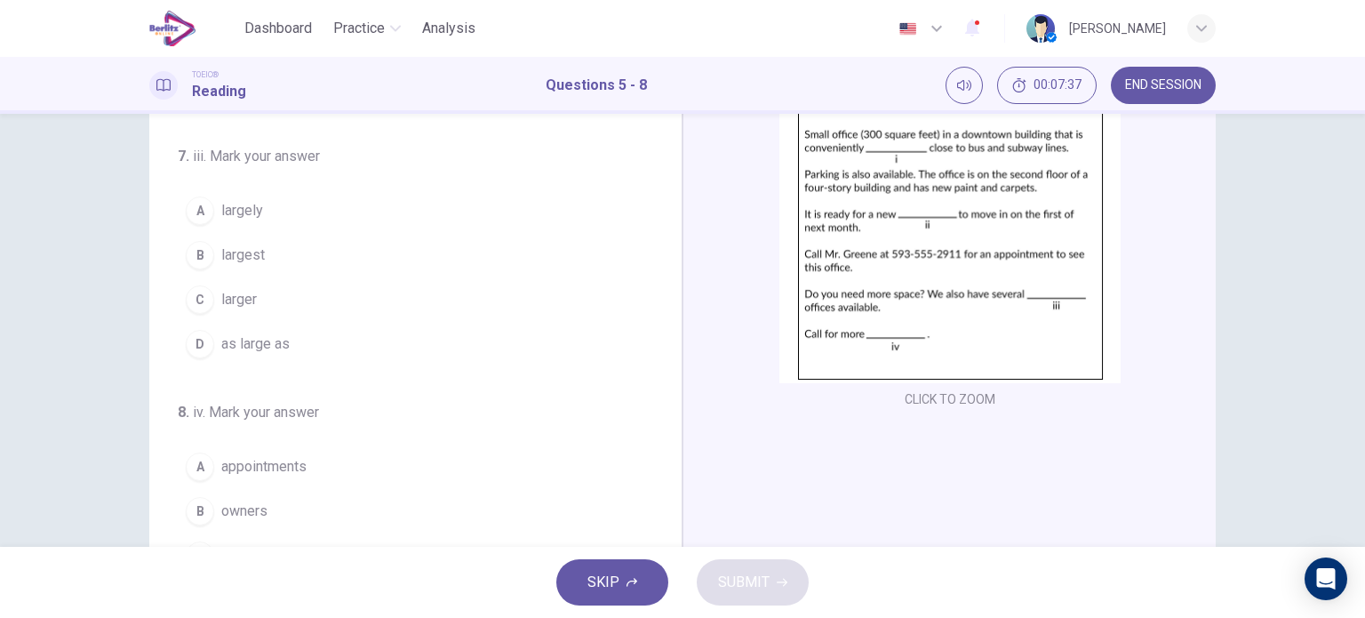
scroll to position [405, 0]
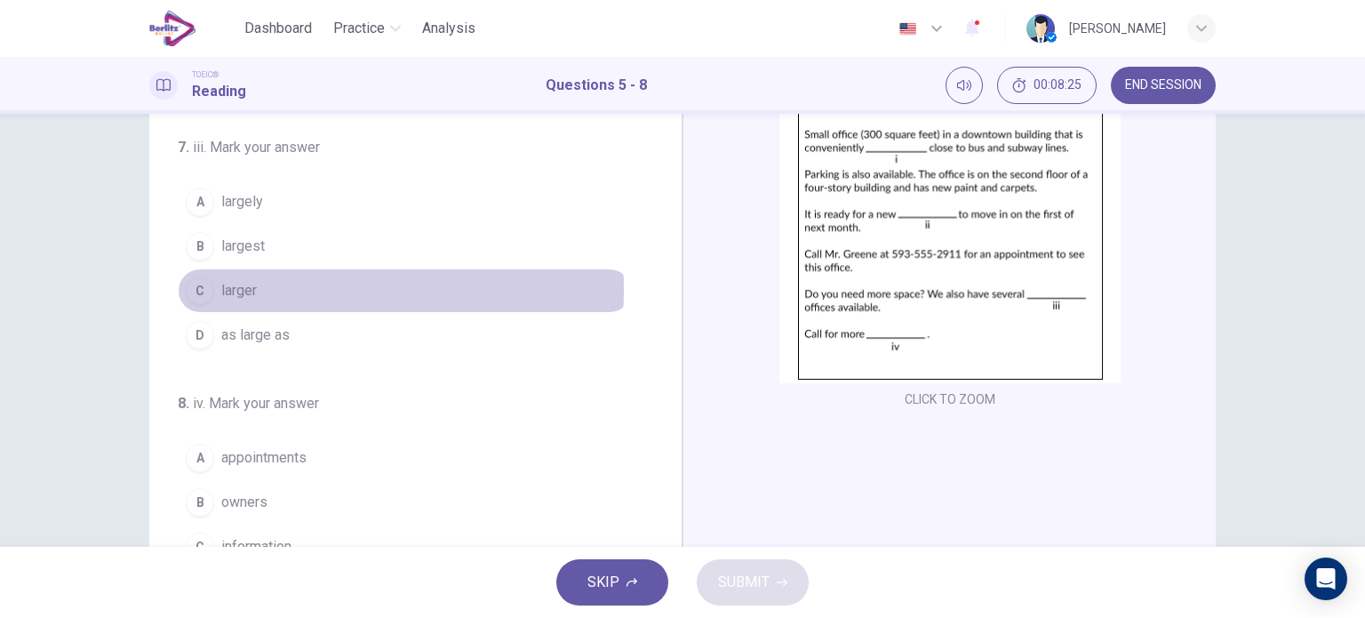
click at [242, 284] on span "larger" at bounding box center [239, 290] width 36 height 21
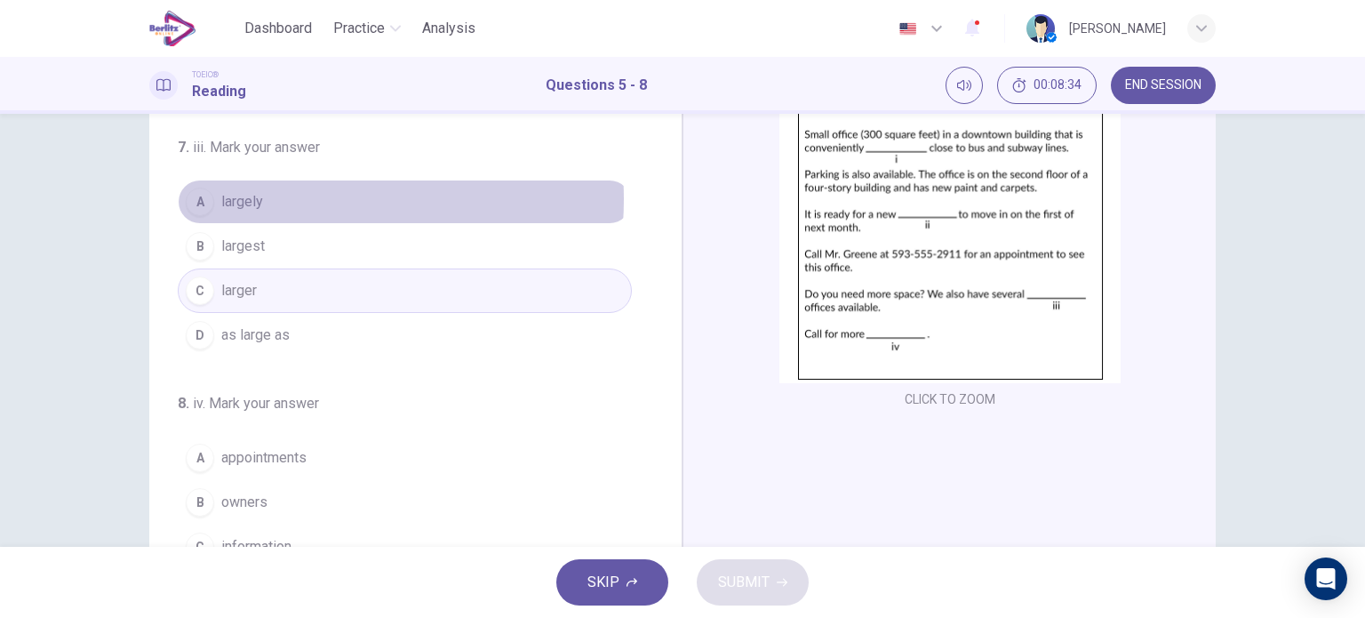
click at [264, 195] on button "A largely" at bounding box center [405, 202] width 454 height 44
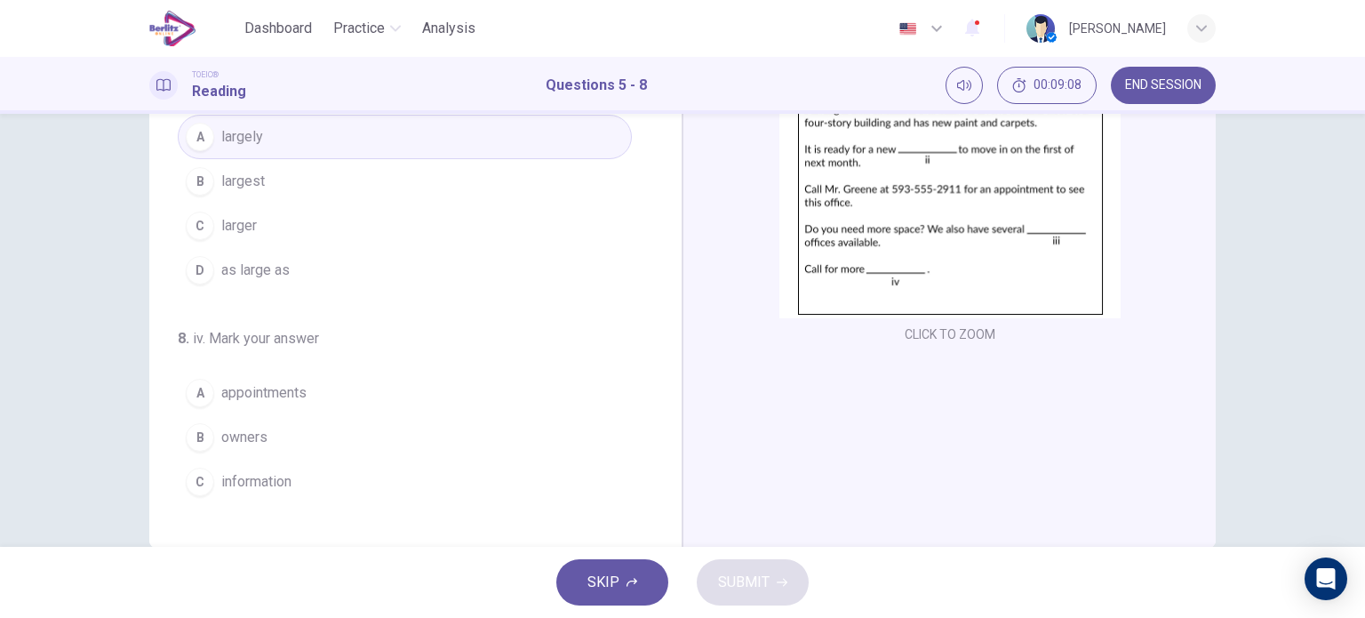
scroll to position [435, 0]
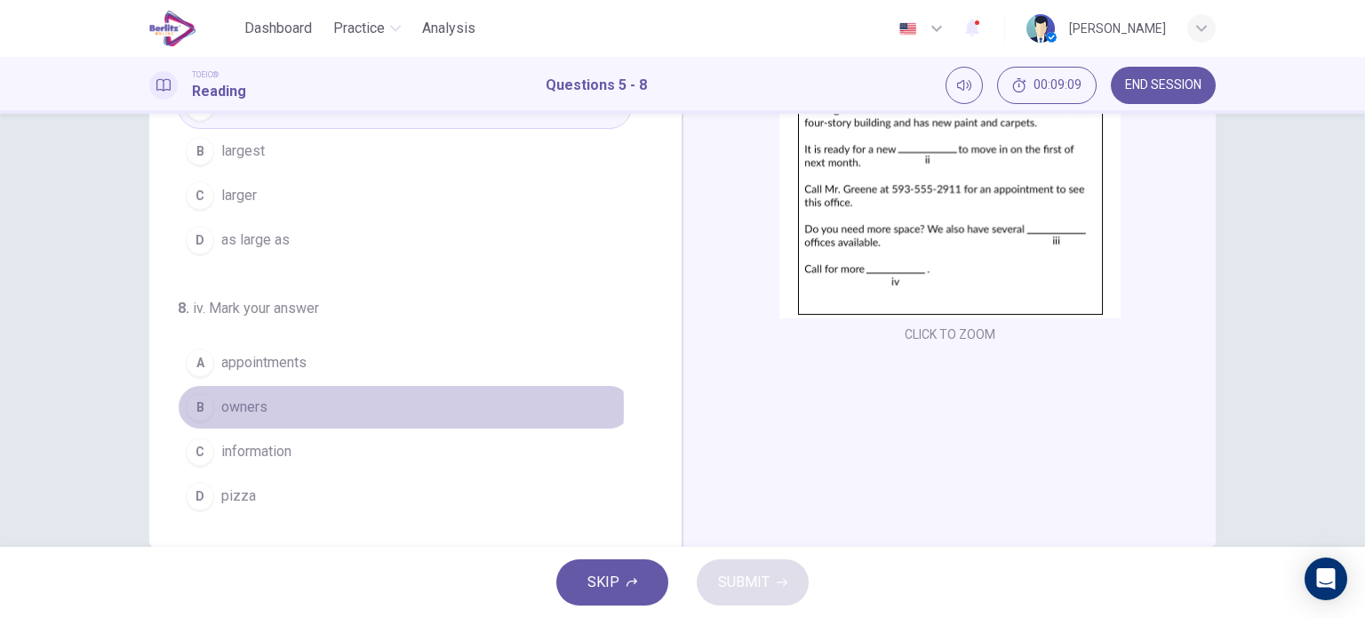
click at [203, 403] on div "B" at bounding box center [200, 407] width 28 height 28
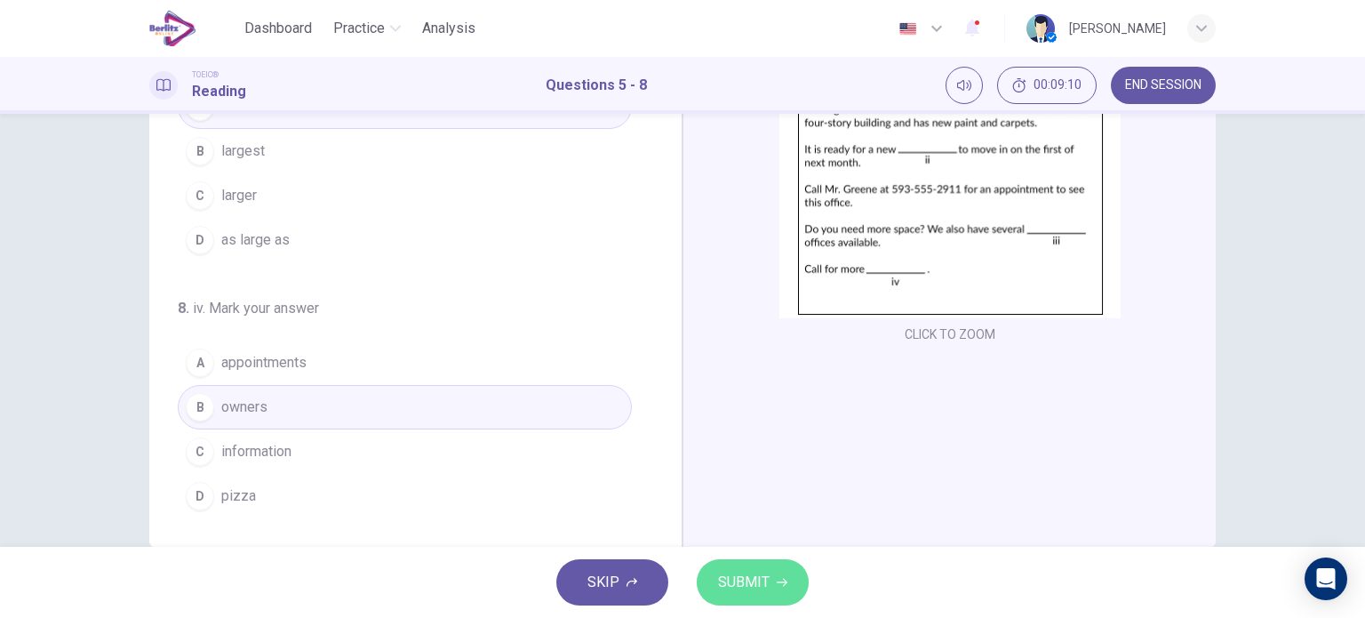
click at [733, 586] on span "SUBMIT" at bounding box center [744, 582] width 52 height 25
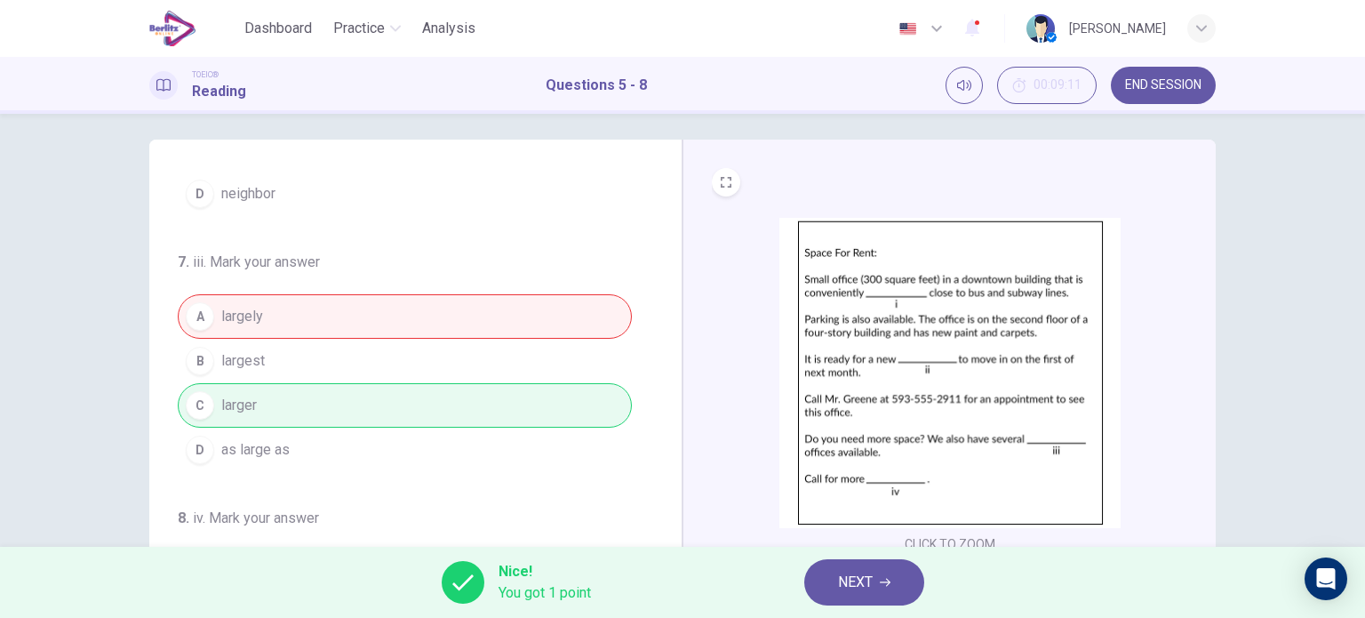
scroll to position [4, 0]
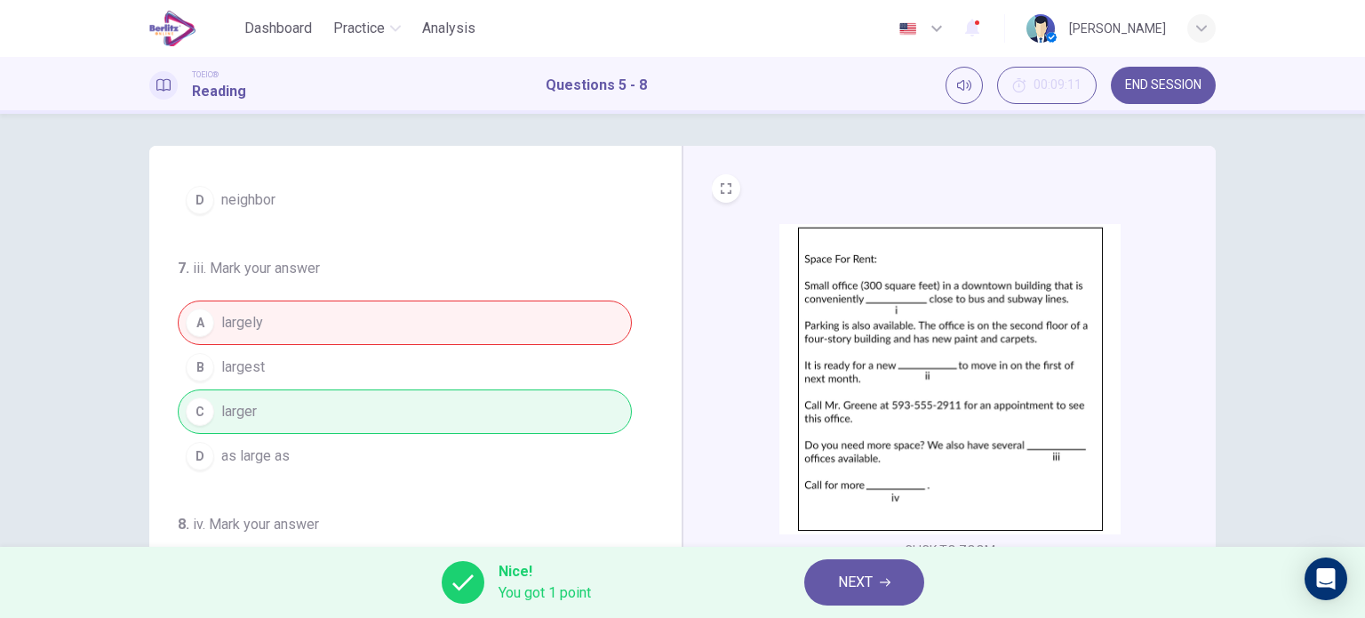
click at [1173, 98] on button "END SESSION" at bounding box center [1163, 85] width 105 height 37
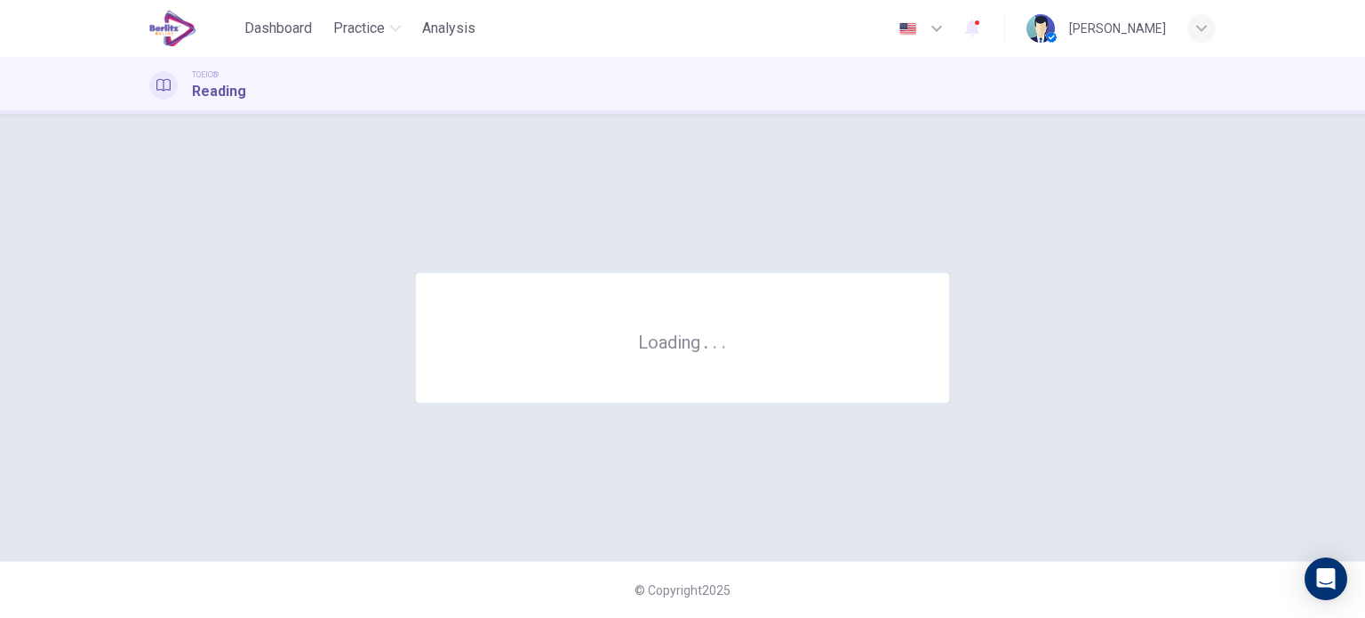
scroll to position [0, 0]
